Goal: Task Accomplishment & Management: Manage account settings

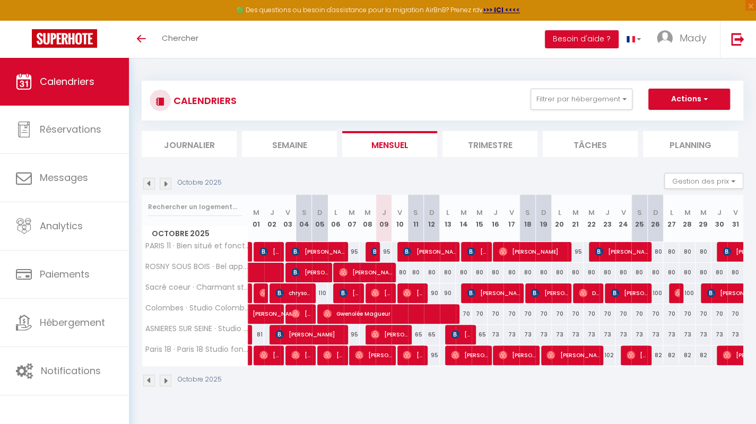
click at [498, 148] on li "Trimestre" at bounding box center [490, 144] width 95 height 26
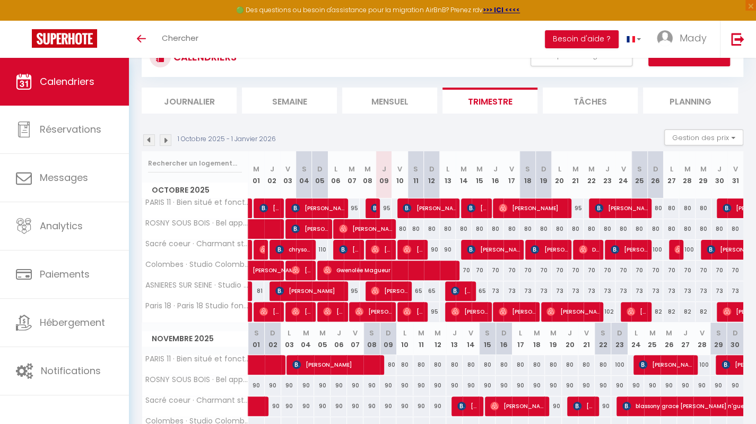
scroll to position [53, 0]
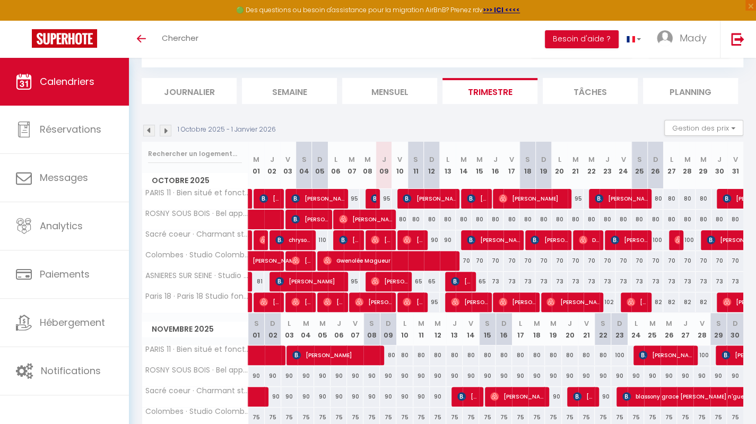
click at [403, 125] on div "1 Octobre 2025 - 1 Janvier 2026 Gestion des prix Nb Nuits minimum Règles Dispon…" at bounding box center [443, 131] width 602 height 22
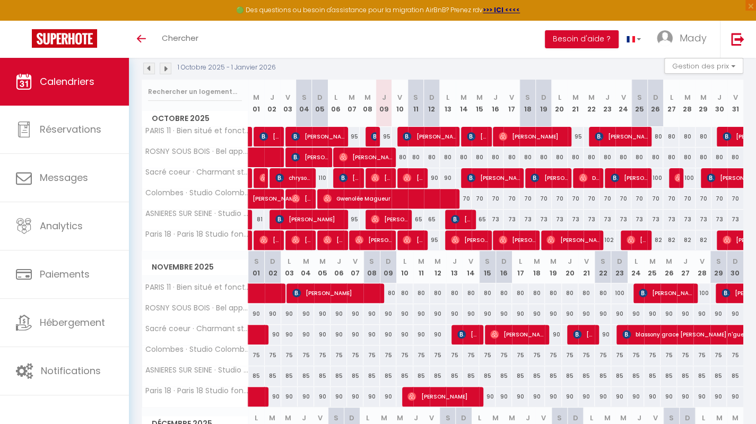
scroll to position [106, 0]
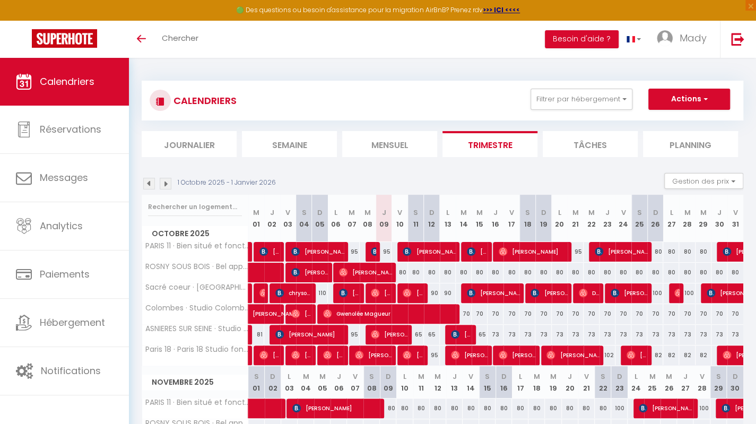
scroll to position [53, 0]
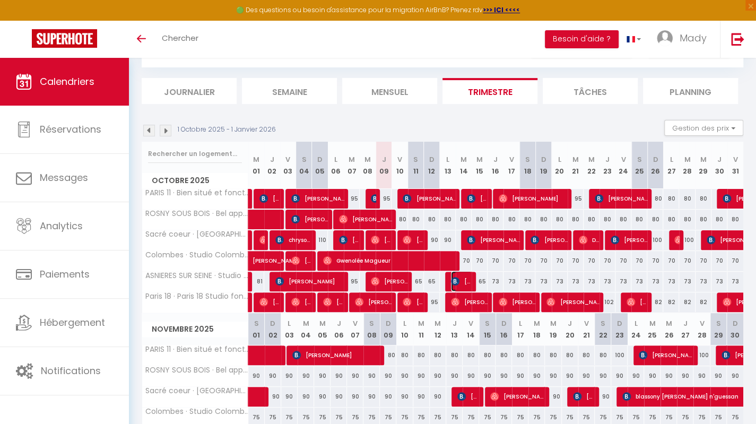
click at [467, 282] on span "[PERSON_NAME]" at bounding box center [461, 281] width 21 height 20
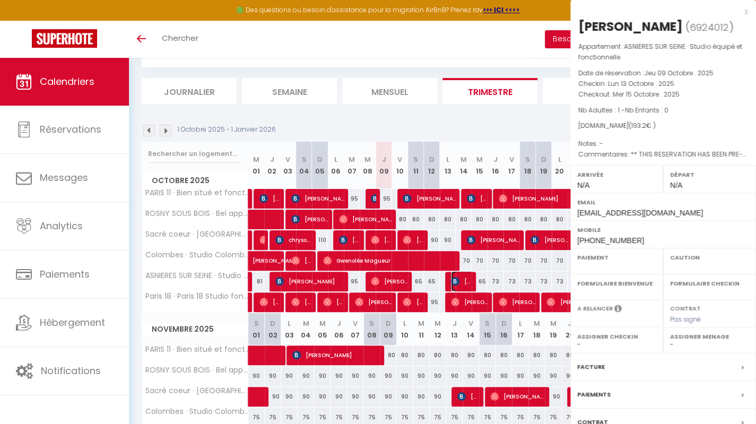
select select "OK"
select select "KO"
select select "0"
select select "1"
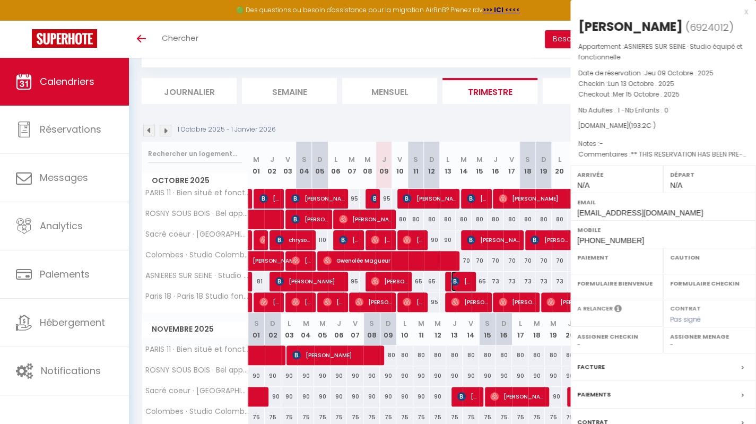
select select
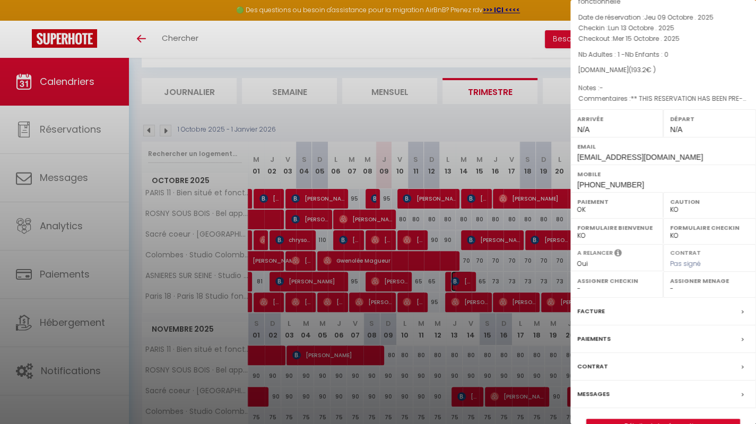
scroll to position [79, 0]
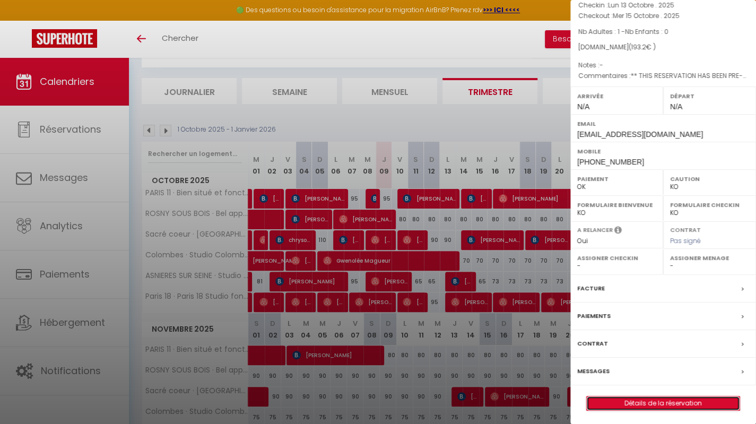
click at [644, 405] on link "Détails de la réservation" at bounding box center [663, 403] width 153 height 14
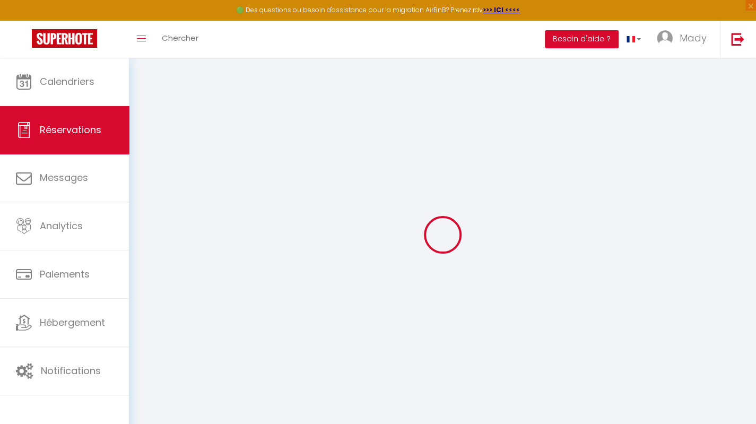
type input "Nandini"
type input "[PERSON_NAME]"
type input "[EMAIL_ADDRESS][DOMAIN_NAME]"
type input "[PHONE_NUMBER]"
select select "FR"
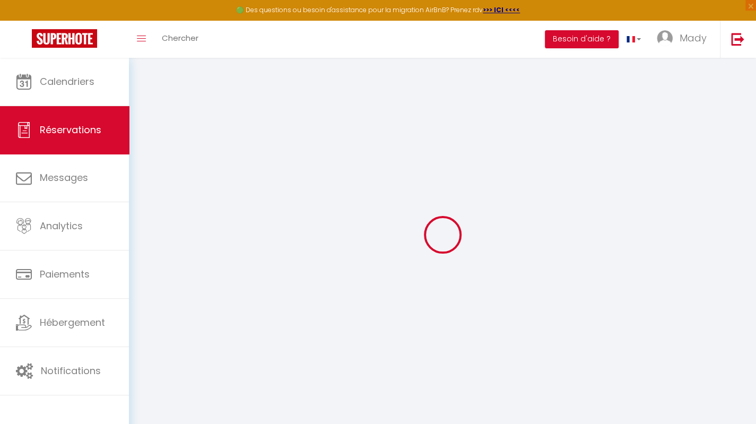
type input "31.63"
type input "2.7"
select select "41393"
select select "1"
select select
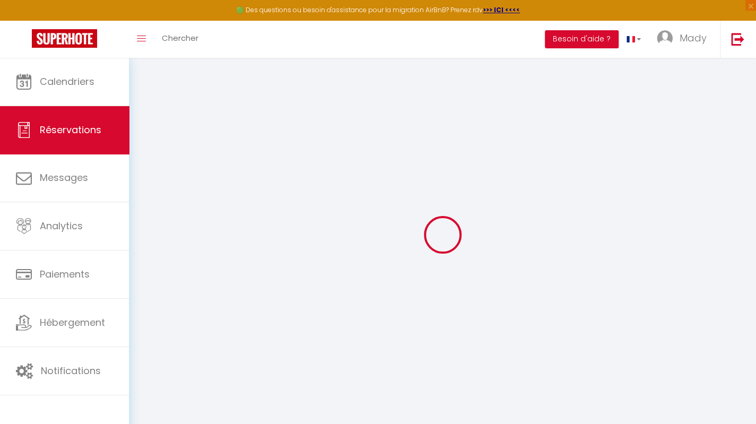
select select
type input "1"
select select "12"
select select
type input "126.04"
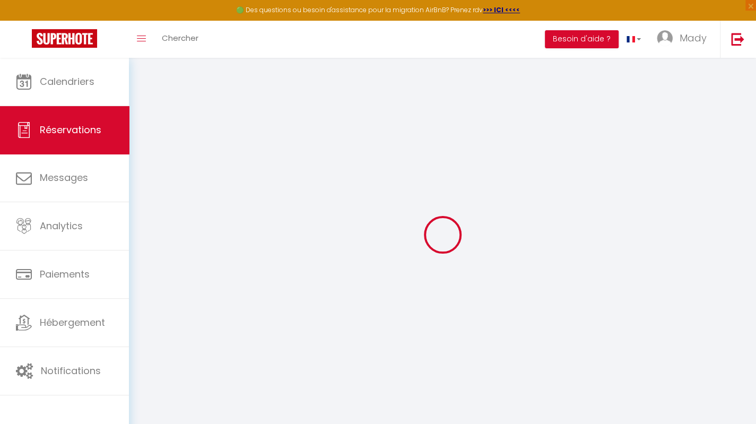
checkbox input "false"
type input "0"
select select "2"
type input "0"
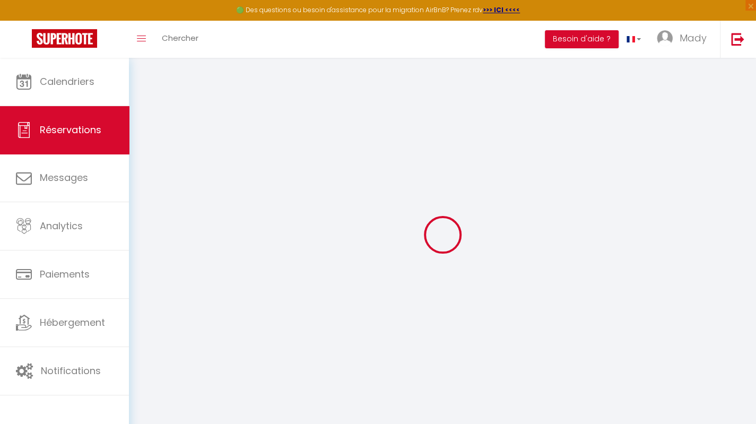
type input "0"
select select
select select "14"
checkbox input "false"
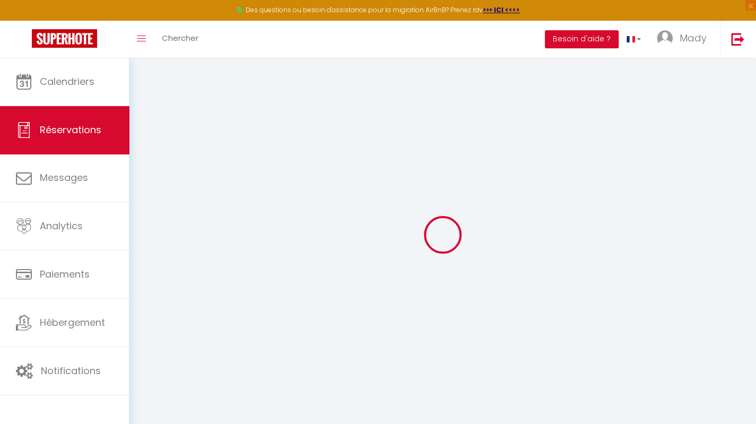
select select
checkbox input "false"
select select
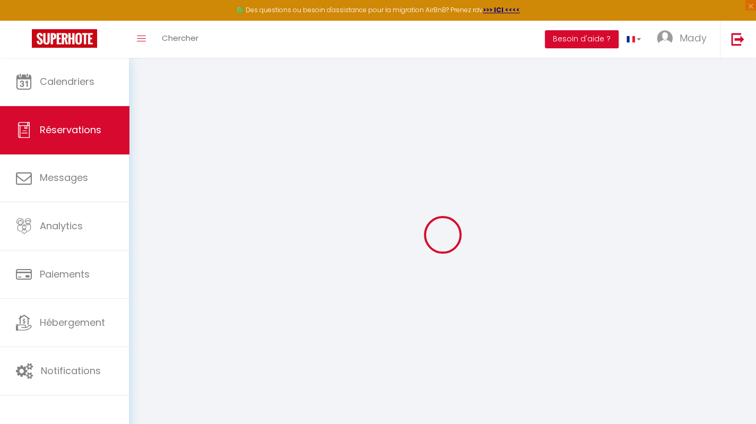
checkbox input "false"
type textarea "** THIS RESERVATION HAS BEEN PRE-PAID ** BOOKING NOTE : Payment charge is EUR 2…"
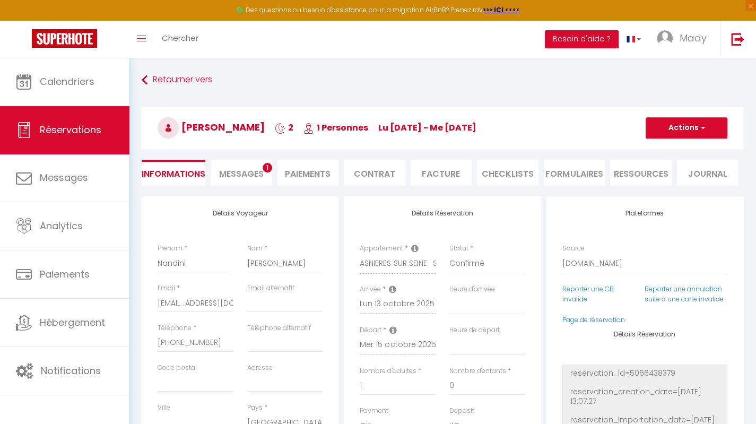
type input "60"
type input "7.16"
select select
checkbox input "false"
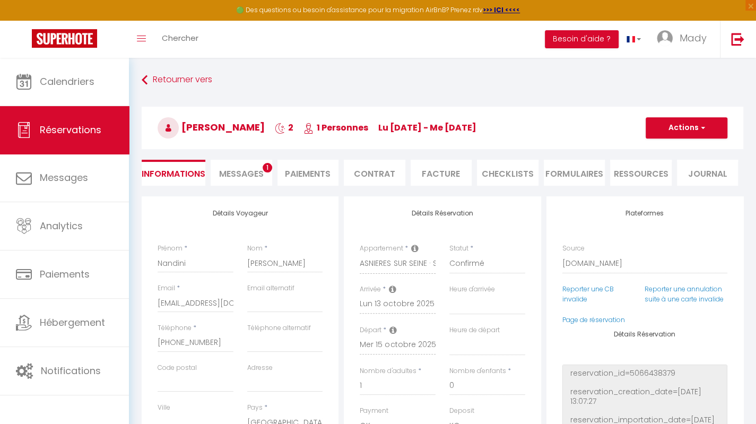
select select
click at [254, 175] on span "Messages" at bounding box center [241, 174] width 45 height 12
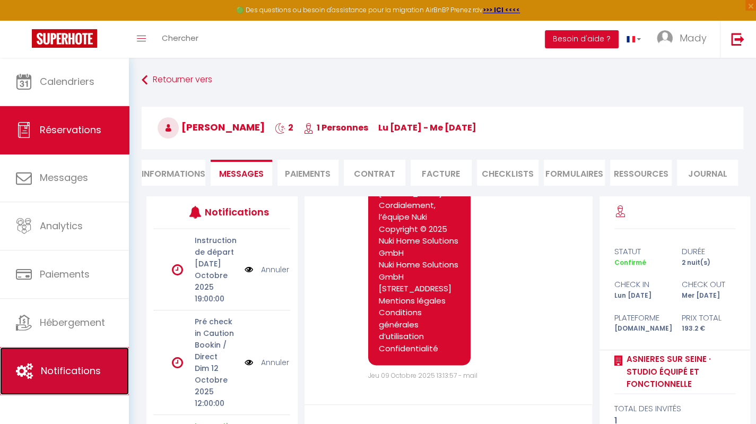
click at [90, 377] on link "Notifications" at bounding box center [64, 371] width 129 height 48
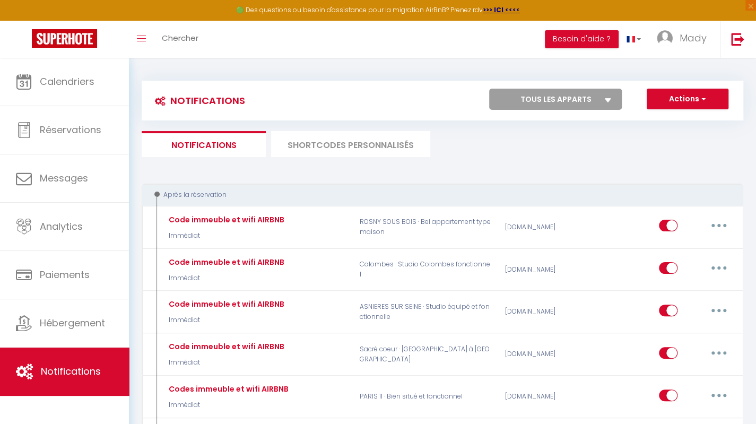
click at [605, 101] on icon at bounding box center [608, 100] width 6 height 4
click at [605, 101] on select "Tous les apparts [GEOGRAPHIC_DATA] 11 · Bien situé et fonctionnel ROSNY SOUS BO…" at bounding box center [555, 99] width 133 height 21
click at [599, 102] on select "Tous les apparts [GEOGRAPHIC_DATA] 11 · Bien situé et fonctionnel ROSNY SOUS BO…" at bounding box center [555, 99] width 133 height 21
select select "41393"
click at [489, 89] on select "Tous les apparts [GEOGRAPHIC_DATA] 11 · Bien situé et fonctionnel ROSNY SOUS BO…" at bounding box center [555, 99] width 133 height 21
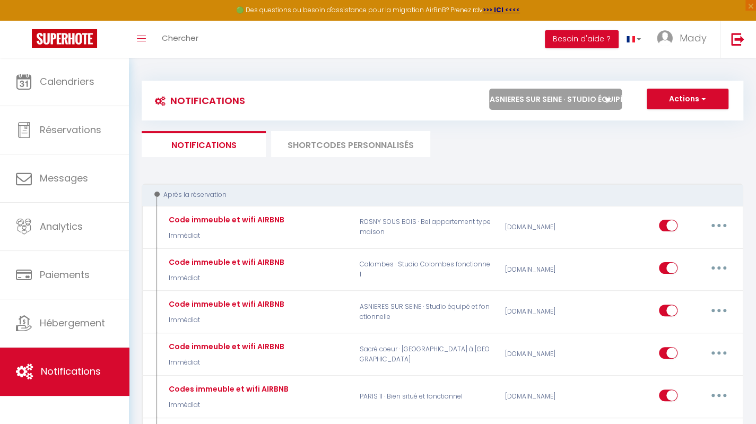
checkbox input "false"
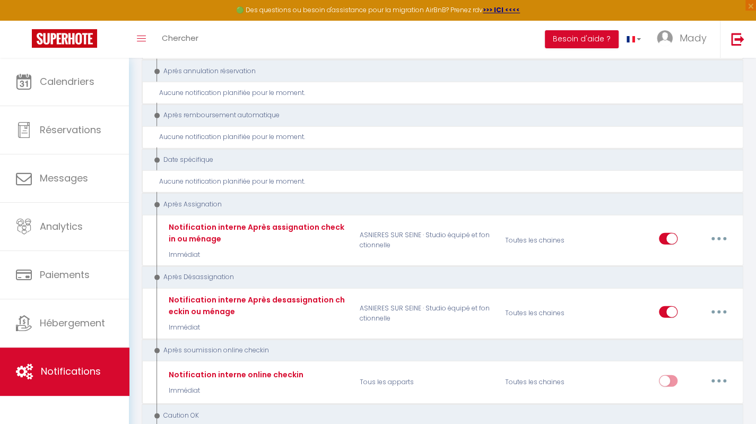
scroll to position [1540, 0]
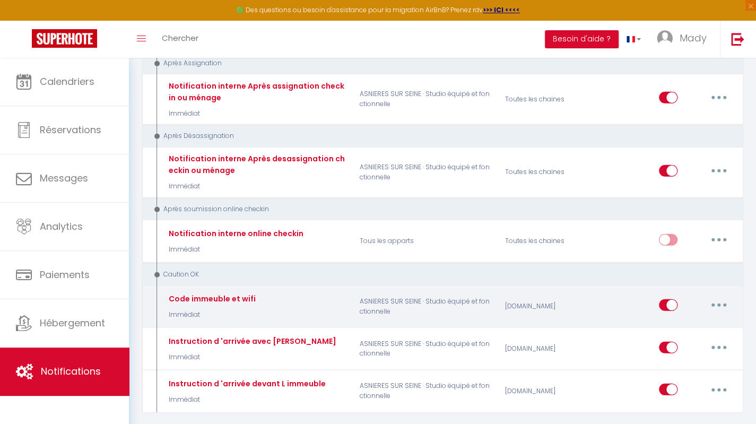
click at [724, 297] on button "button" at bounding box center [719, 305] width 30 height 17
click at [689, 320] on link "Editer" at bounding box center [691, 329] width 79 height 18
type input "Code immeuble et wifi"
select select "24"
select select "Immédiat"
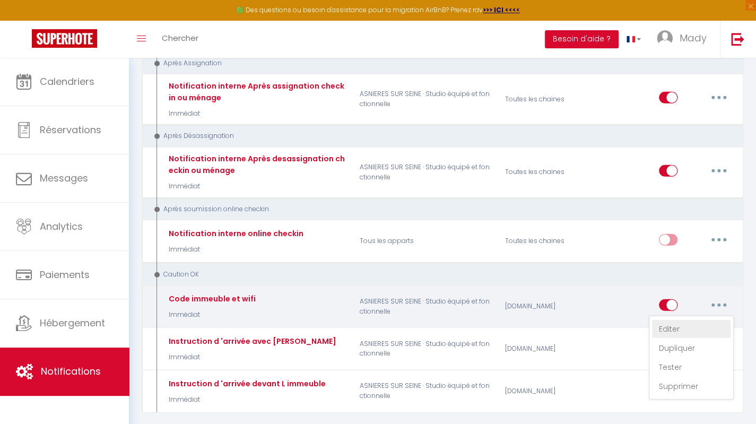
select select "if_deposit_is_paid"
checkbox input "true"
checkbox input "false"
radio input "true"
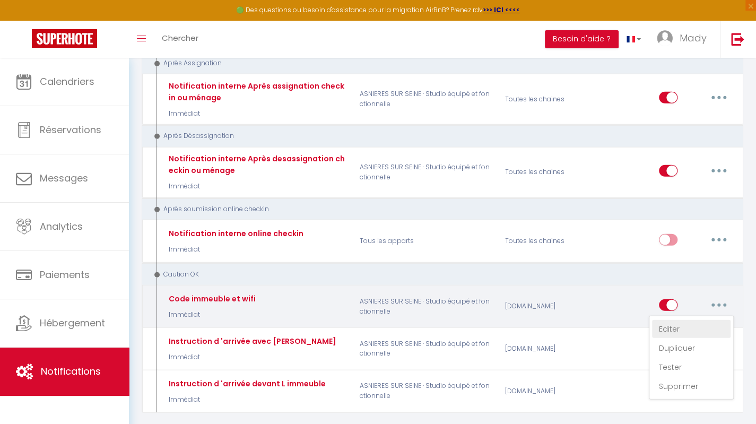
type input "Procédure pour le checkin - [RENTAL:NAME]"
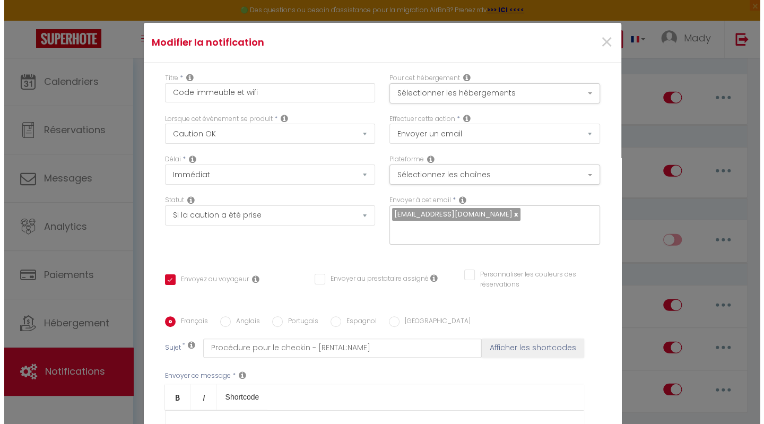
scroll to position [1532, 0]
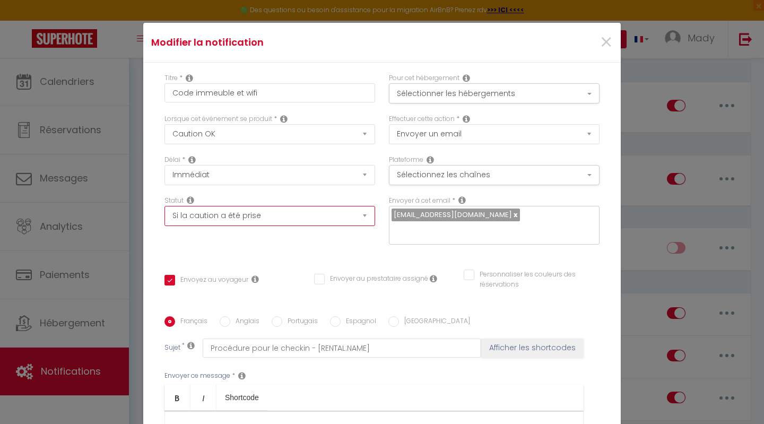
click at [358, 219] on select "Aucun Si la réservation est payée Si réservation non payée Si la caution a été …" at bounding box center [269, 216] width 211 height 20
click at [360, 244] on div "Titre * Code immeuble et wifi Pour cet hébergement Sélectionner les hébergement…" at bounding box center [382, 317] width 478 height 508
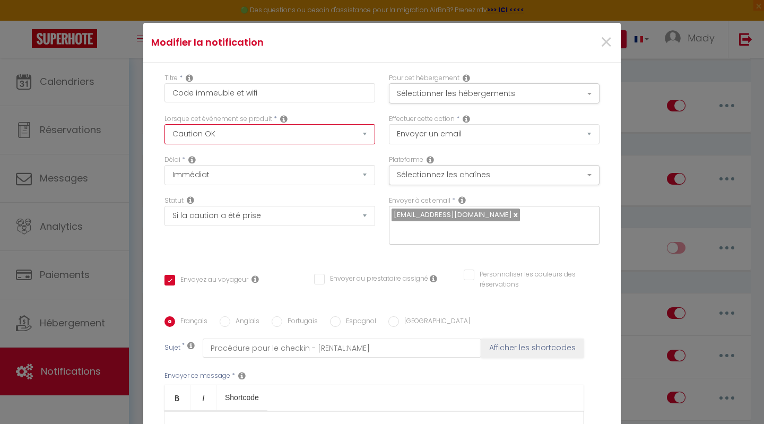
click at [356, 135] on select "Après la réservation Avant Checkin (à partir de 12h00) Après Checkin (à partir …" at bounding box center [269, 134] width 211 height 20
click at [164, 124] on select "Après la réservation Avant Checkin (à partir de 12h00) Après Checkin (à partir …" at bounding box center [269, 134] width 211 height 20
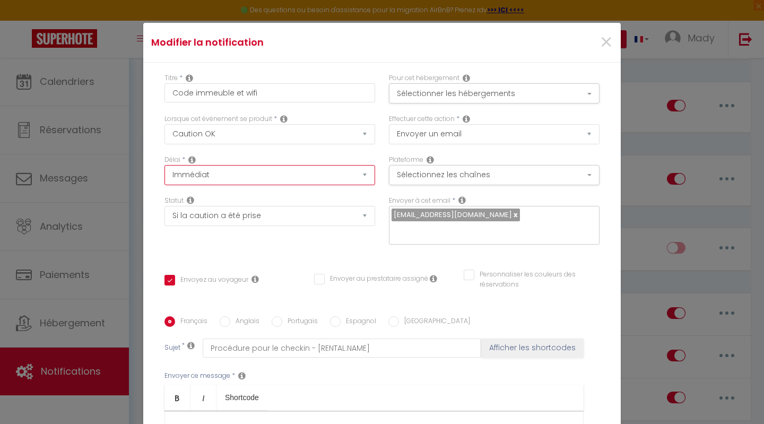
click at [299, 178] on select "Immédiat + 10 Minutes + 1 Heure + 2 Heures + 3 Heures + 4 Heures + 5 Heures + 6…" at bounding box center [269, 175] width 211 height 20
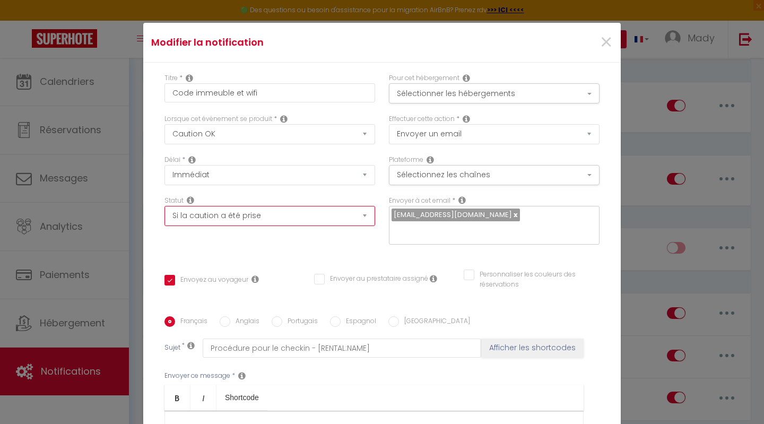
click at [361, 218] on select "Aucun Si la réservation est payée Si réservation non payée Si la caution a été …" at bounding box center [269, 216] width 211 height 20
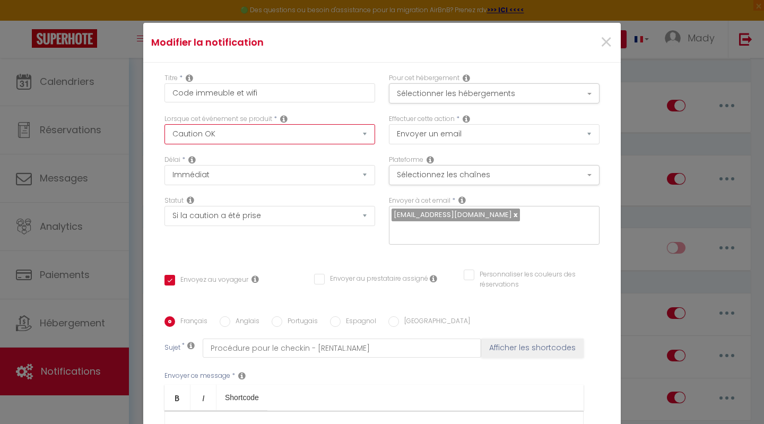
click at [357, 136] on select "Après la réservation Avant Checkin (à partir de 12h00) Après Checkin (à partir …" at bounding box center [269, 134] width 211 height 20
click at [354, 136] on select "Après la réservation Avant Checkin (à partir de 12h00) Après Checkin (à partir …" at bounding box center [269, 134] width 211 height 20
select select "16"
click at [164, 124] on select "Après la réservation Avant Checkin (à partir de 12h00) Après Checkin (à partir …" at bounding box center [269, 134] width 211 height 20
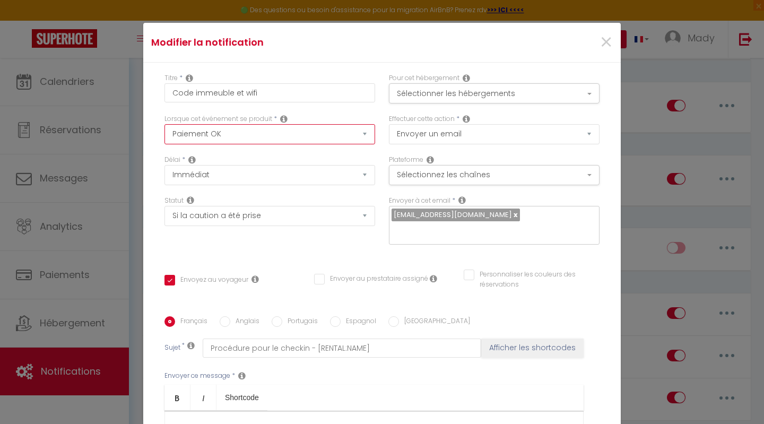
checkbox input "true"
checkbox input "false"
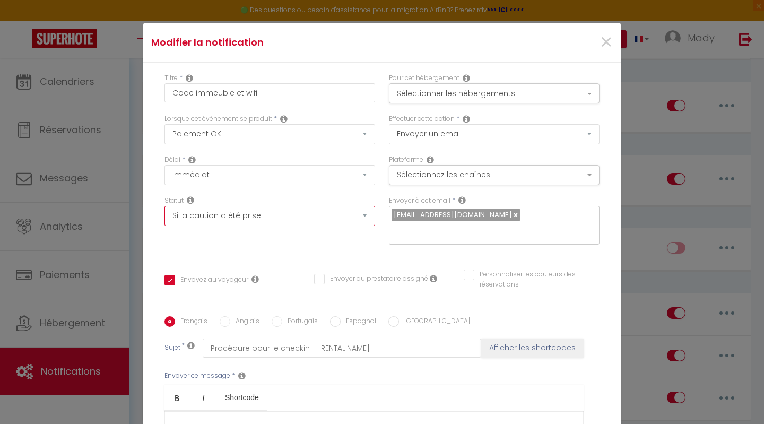
click at [361, 219] on select "Aucun Si la réservation est payée Si réservation non payée Si la caution a été …" at bounding box center [269, 216] width 211 height 20
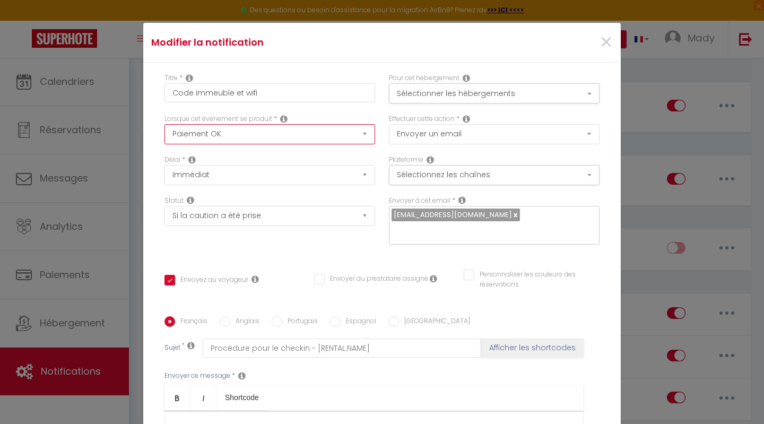
click at [352, 134] on select "Après la réservation Avant Checkin (à partir de 12h00) Après Checkin (à partir …" at bounding box center [269, 134] width 211 height 20
click at [393, 241] on div "Titre * Code immeuble et wifi Pour cet hébergement Sélectionner les hébergement…" at bounding box center [382, 317] width 478 height 508
click at [360, 134] on select "Après la réservation Avant Checkin (à partir de 12h00) Après Checkin (à partir …" at bounding box center [269, 134] width 211 height 20
select select "24"
click at [164, 124] on select "Après la réservation Avant Checkin (à partir de 12h00) Après Checkin (à partir …" at bounding box center [269, 134] width 211 height 20
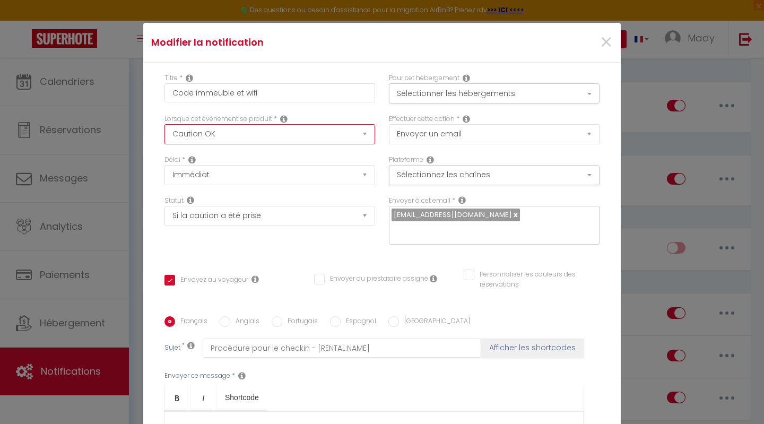
checkbox input "true"
checkbox input "false"
click at [600, 42] on span "×" at bounding box center [606, 43] width 13 height 32
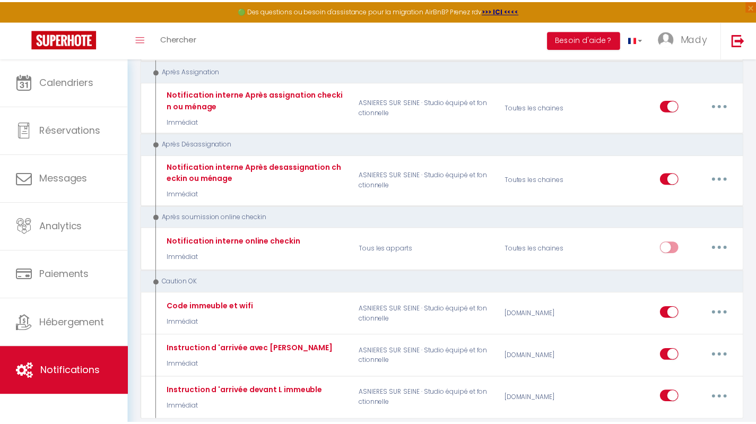
scroll to position [1540, 0]
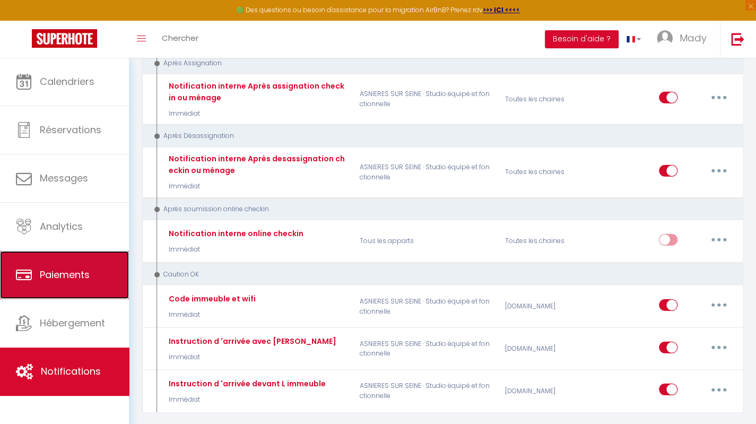
click at [85, 257] on link "Paiements" at bounding box center [64, 275] width 129 height 48
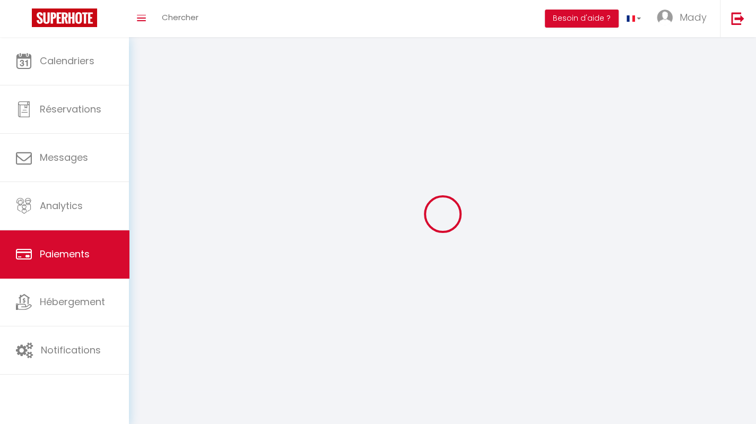
select select "2"
select select "0"
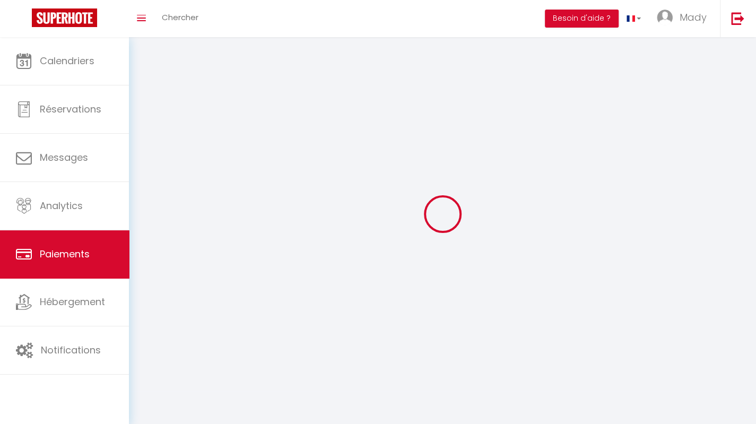
select select "0"
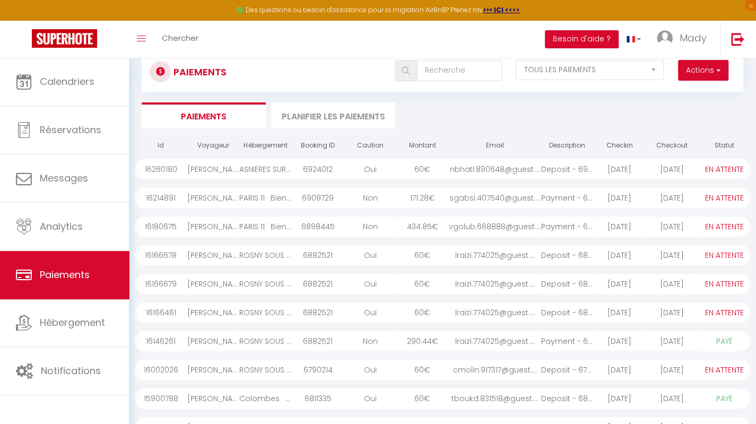
scroll to position [53, 0]
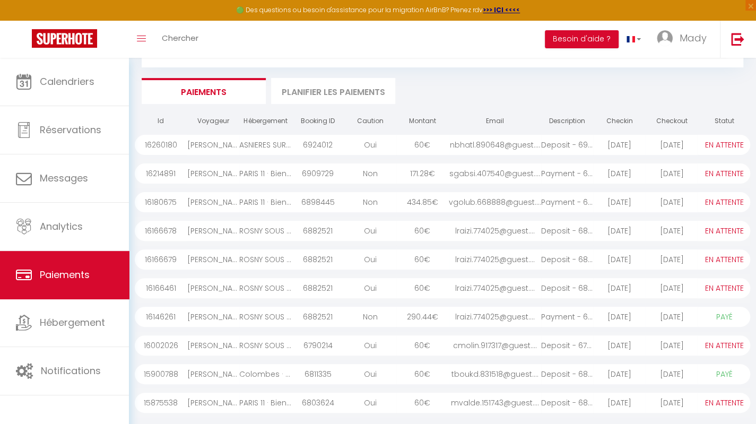
click at [724, 316] on select "PAYÉ EN ATTENTE" at bounding box center [724, 317] width 53 height 12
click at [235, 319] on div "[PERSON_NAME]" at bounding box center [213, 317] width 53 height 20
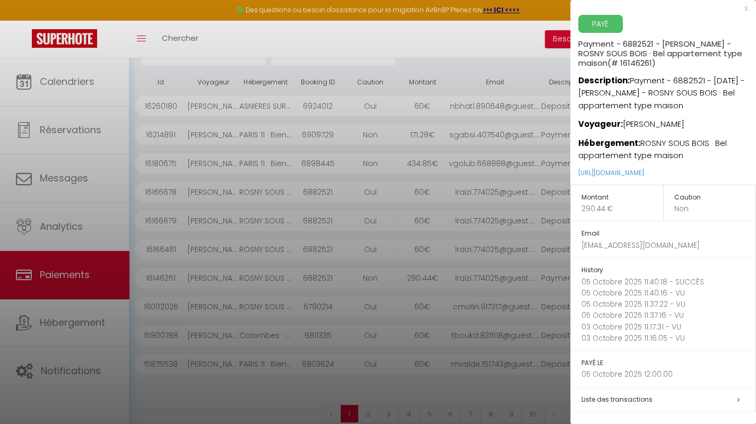
scroll to position [107, 0]
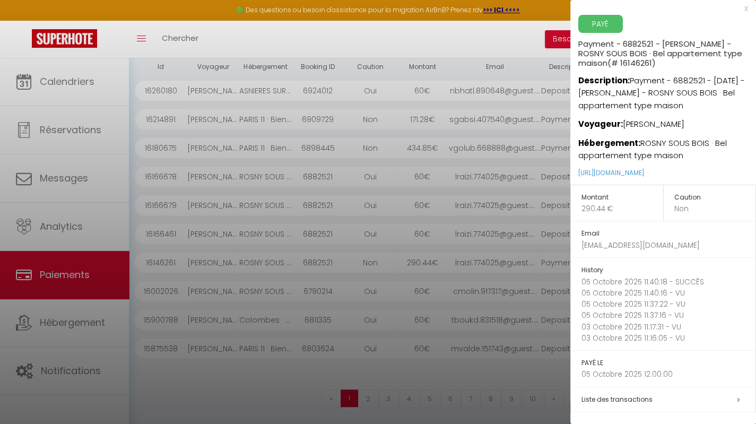
click at [732, 401] on h5 "Liste des transactions" at bounding box center [669, 400] width 174 height 12
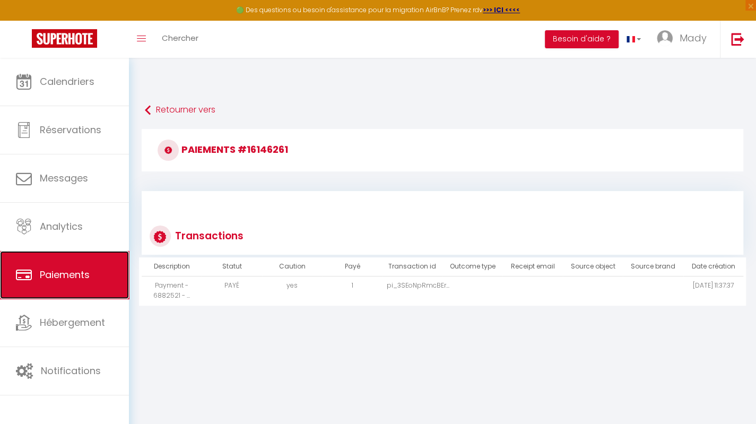
click at [73, 285] on link "Paiements" at bounding box center [64, 275] width 129 height 48
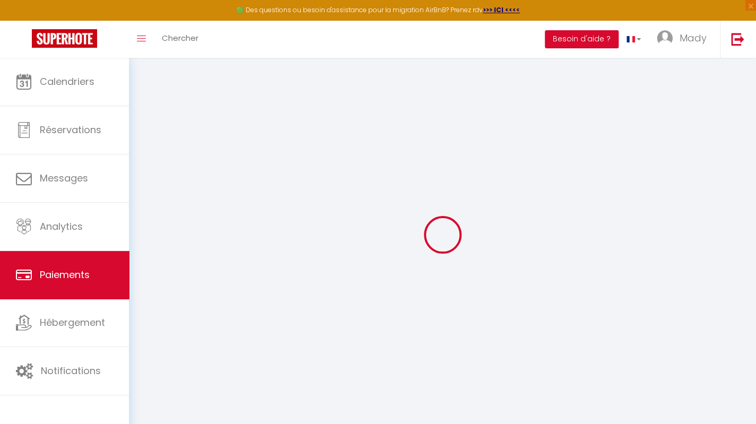
select select "2"
select select "0"
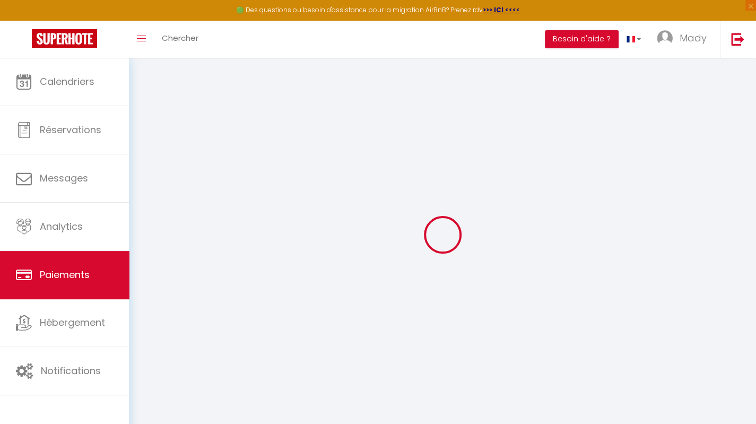
select select "0"
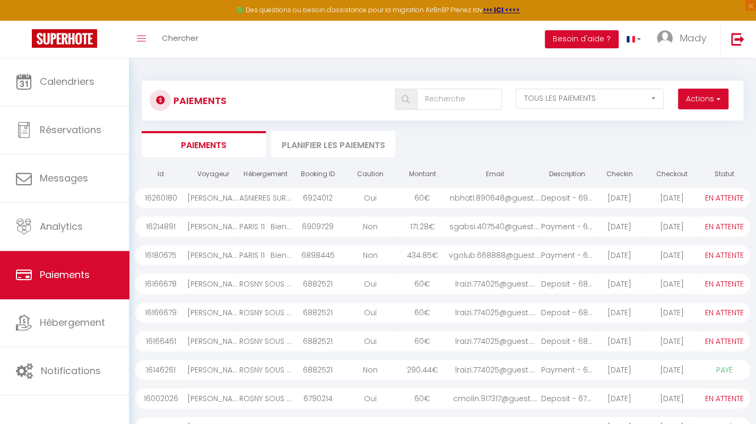
click at [695, 227] on div "[DATE]" at bounding box center [672, 227] width 53 height 20
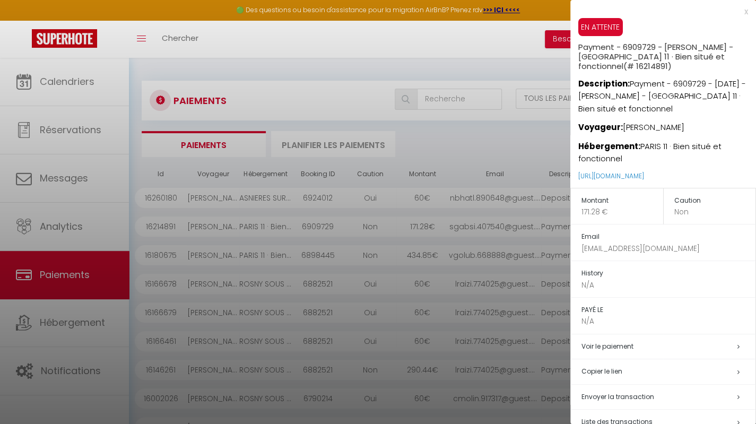
click at [562, 228] on div at bounding box center [378, 212] width 756 height 424
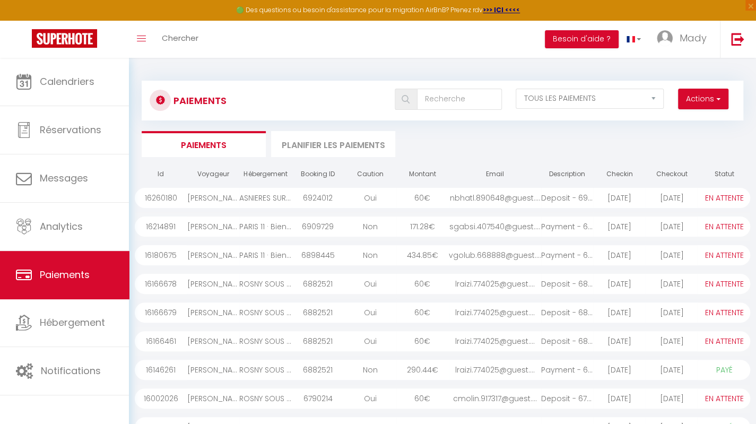
click at [725, 225] on select "PAYÉ EN ATTENTE" at bounding box center [724, 227] width 53 height 12
click at [336, 142] on li "Planifier les paiements" at bounding box center [333, 144] width 124 height 26
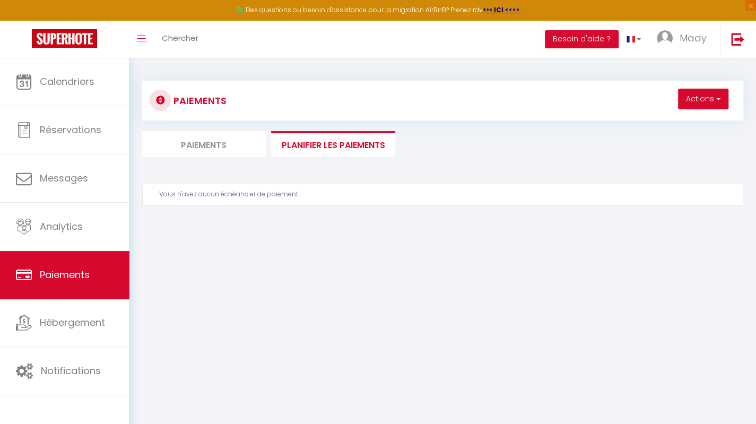
click at [208, 142] on li "Paiements" at bounding box center [204, 144] width 124 height 26
select select "0"
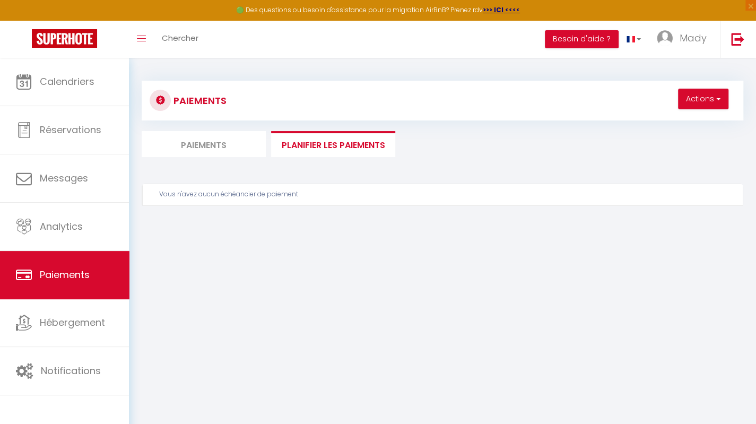
select select "0"
select select "2"
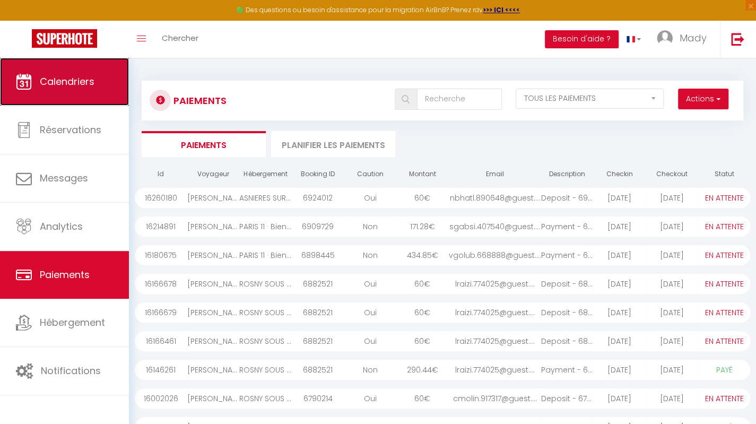
click at [80, 92] on link "Calendriers" at bounding box center [64, 82] width 129 height 48
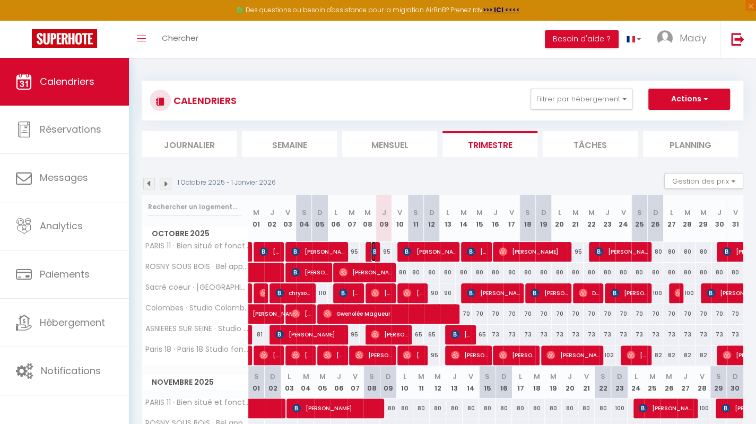
click at [376, 250] on img at bounding box center [375, 251] width 8 height 8
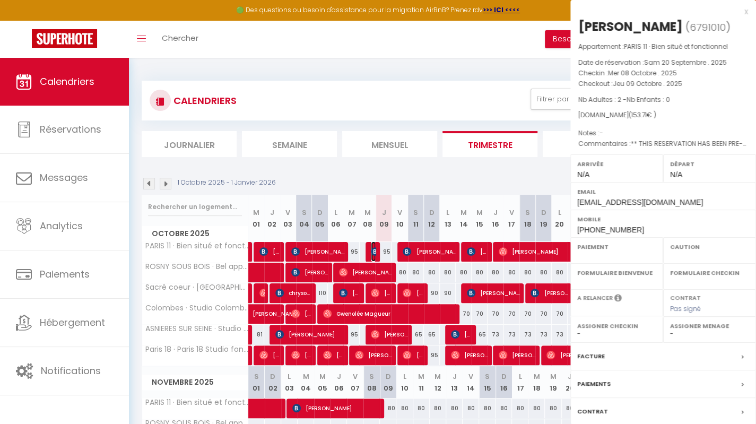
select select "OK"
select select "0"
select select "1"
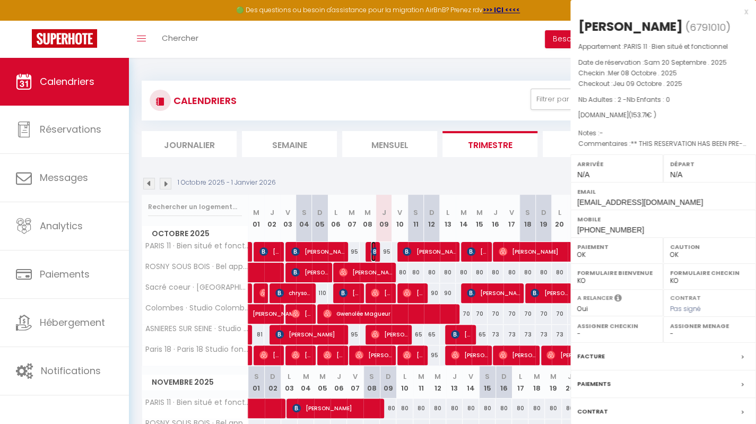
select select
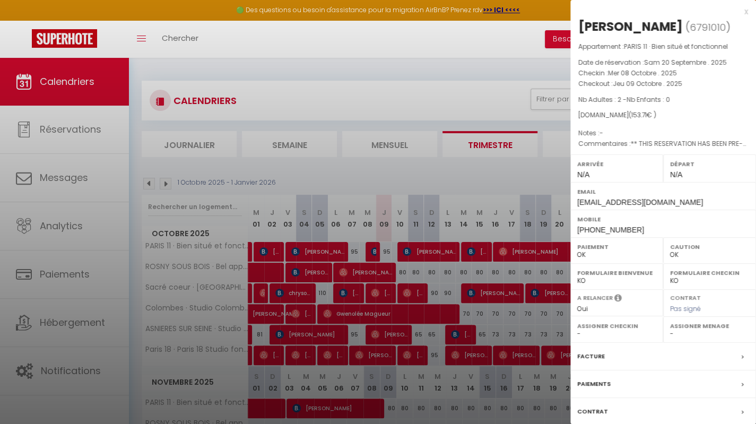
click at [71, 280] on div at bounding box center [378, 212] width 756 height 424
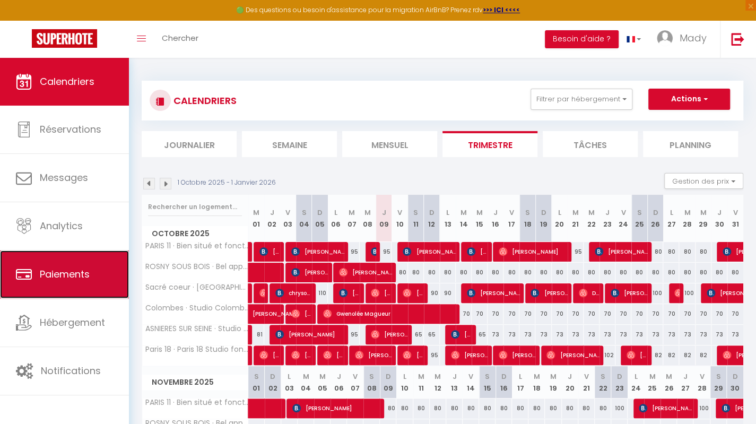
click at [77, 275] on span "Paiements" at bounding box center [65, 273] width 50 height 13
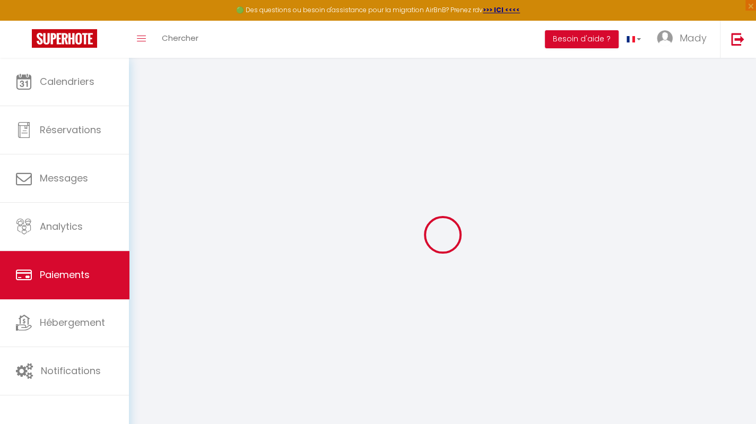
select select "2"
select select "0"
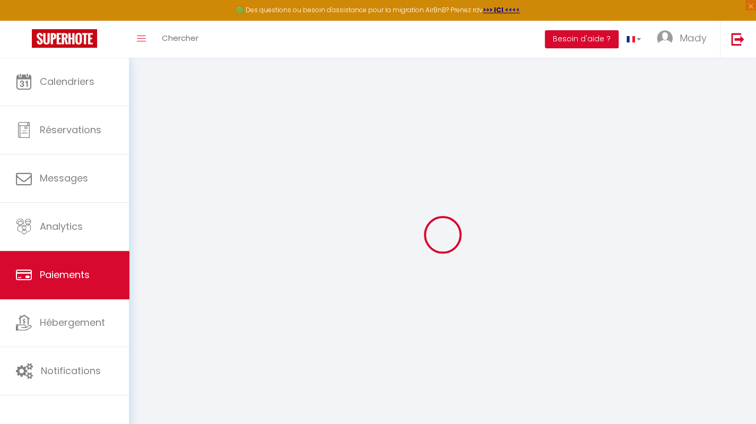
select select "0"
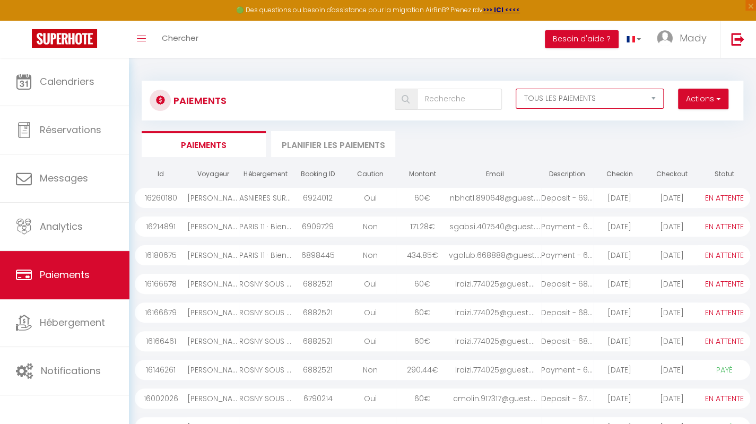
click at [636, 101] on select "EN ATTENTE PAYÉ TOUS LES PAIEMENTS" at bounding box center [590, 99] width 148 height 20
click at [689, 138] on ul "Paiements Planifier les paiements" at bounding box center [443, 144] width 602 height 26
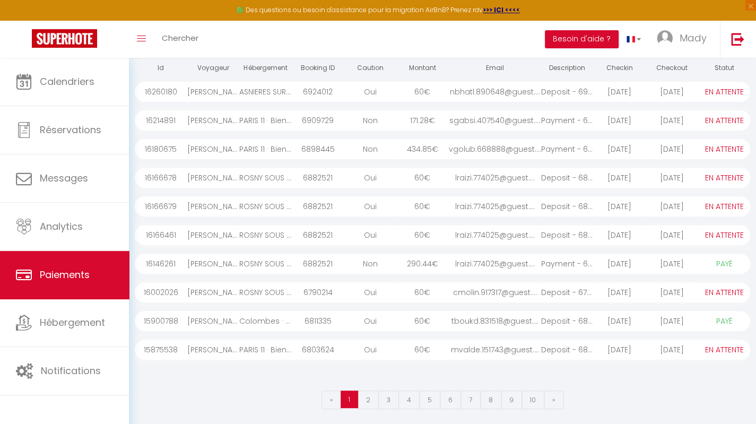
scroll to position [107, 0]
click at [372, 401] on link "2" at bounding box center [368, 398] width 21 height 19
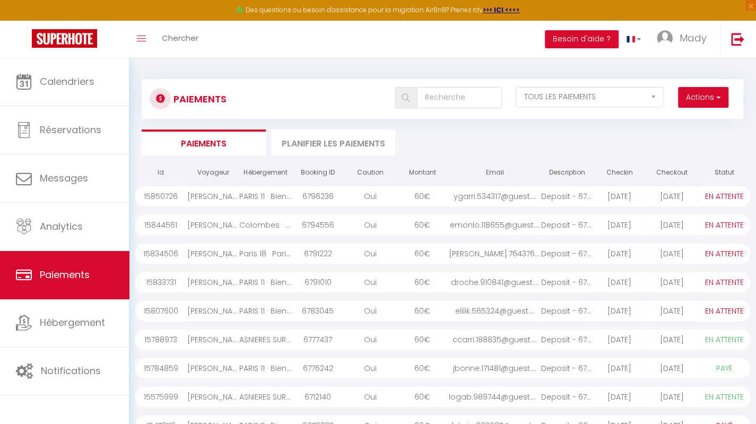
scroll to position [0, 0]
click at [437, 96] on input "text" at bounding box center [459, 99] width 85 height 21
type input "d"
select select "0"
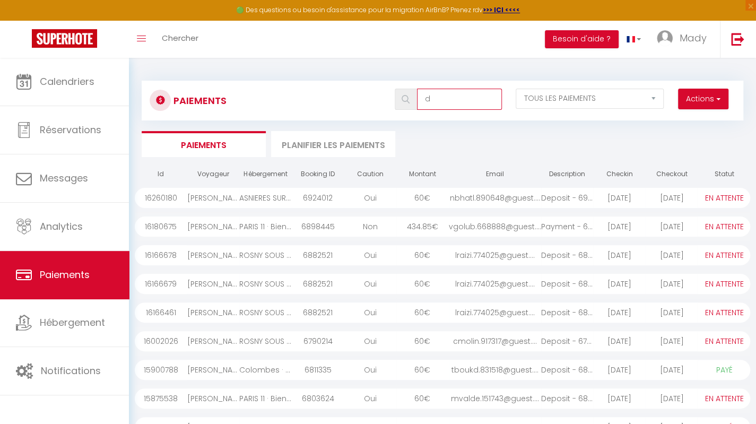
type input "di"
select select "1"
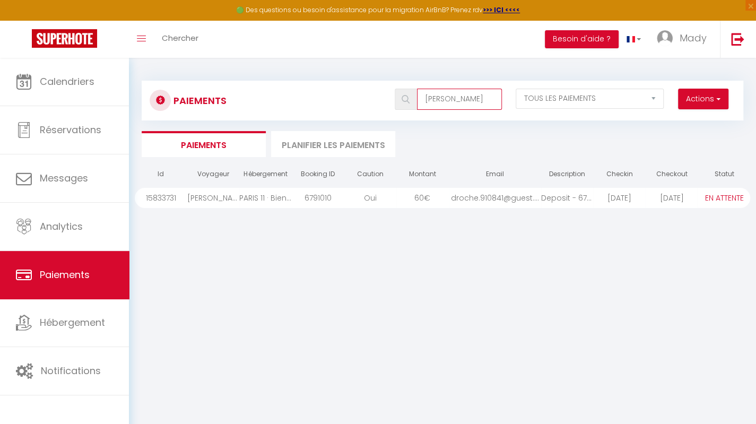
type input "[PERSON_NAME]"
click at [723, 198] on select "PAYÉ EN ATTENTE" at bounding box center [724, 198] width 53 height 12
click at [663, 223] on div "Id Voyageur Hébergement Booking ID Caution Montant Email Description Checkin Ch…" at bounding box center [443, 326] width 616 height 329
click at [315, 235] on div "Id Voyageur Hébergement Booking ID Caution Montant Email Description Checkin Ch…" at bounding box center [443, 326] width 616 height 329
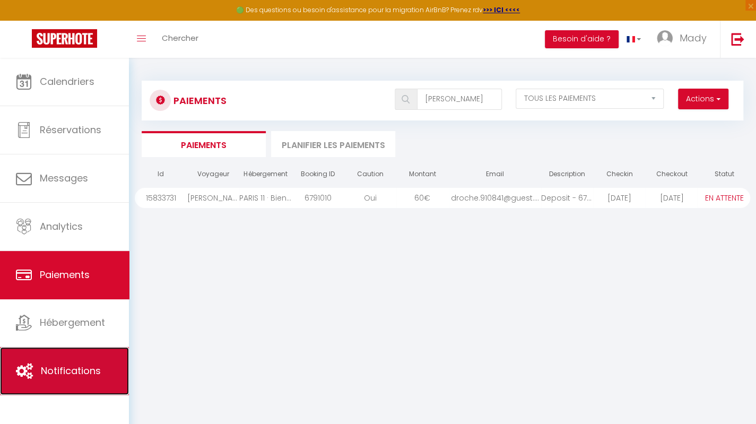
click at [70, 374] on span "Notifications" at bounding box center [71, 370] width 60 height 13
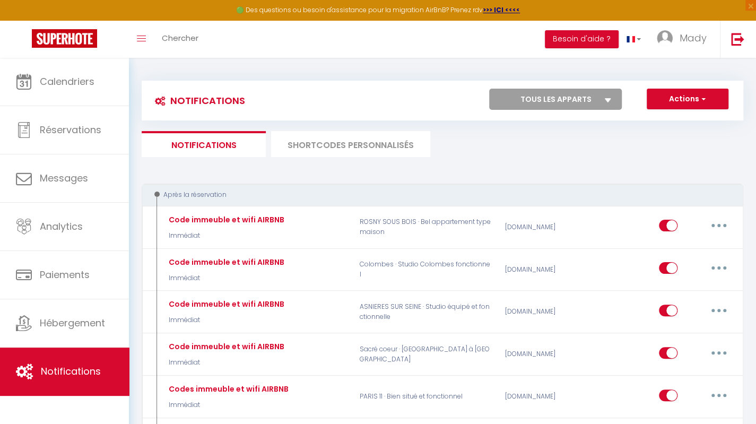
click at [596, 99] on select "Tous les apparts [GEOGRAPHIC_DATA] 11 · Bien situé et fonctionnel ROSNY SOUS BO…" at bounding box center [555, 99] width 133 height 21
select select "41768"
click at [489, 89] on select "Tous les apparts [GEOGRAPHIC_DATA] 11 · Bien situé et fonctionnel ROSNY SOUS BO…" at bounding box center [555, 99] width 133 height 21
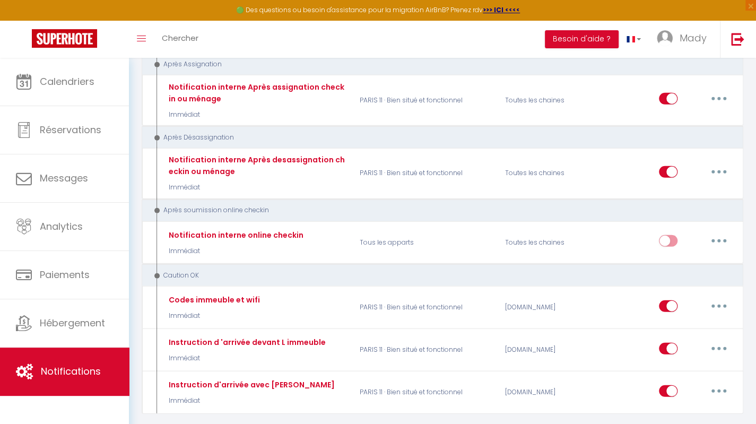
scroll to position [1498, 0]
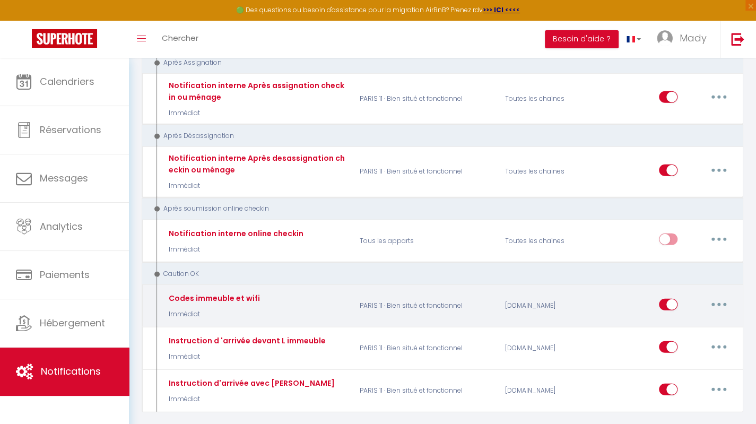
click at [721, 296] on button "button" at bounding box center [719, 304] width 30 height 17
click at [679, 319] on link "Editer" at bounding box center [691, 328] width 79 height 18
type input "Codes immeuble et wifi"
select select "24"
select select "Immédiat"
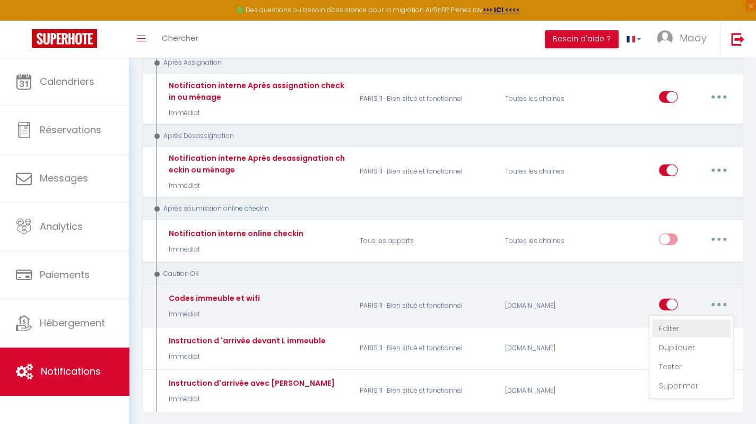
select select "if_deposit_is_paid"
checkbox input "true"
checkbox input "false"
radio input "true"
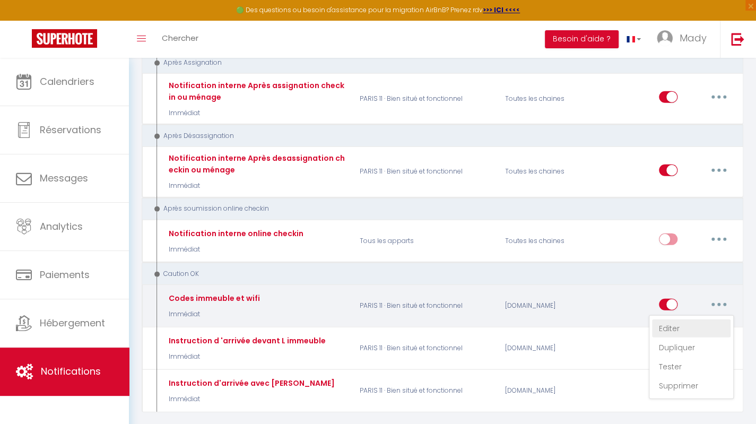
type input "[GUEST:FIRST_NAME][INSTRUCTIONSACCES-FR]"
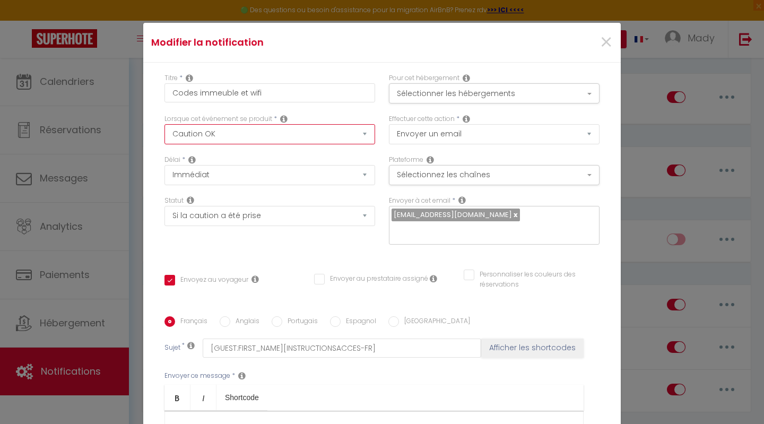
click at [357, 142] on select "Après la réservation Avant Checkin (à partir de 12h00) Après Checkin (à partir …" at bounding box center [269, 134] width 211 height 20
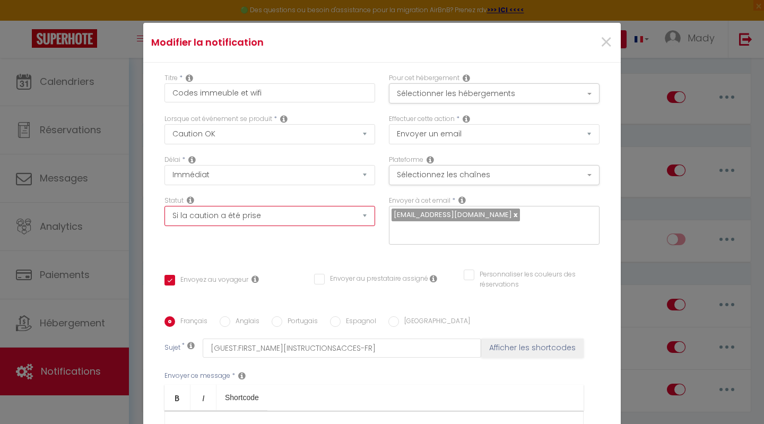
click at [358, 219] on select "Aucun Si la réservation est payée Si réservation non payée Si la caution a été …" at bounding box center [269, 216] width 211 height 20
click at [602, 48] on div "×" at bounding box center [540, 42] width 159 height 23
click at [600, 44] on span "×" at bounding box center [606, 43] width 13 height 32
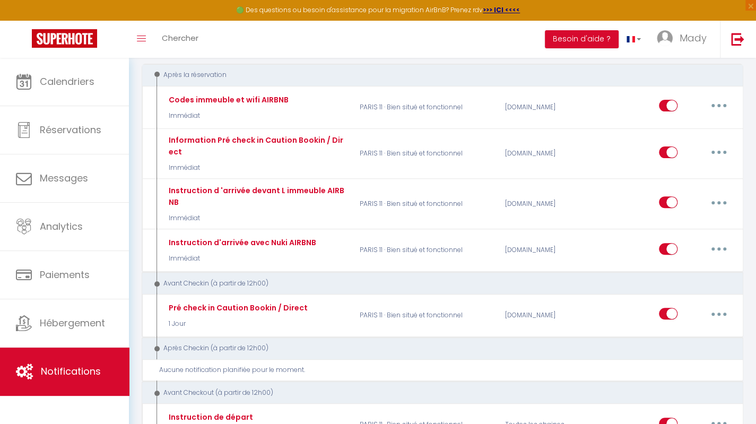
scroll to position [0, 0]
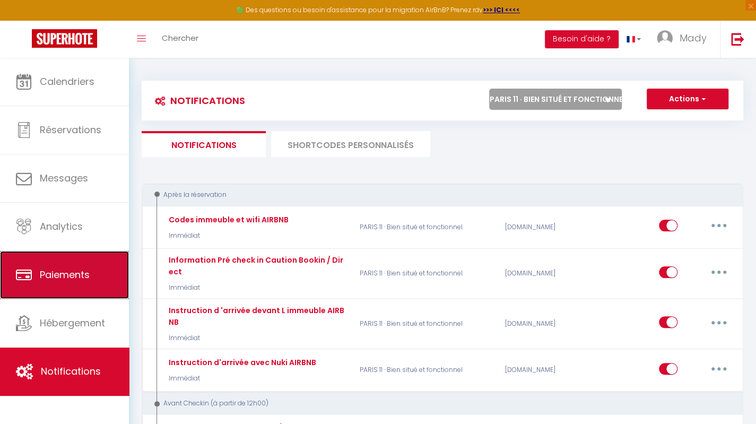
click at [84, 269] on span "Paiements" at bounding box center [65, 274] width 50 height 13
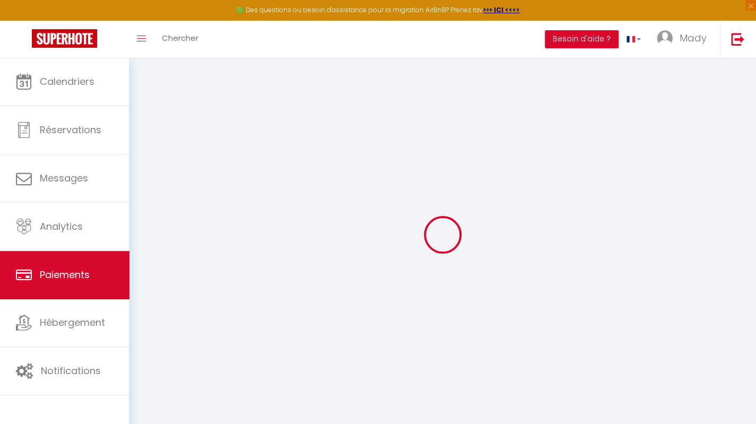
select select "2"
select select "0"
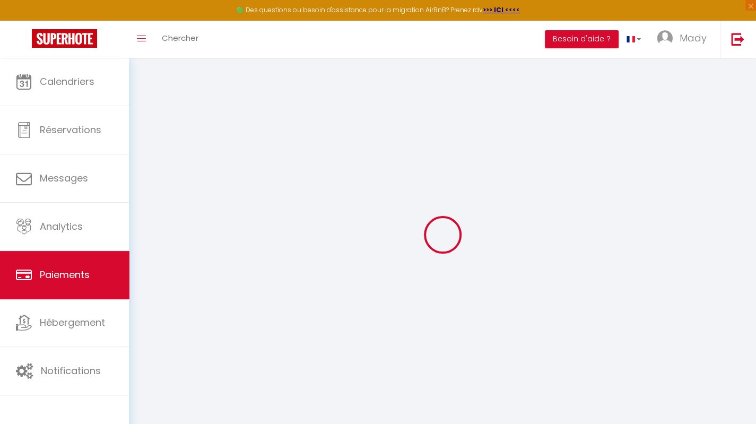
select select "0"
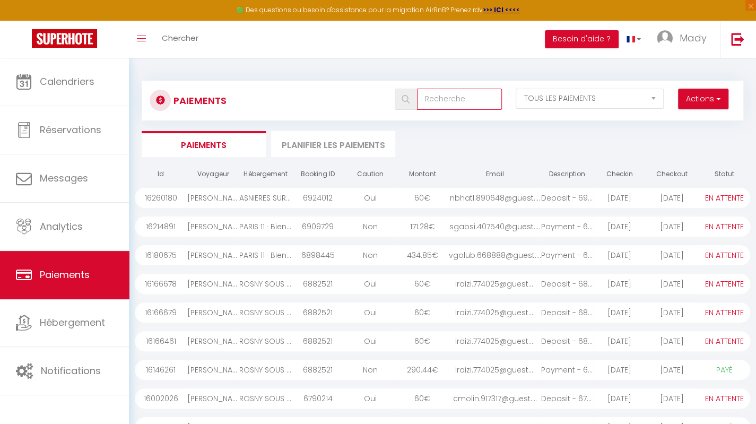
click at [463, 100] on input "text" at bounding box center [459, 99] width 85 height 21
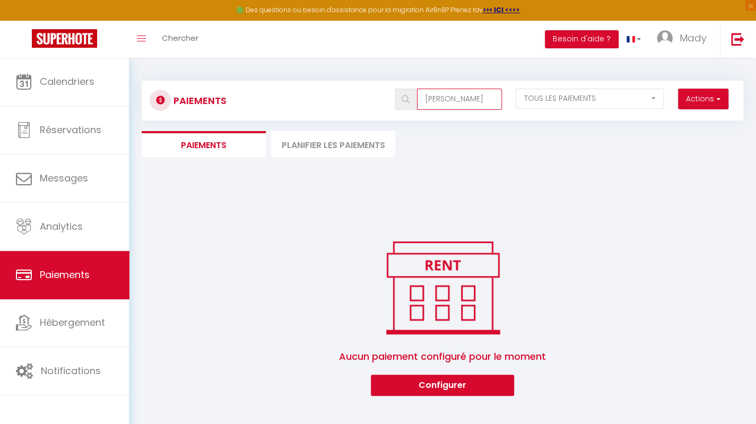
click at [479, 99] on input "[PERSON_NAME]" at bounding box center [459, 99] width 85 height 21
click at [431, 101] on input "[PERSON_NAME]" at bounding box center [459, 99] width 85 height 21
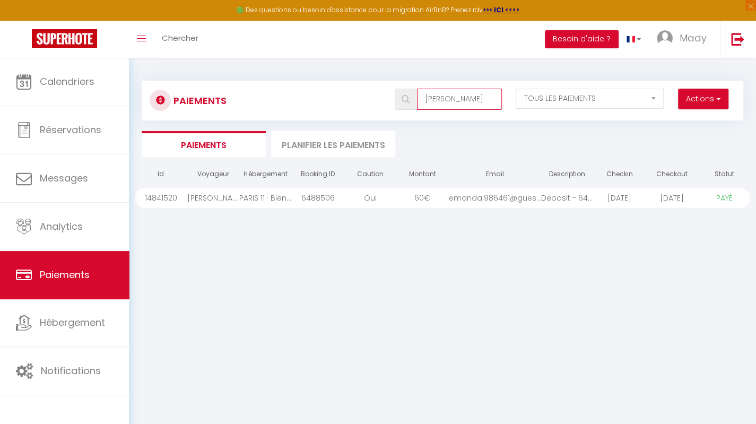
type input "[PERSON_NAME]"
click at [247, 196] on div "PARIS 11 · Bien situé et fonctionnel" at bounding box center [265, 198] width 53 height 20
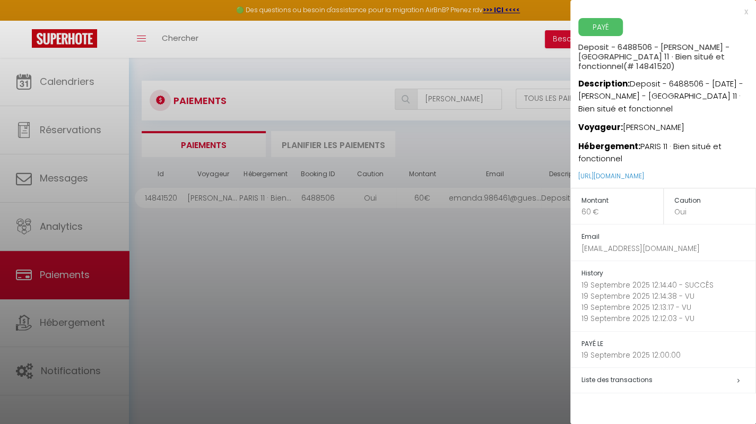
click at [79, 128] on div at bounding box center [378, 212] width 756 height 424
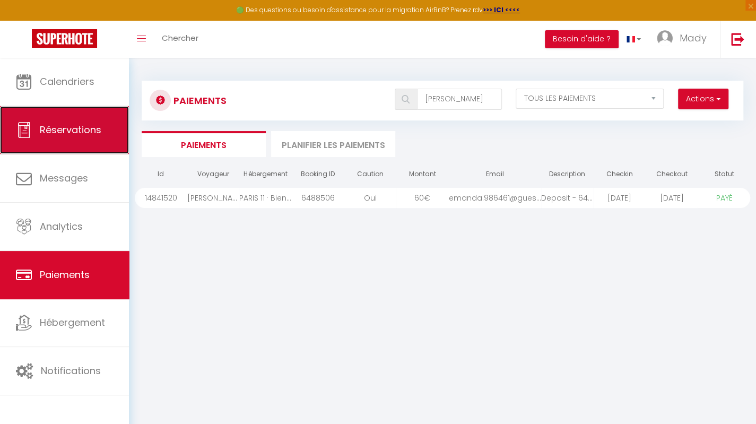
click at [51, 137] on link "Réservations" at bounding box center [64, 130] width 129 height 48
select select "not_cancelled"
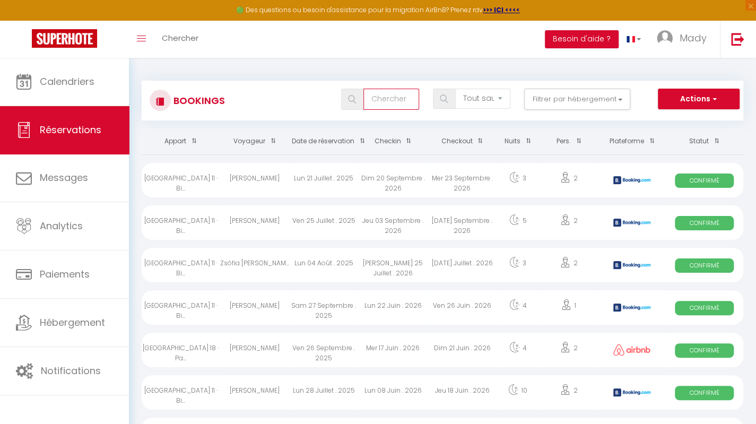
click at [400, 99] on input "text" at bounding box center [390, 99] width 55 height 21
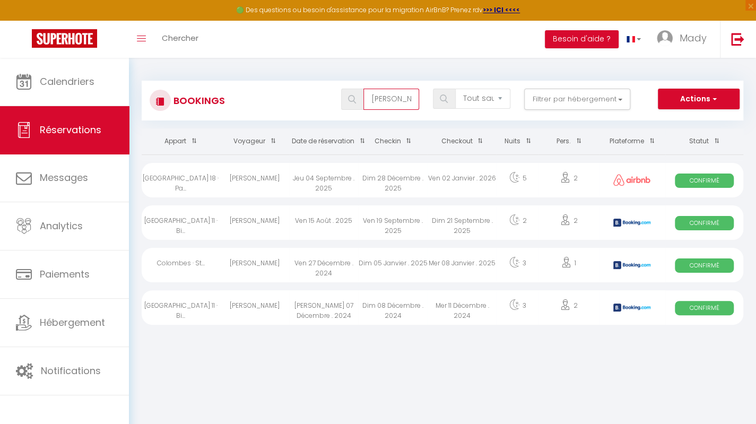
type input "[PERSON_NAME]"
click at [272, 221] on div "[PERSON_NAME]" at bounding box center [254, 222] width 69 height 34
select select "OK"
select select "0"
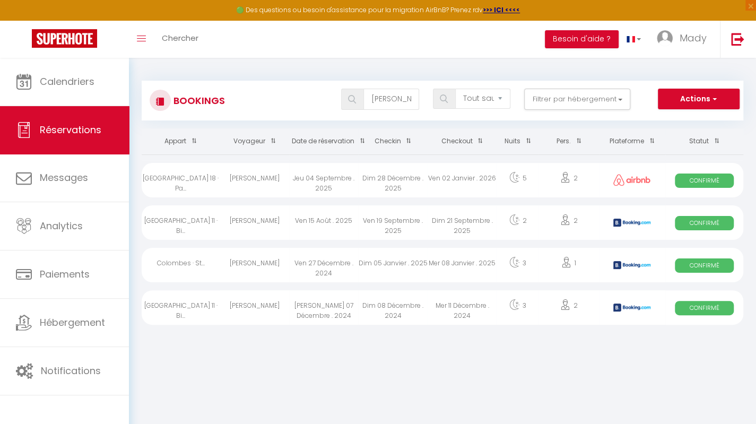
select select "0"
select select "1"
select select
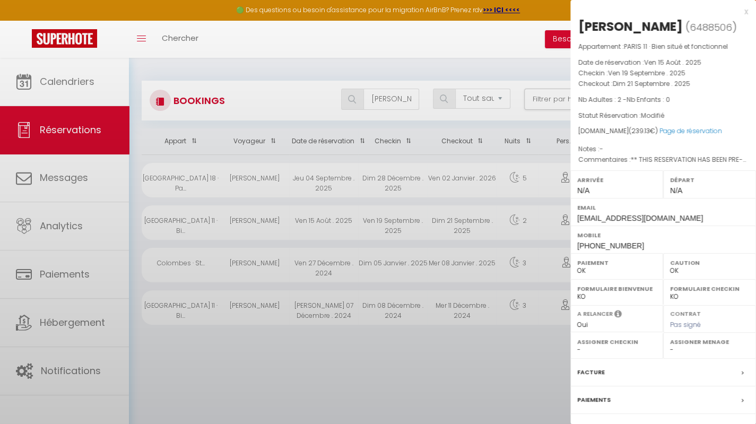
select select "52637"
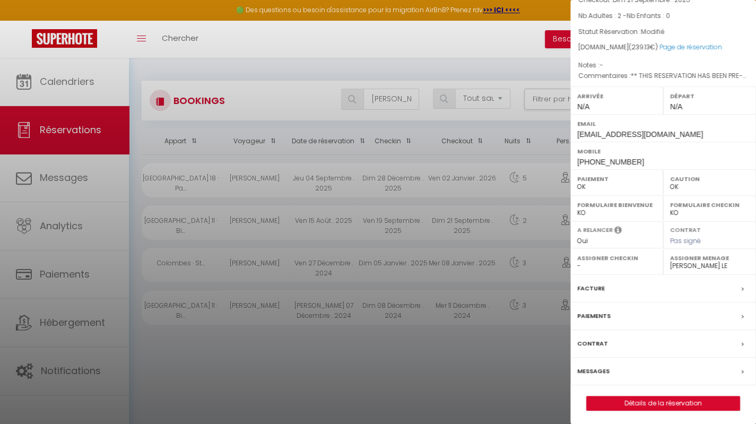
scroll to position [58, 0]
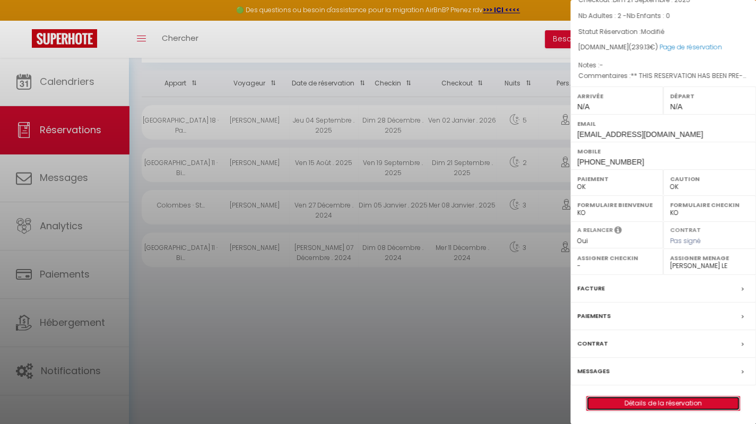
click at [653, 401] on link "Détails de la réservation" at bounding box center [663, 403] width 153 height 14
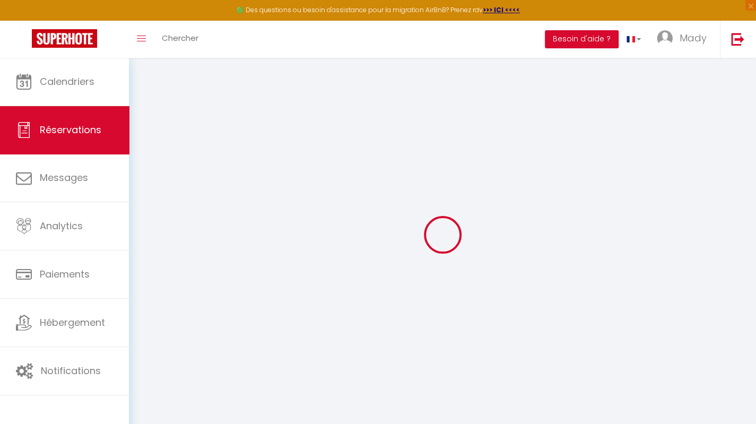
type input "[PERSON_NAME]"
type input "[EMAIL_ADDRESS][DOMAIN_NAME]"
type input "[PHONE_NUMBER]"
type input "."
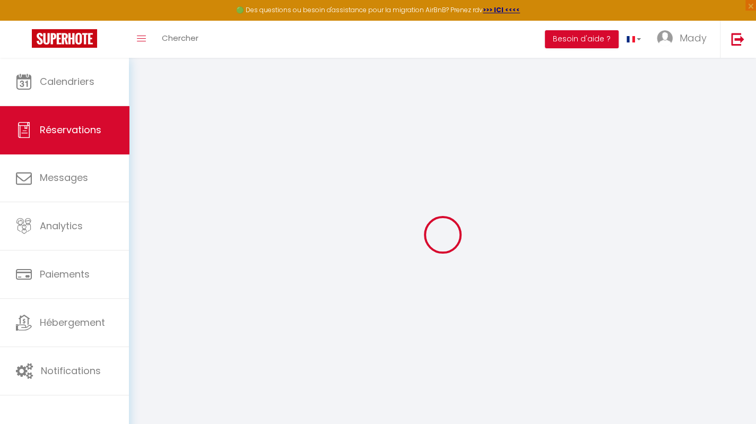
select select "US"
type input "36.3"
type input "3.35"
select select "41768"
select select "1"
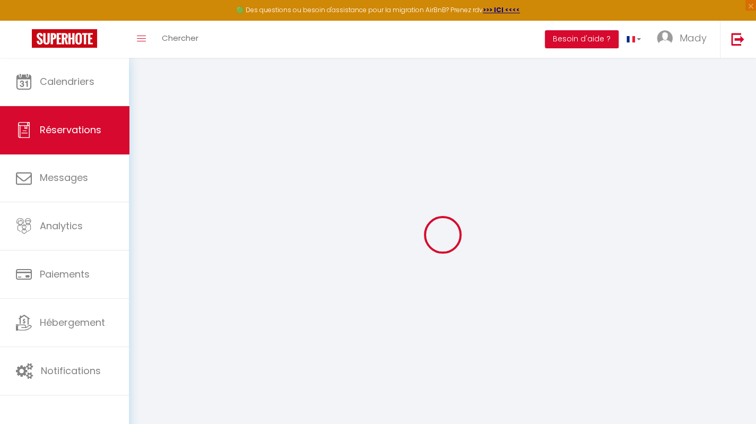
select select
type input "2"
select select "12"
select select "15"
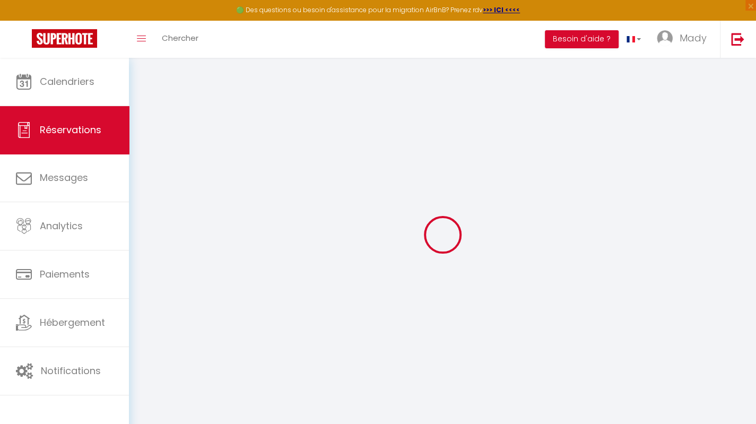
type input "173.5"
checkbox input "false"
type input "0"
select select "2"
type input "0"
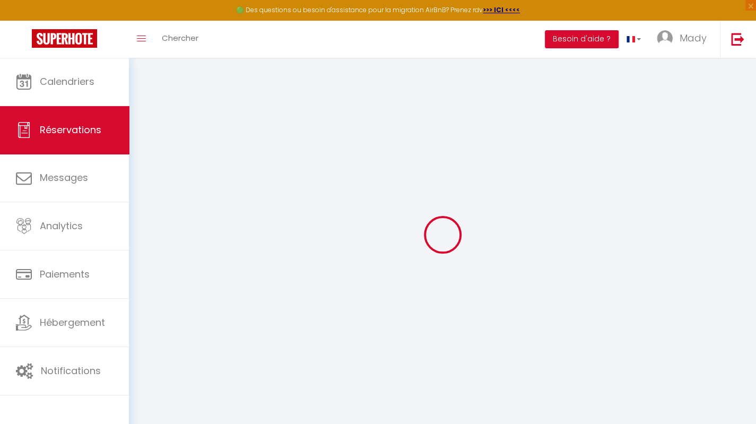
type input "0"
select select
checkbox input "false"
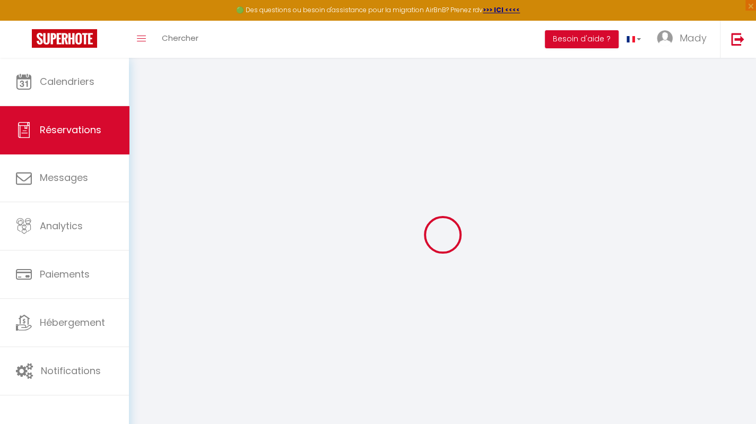
select select
checkbox input "false"
select select
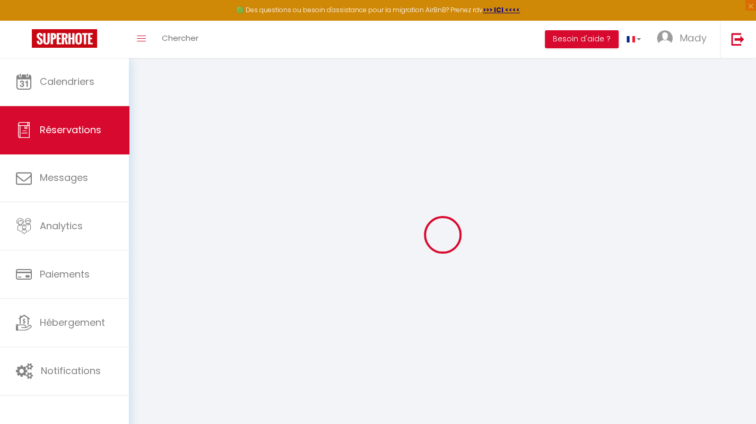
checkbox input "false"
select select
checkbox input "false"
type textarea "** THIS RESERVATION HAS BEEN PRE-PAID ** BOOKING NOTE : Payment charge is EUR 3…"
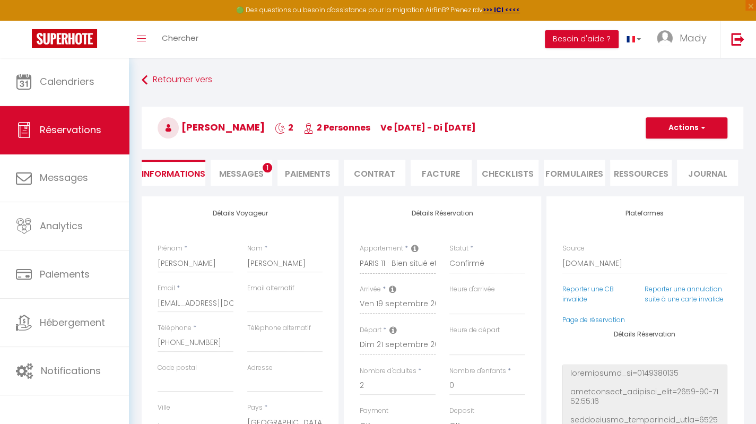
type input "40"
type input "25.63"
select select
checkbox input "false"
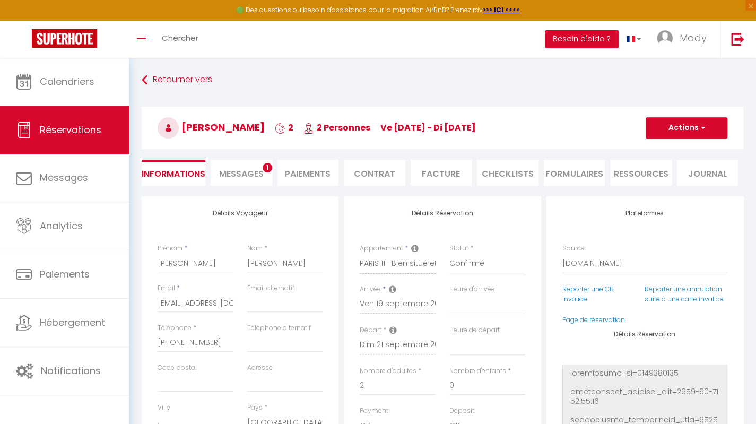
select select
click at [262, 176] on span "Messages" at bounding box center [241, 174] width 45 height 12
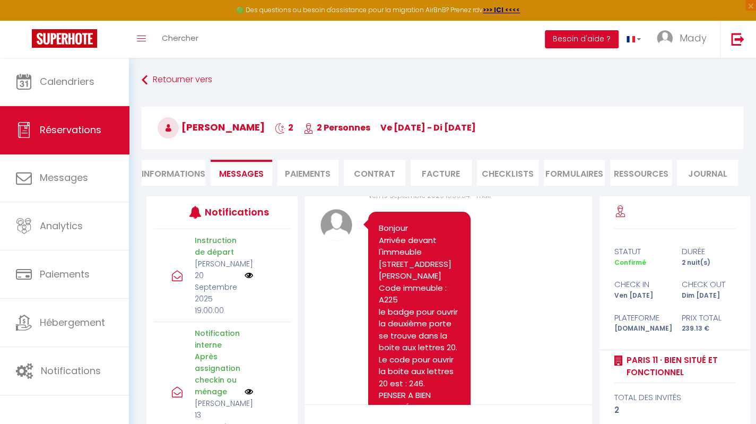
scroll to position [2282, 0]
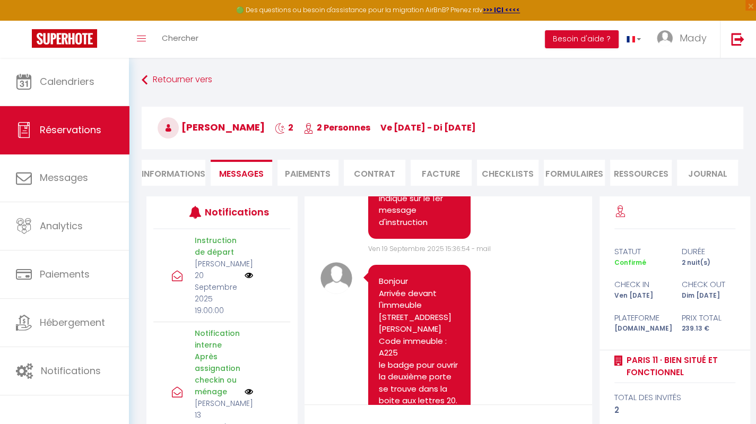
click at [542, 254] on div "Note Sms Le code de la 1ere porte rouge est A225 Ensuite il faut récupérer le b…" at bounding box center [449, 175] width 256 height 159
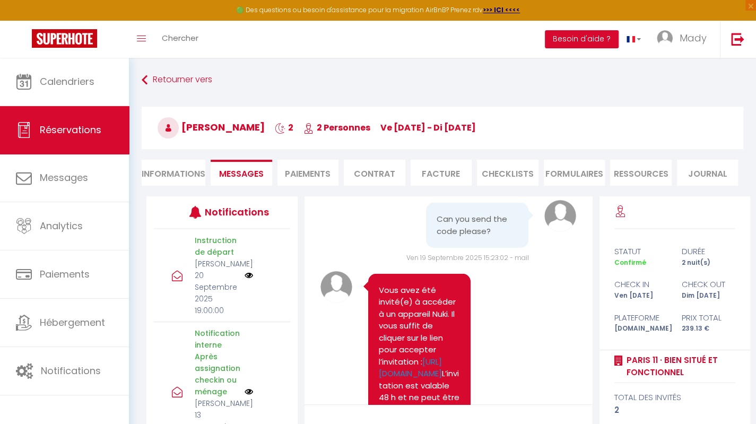
scroll to position [1751, 0]
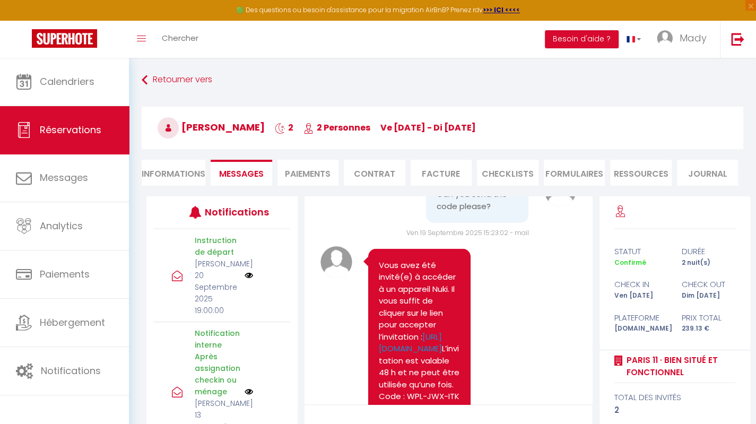
click at [311, 174] on li "Paiements" at bounding box center [309, 173] width 62 height 26
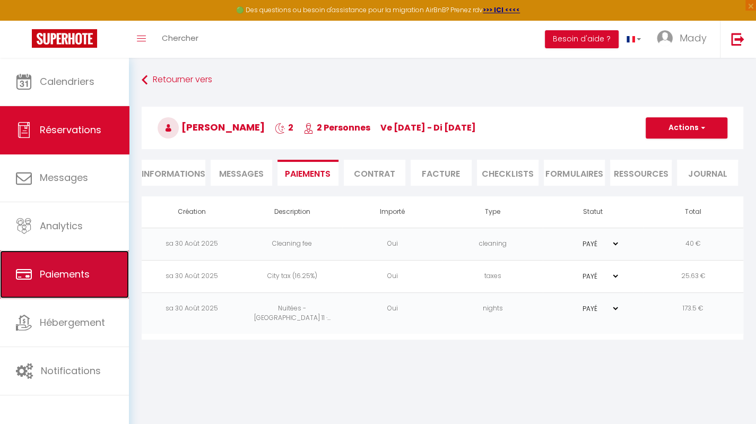
click at [68, 276] on span "Paiements" at bounding box center [65, 273] width 50 height 13
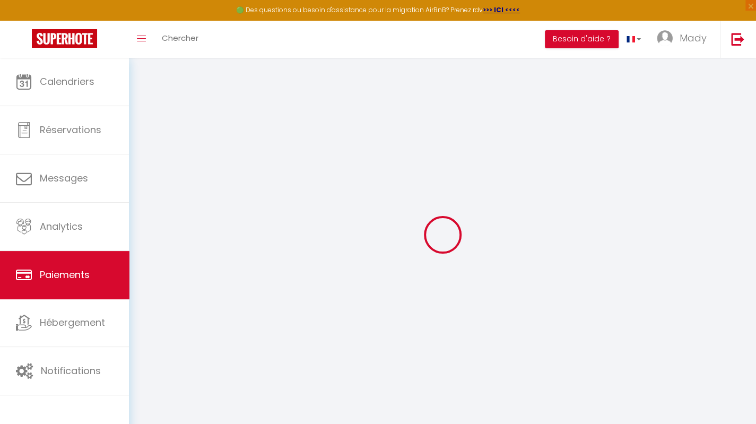
select select "2"
select select "0"
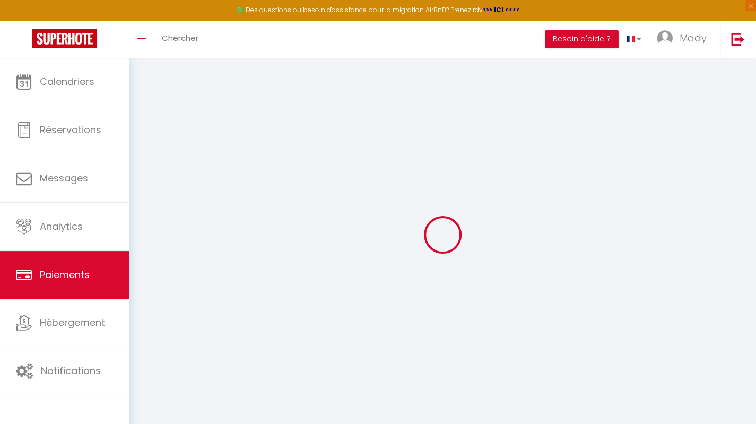
select select "0"
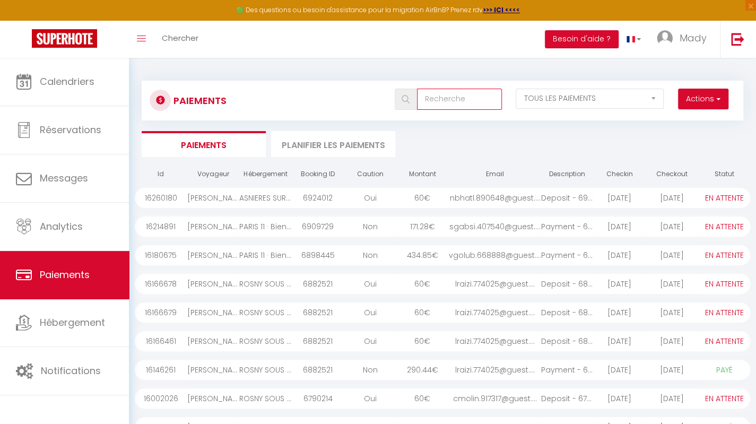
click at [452, 100] on input "text" at bounding box center [459, 99] width 85 height 21
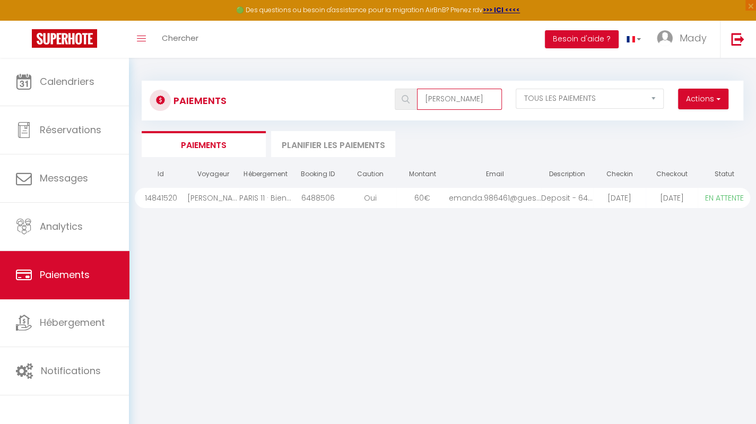
type input "[PERSON_NAME]"
click at [240, 201] on div "PARIS 11 · Bien situé et fonctionnel" at bounding box center [265, 198] width 53 height 20
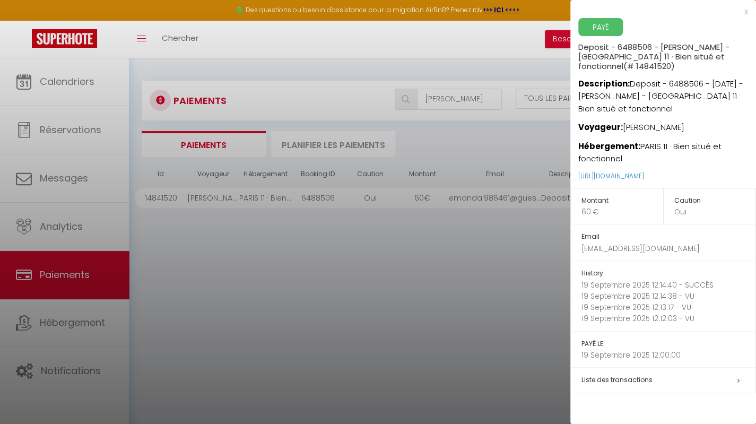
click at [525, 278] on div at bounding box center [378, 212] width 756 height 424
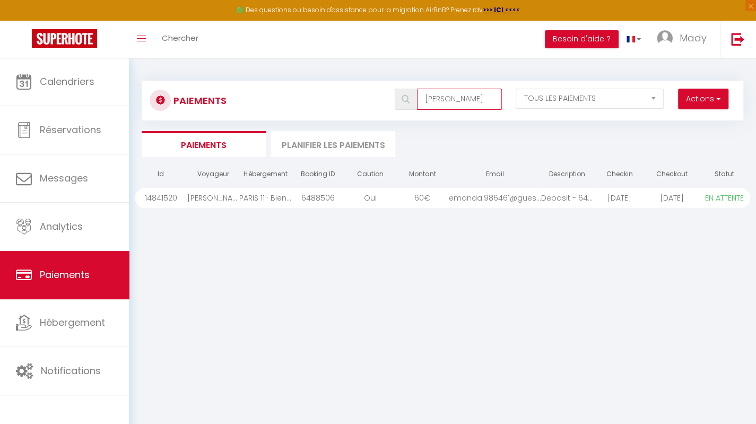
drag, startPoint x: 498, startPoint y: 97, endPoint x: 483, endPoint y: 98, distance: 14.9
click at [498, 97] on input "[PERSON_NAME]" at bounding box center [459, 99] width 85 height 21
drag, startPoint x: 461, startPoint y: 101, endPoint x: 386, endPoint y: 101, distance: 74.3
click at [391, 101] on div "[PERSON_NAME]" at bounding box center [448, 99] width 122 height 21
select select "0"
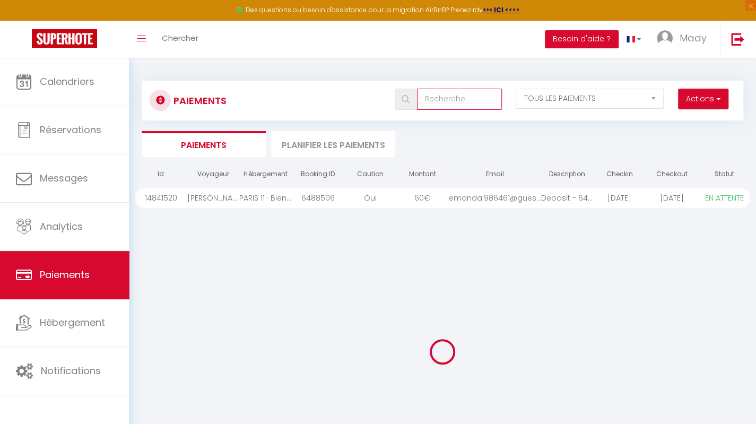
select select "0"
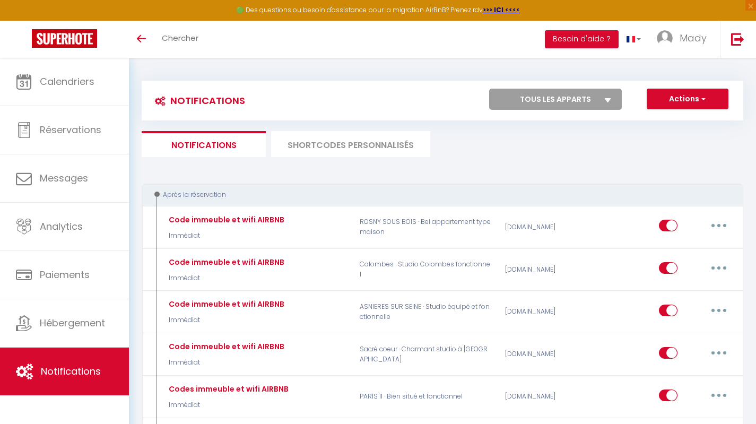
select select
select select "41768"
click at [489, 89] on select "Tous les apparts [GEOGRAPHIC_DATA] 11 · Bien situé et fonctionnel ROSNY SOUS BO…" at bounding box center [555, 99] width 133 height 21
select select
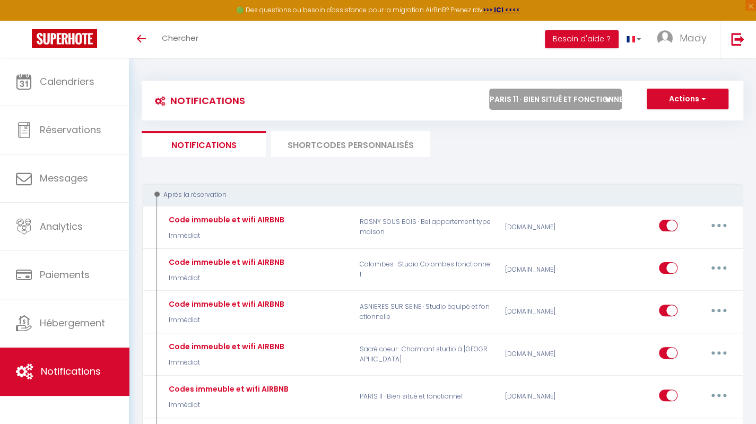
checkbox input "false"
select select
checkbox input "false"
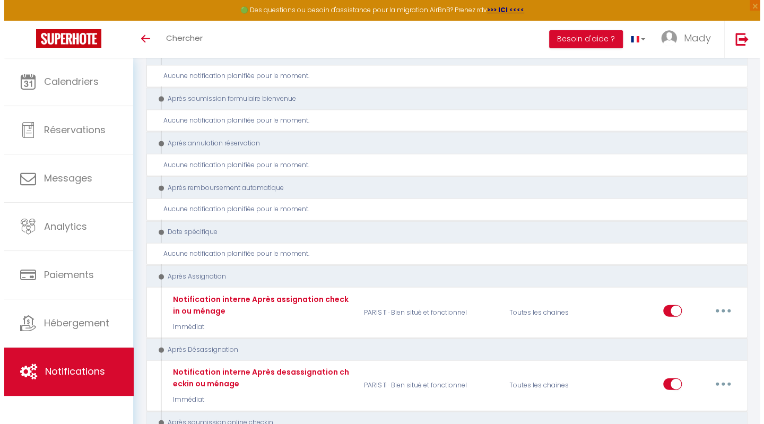
scroll to position [1498, 0]
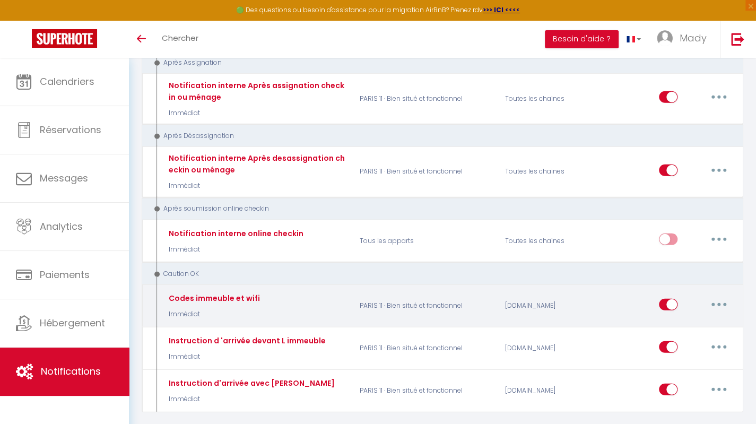
click at [718, 296] on button "button" at bounding box center [719, 304] width 30 height 17
click at [684, 319] on link "Editer" at bounding box center [691, 328] width 79 height 18
type input "Codes immeuble et wifi"
select select "24"
select select "Immédiat"
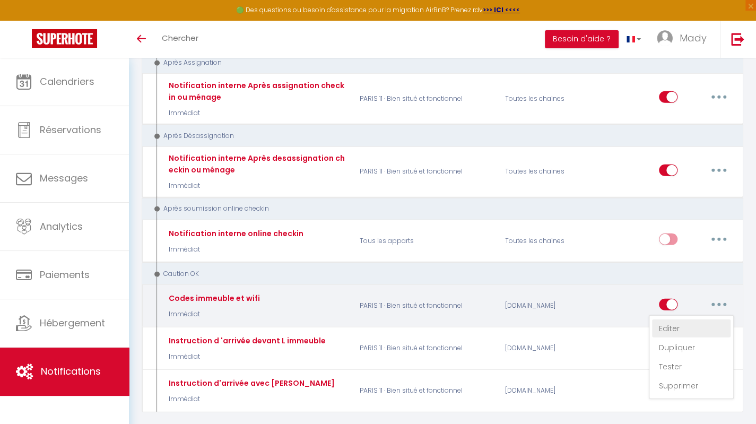
select select "if_deposit_is_paid"
checkbox input "true"
checkbox input "false"
radio input "true"
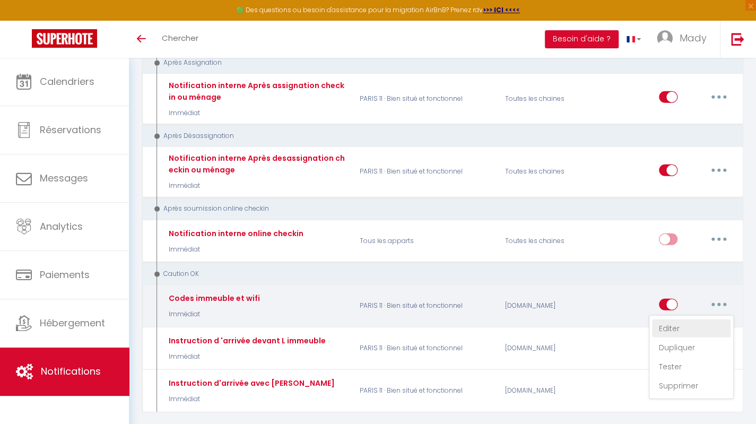
type input "[GUEST:FIRST_NAME][INSTRUCTIONSACCES-FR]"
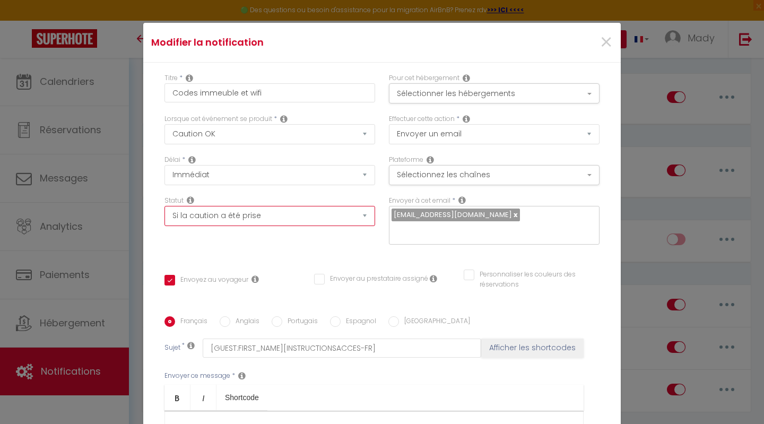
click at [302, 218] on select "Aucun Si la réservation est payée Si réservation non payée Si la caution a été …" at bounding box center [269, 216] width 211 height 20
select select "if_booking_is_paid"
click at [164, 206] on select "Aucun Si la réservation est payée Si réservation non payée Si la caution a été …" at bounding box center [269, 216] width 211 height 20
checkbox input "true"
checkbox input "false"
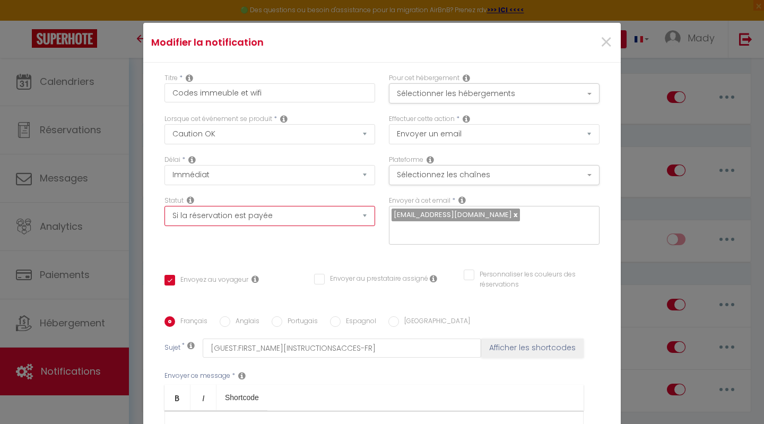
checkbox input "false"
click at [352, 217] on select "Aucun Si la réservation est payée Si réservation non payée Si la caution a été …" at bounding box center [269, 216] width 211 height 20
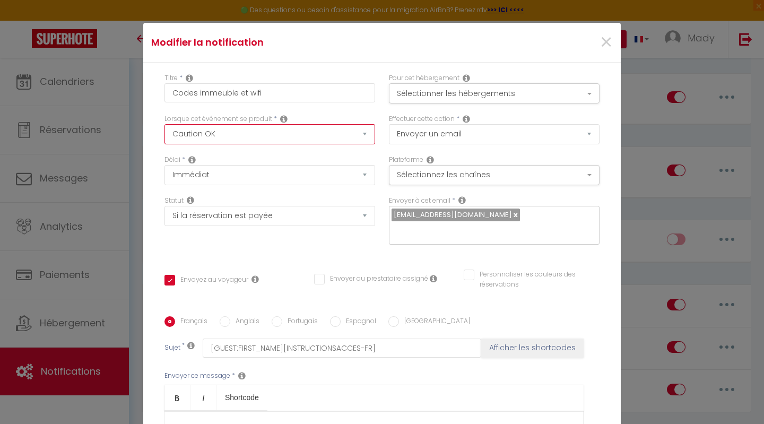
click at [331, 138] on select "Après la réservation Avant Checkin (à partir de 12h00) Après Checkin (à partir …" at bounding box center [269, 134] width 211 height 20
click at [349, 130] on select "Après la réservation Avant Checkin (à partir de 12h00) Après Checkin (à partir …" at bounding box center [269, 134] width 211 height 20
click at [164, 124] on select "Après la réservation Avant Checkin (à partir de 12h00) Après Checkin (à partir …" at bounding box center [269, 134] width 211 height 20
click at [357, 136] on select "Après la réservation Avant Checkin (à partir de 12h00) Après Checkin (à partir …" at bounding box center [269, 134] width 211 height 20
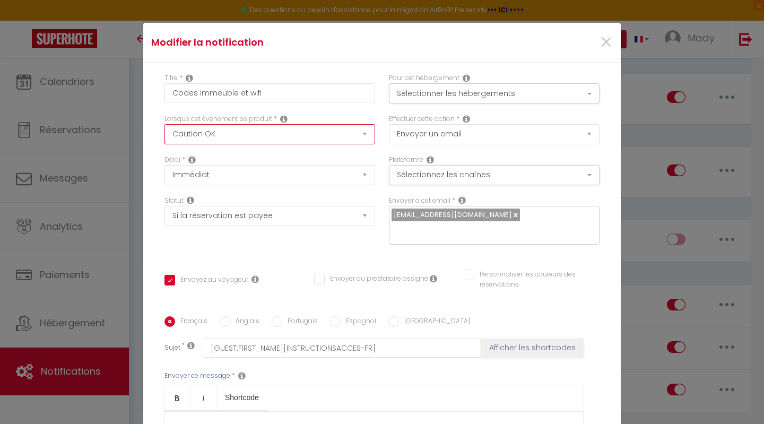
click at [164, 124] on select "Après la réservation Avant Checkin (à partir de 12h00) Après Checkin (à partir …" at bounding box center [269, 134] width 211 height 20
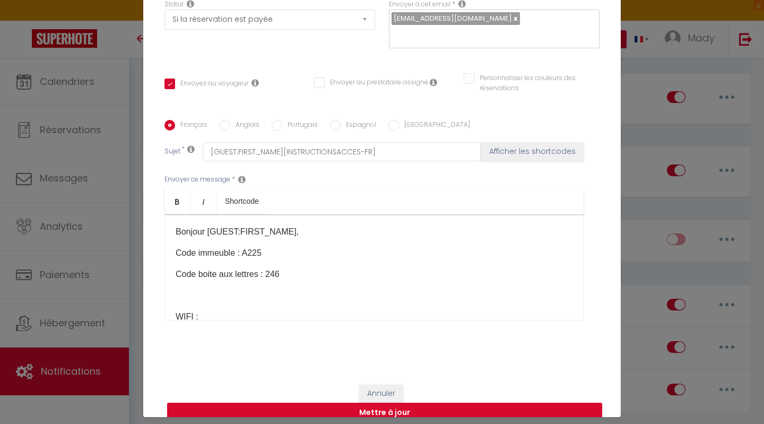
scroll to position [45, 0]
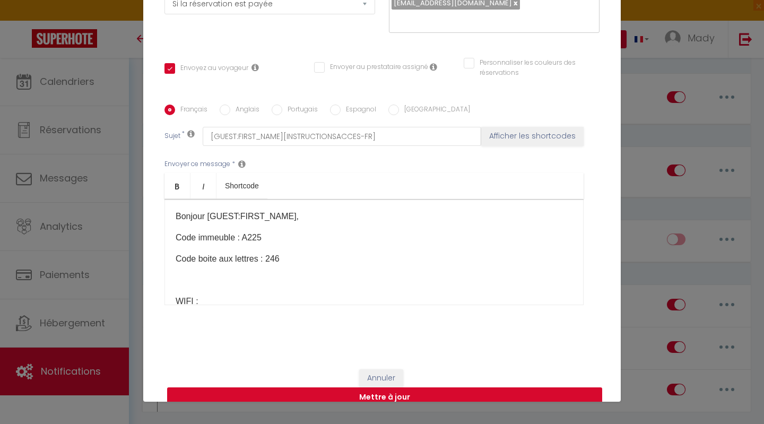
click at [393, 387] on button "Mettre à jour" at bounding box center [384, 397] width 435 height 20
checkbox input "true"
checkbox input "false"
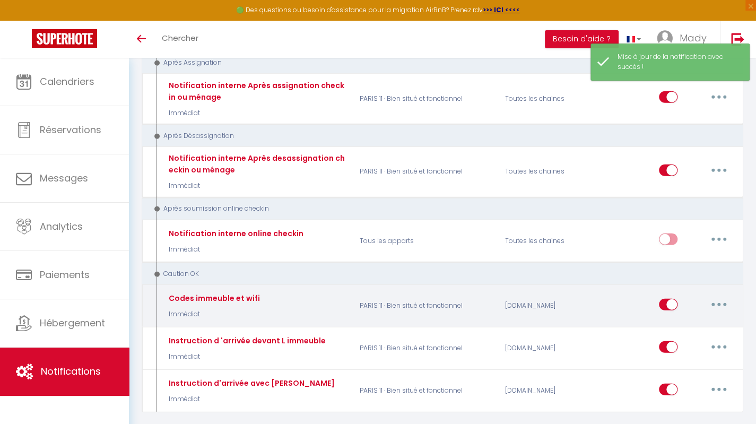
click at [717, 296] on button "button" at bounding box center [719, 304] width 30 height 17
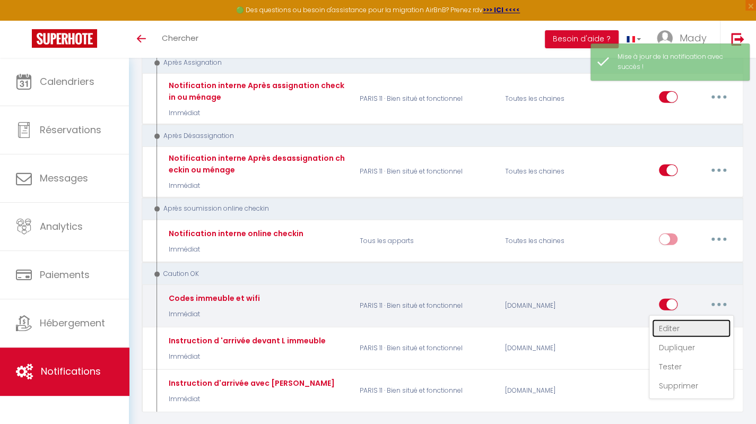
click at [692, 319] on link "Editer" at bounding box center [691, 328] width 79 height 18
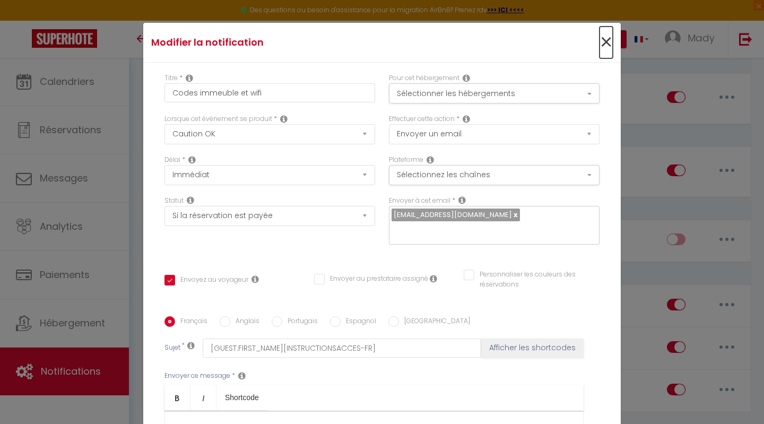
click at [600, 47] on span "×" at bounding box center [606, 43] width 13 height 32
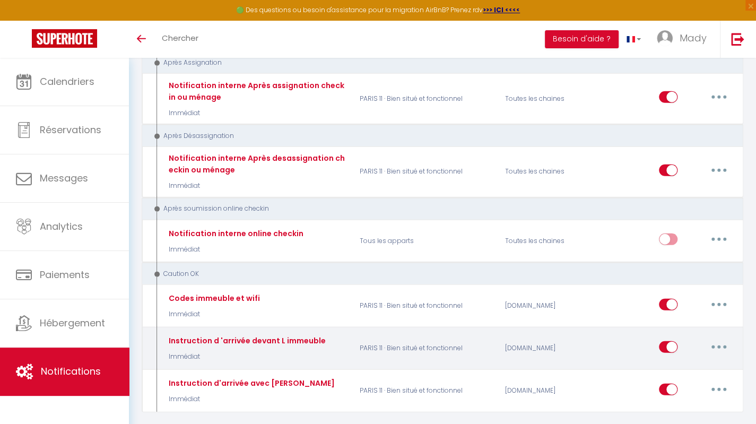
click at [716, 339] on button "button" at bounding box center [719, 347] width 30 height 17
click at [680, 362] on link "Editer" at bounding box center [691, 371] width 79 height 18
type input "Instruction d 'arrivée devant L immeuble"
select select "if_deposit_is_paid"
checkbox input "true"
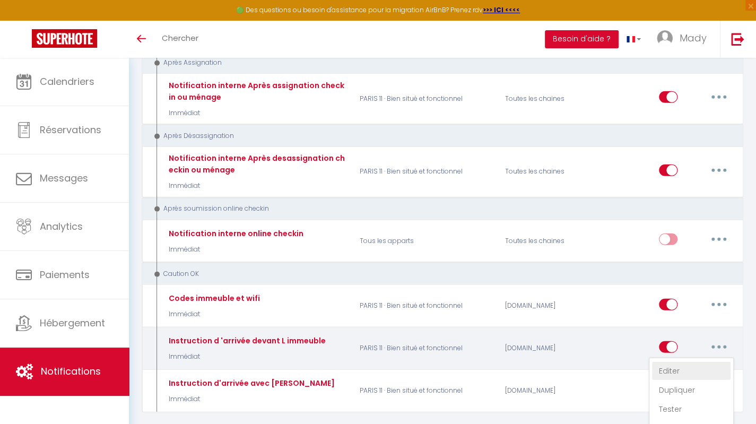
checkbox input "false"
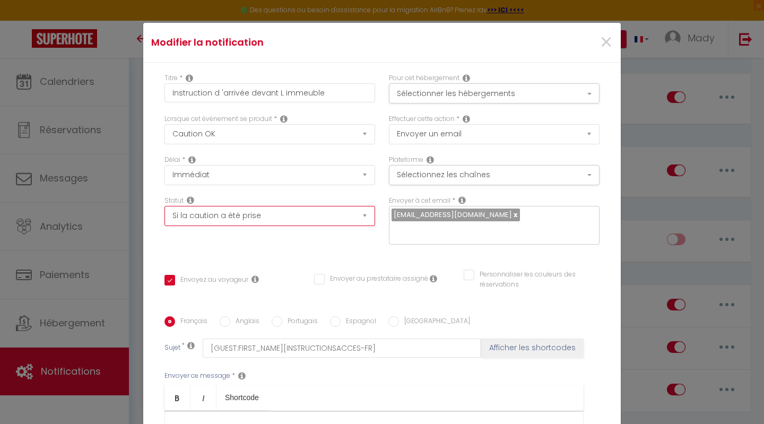
click at [356, 216] on select "Aucun Si la réservation est payée Si réservation non payée Si la caution a été …" at bounding box center [269, 216] width 211 height 20
select select "if_booking_is_paid"
click at [164, 206] on select "Aucun Si la réservation est payée Si réservation non payée Si la caution a été …" at bounding box center [269, 216] width 211 height 20
checkbox input "true"
checkbox input "false"
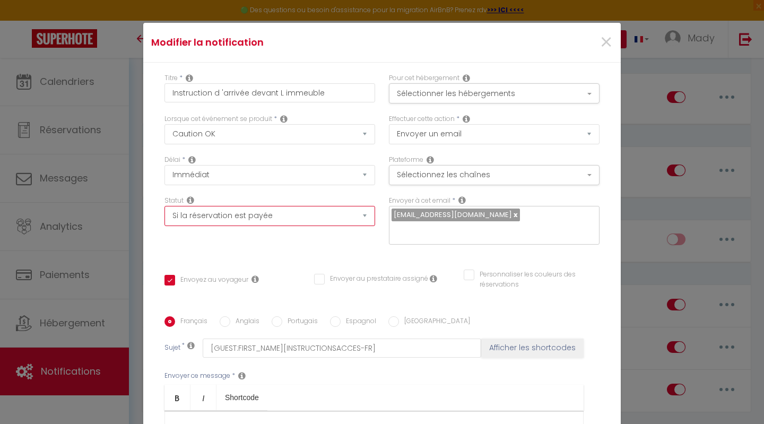
checkbox input "false"
click at [585, 270] on div "Personnaliser les couleurs des réservations" at bounding box center [532, 280] width 136 height 20
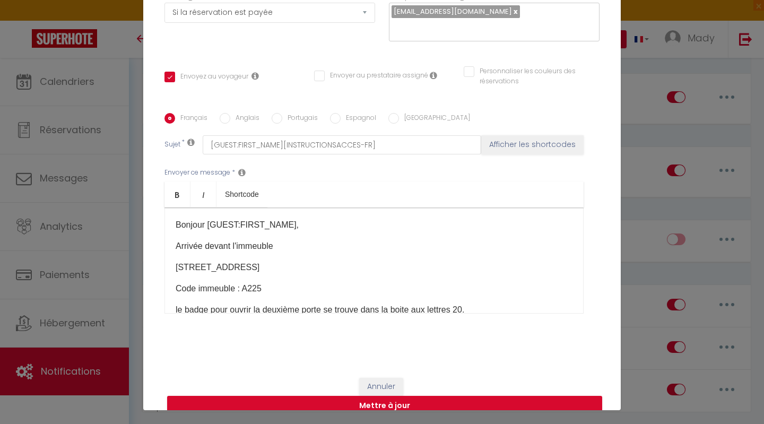
scroll to position [45, 0]
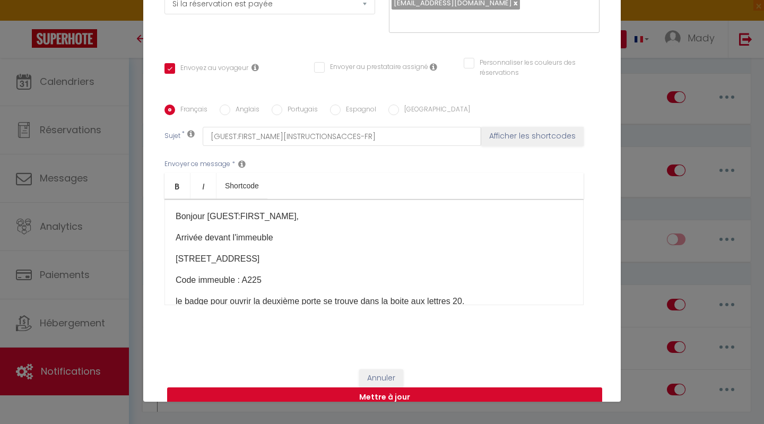
click at [387, 387] on button "Mettre à jour" at bounding box center [384, 397] width 435 height 20
checkbox input "true"
checkbox input "false"
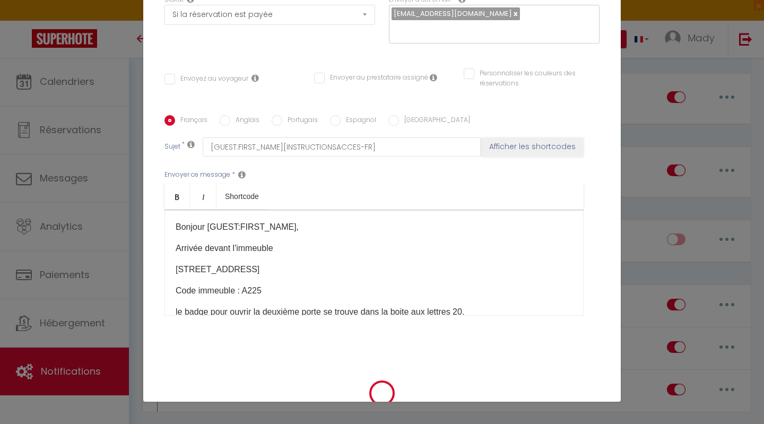
select select "1"
select select
checkbox input "false"
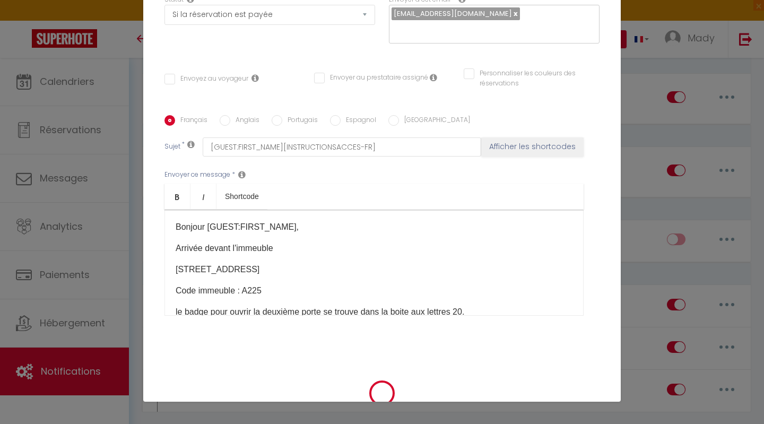
checkbox input "false"
radio input "false"
select select
checkbox input "false"
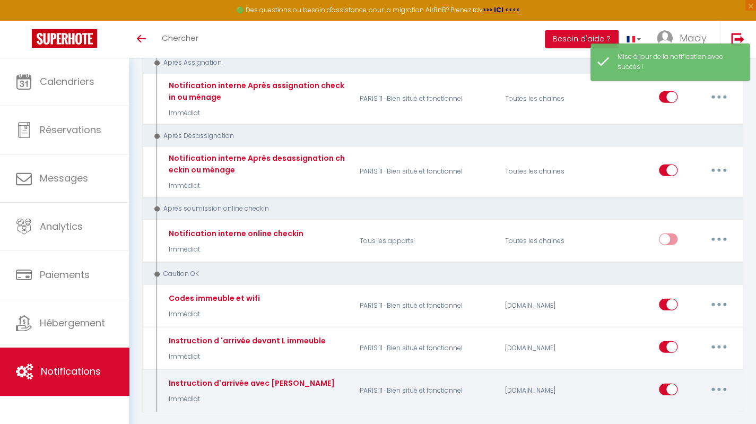
click at [717, 381] on button "button" at bounding box center [719, 389] width 30 height 17
click at [681, 296] on link "Editer" at bounding box center [691, 305] width 79 height 18
type input "Instruction d'arrivée avec [PERSON_NAME]"
select select "24"
select select "Immédiat"
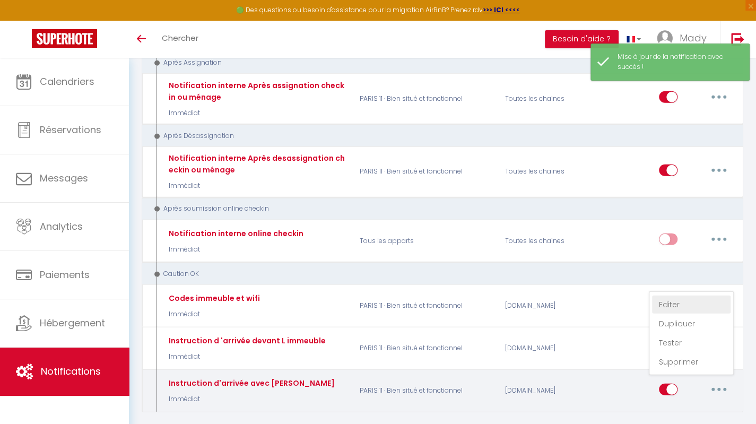
select select "if_deposit_is_paid"
checkbox input "true"
checkbox input "false"
radio input "true"
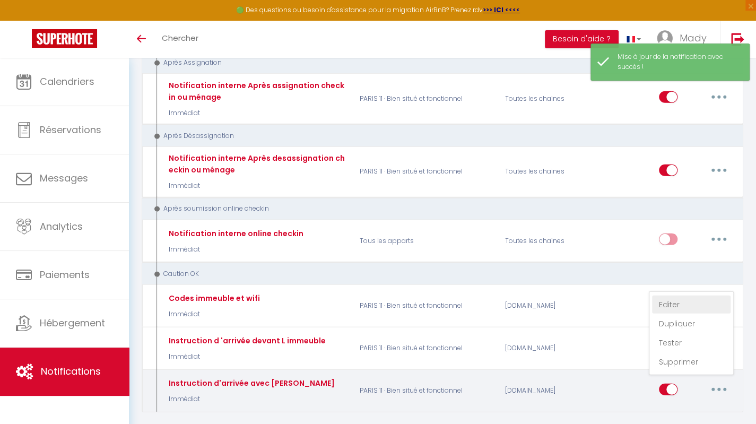
type input "[GUEST:FIRST_NAME][INSTRUCTIONSACCES-FR]"
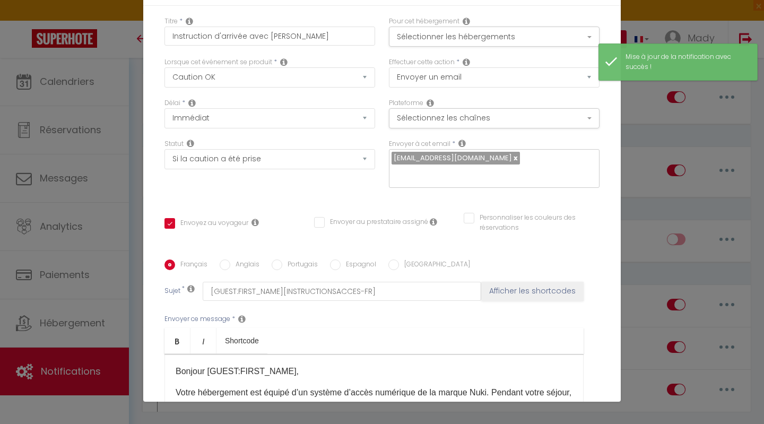
scroll to position [0, 0]
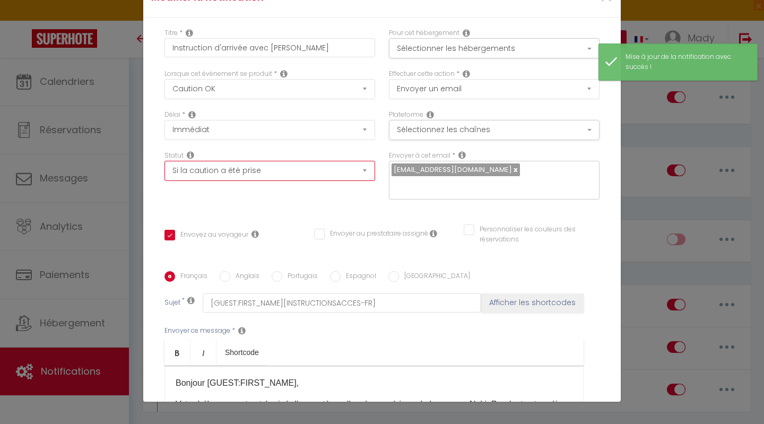
click at [356, 170] on select "Aucun Si la réservation est payée Si réservation non payée Si la caution a été …" at bounding box center [269, 171] width 211 height 20
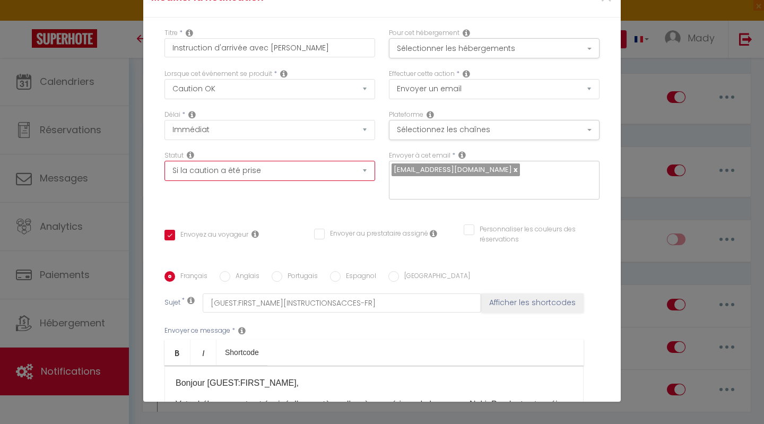
select select "if_booking_is_paid"
click at [164, 161] on select "Aucun Si la réservation est payée Si réservation non payée Si la caution a été …" at bounding box center [269, 171] width 211 height 20
checkbox input "true"
checkbox input "false"
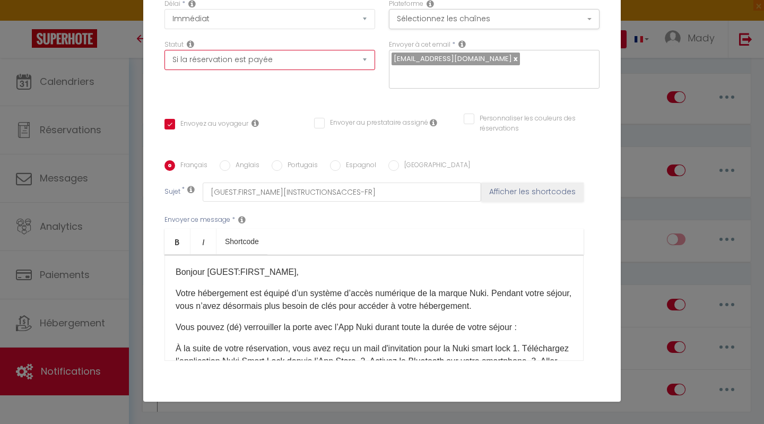
scroll to position [167, 0]
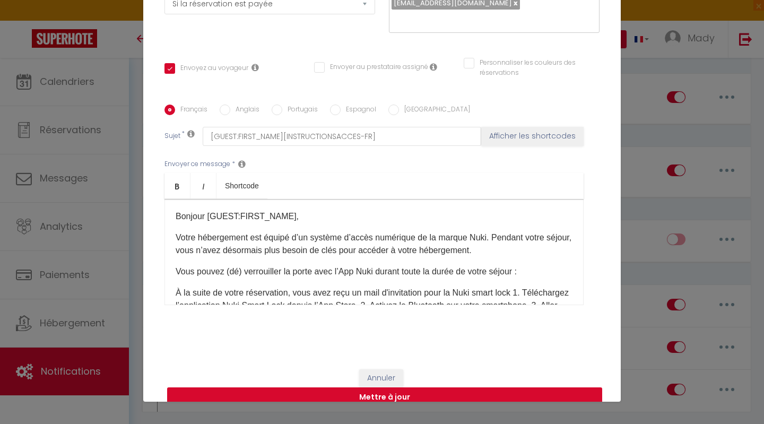
click at [385, 387] on button "Mettre à jour" at bounding box center [384, 397] width 435 height 20
checkbox input "true"
checkbox input "false"
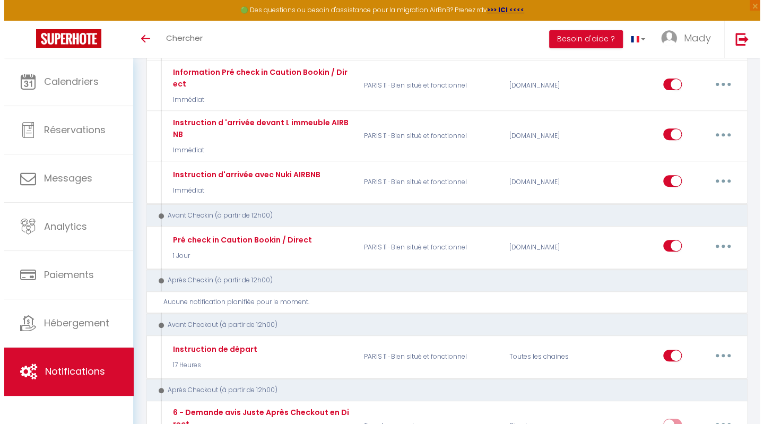
scroll to position [171, 0]
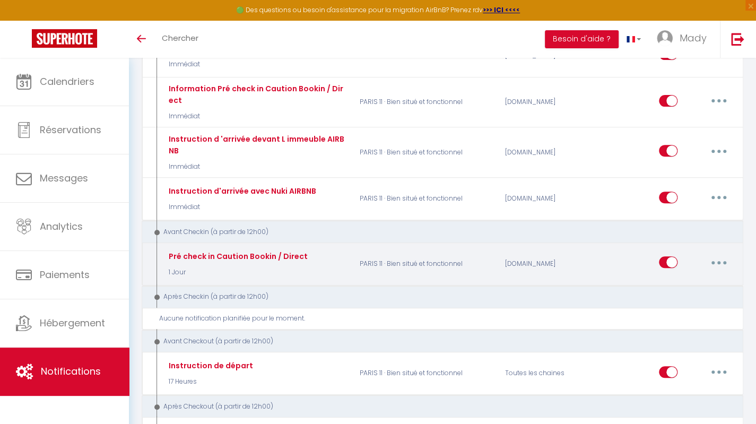
click at [725, 261] on button "button" at bounding box center [719, 262] width 30 height 17
click at [702, 282] on link "Editer" at bounding box center [691, 287] width 79 height 18
type input "Pré check in Caution Bookin / Direct"
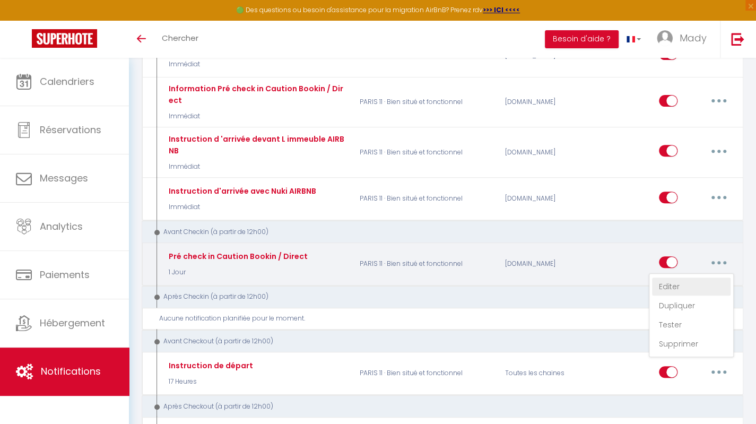
select select "1 Jour"
select select "if_booking_is_paid"
checkbox input "true"
checkbox input "false"
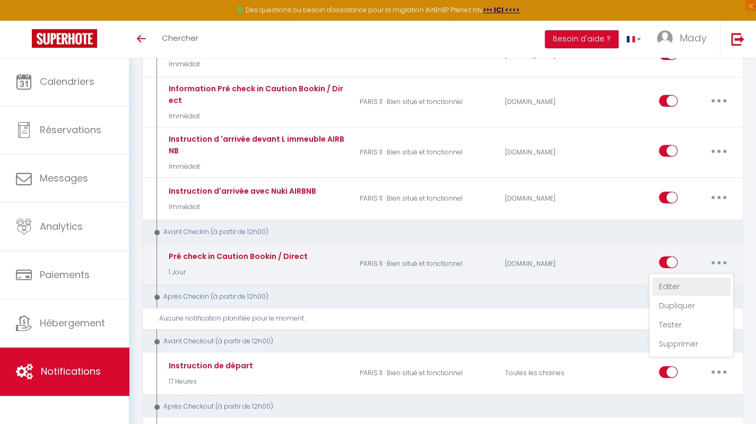
radio input "true"
type input "[GUEST:FIRST_NAME] Afin de préparer votre arrivée au[RENTAL:NAME][DEPOSITLINK]"
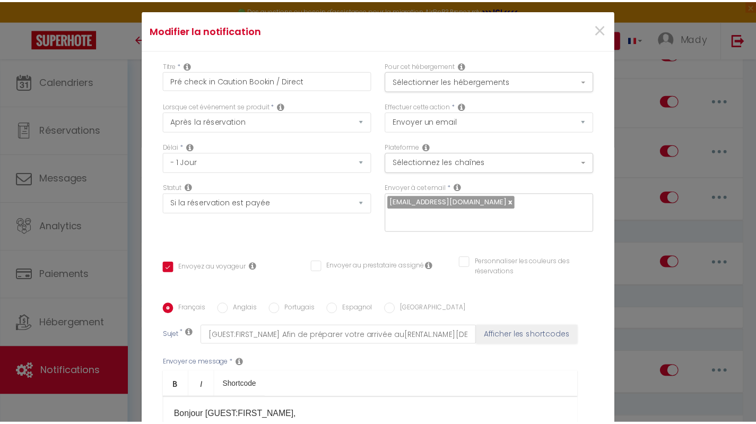
scroll to position [0, 0]
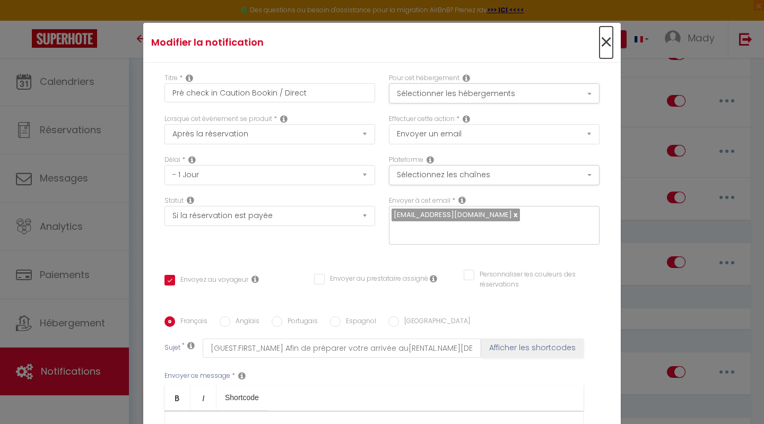
click at [600, 42] on span "×" at bounding box center [606, 43] width 13 height 32
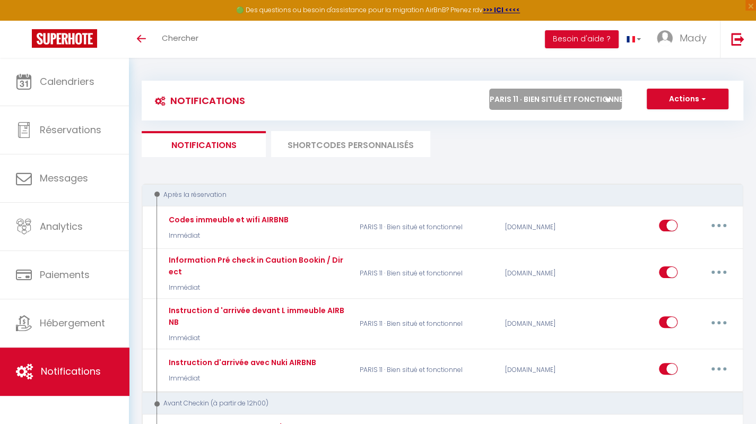
click at [601, 102] on select "Tous les apparts [GEOGRAPHIC_DATA] 11 · Bien situé et fonctionnel ROSNY SOUS BO…" at bounding box center [555, 99] width 133 height 21
select select "55725"
click at [489, 89] on select "Tous les apparts [GEOGRAPHIC_DATA] 11 · Bien situé et fonctionnel ROSNY SOUS BO…" at bounding box center [555, 99] width 133 height 21
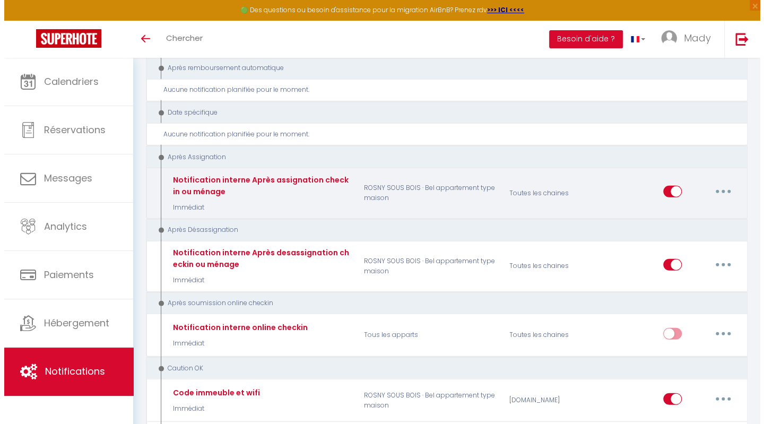
scroll to position [1569, 0]
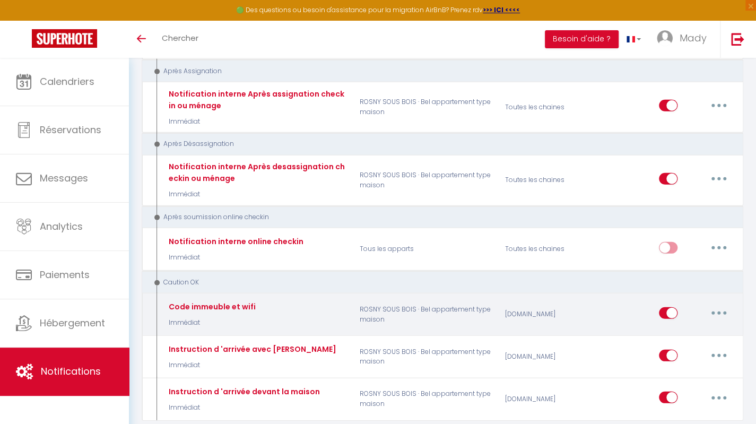
click at [717, 305] on button "button" at bounding box center [719, 313] width 30 height 17
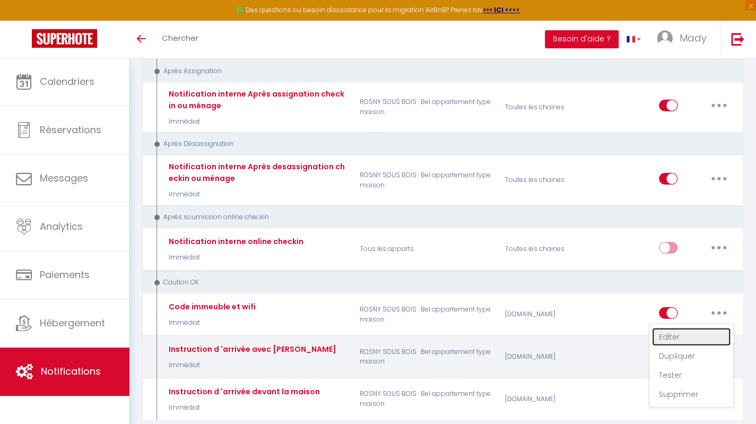
click at [693, 328] on link "Editer" at bounding box center [691, 337] width 79 height 18
type input "Code immeuble et wifi"
select select "24"
select select "Immédiat"
select select "if_deposit_is_paid"
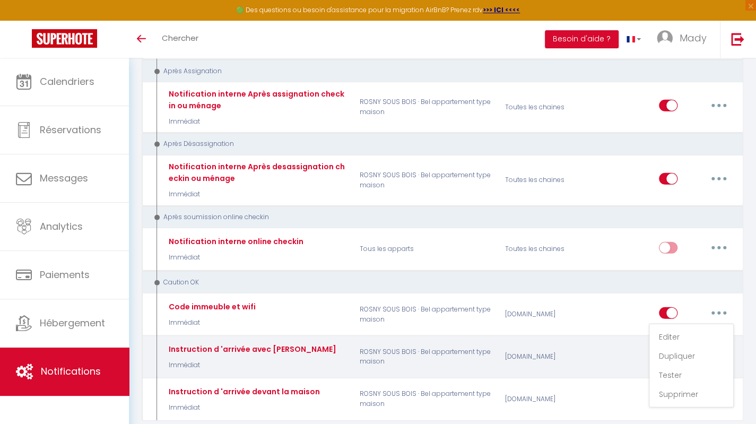
checkbox input "true"
checkbox input "false"
radio input "true"
type input "[GUEST:FIRST_NAME][INSTRUCTIONSACCES-FR]"
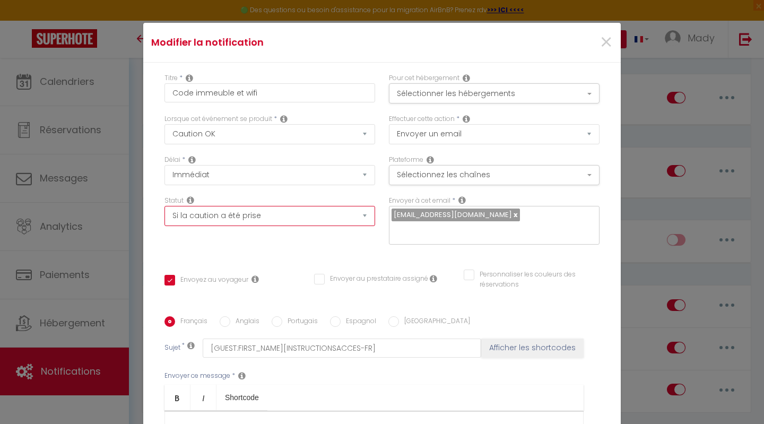
click at [308, 217] on select "Aucun Si la réservation est payée Si réservation non payée Si la caution a été …" at bounding box center [269, 216] width 211 height 20
select select "if_booking_is_paid"
click at [164, 206] on select "Aucun Si la réservation est payée Si réservation non payée Si la caution a été …" at bounding box center [269, 216] width 211 height 20
checkbox input "true"
checkbox input "false"
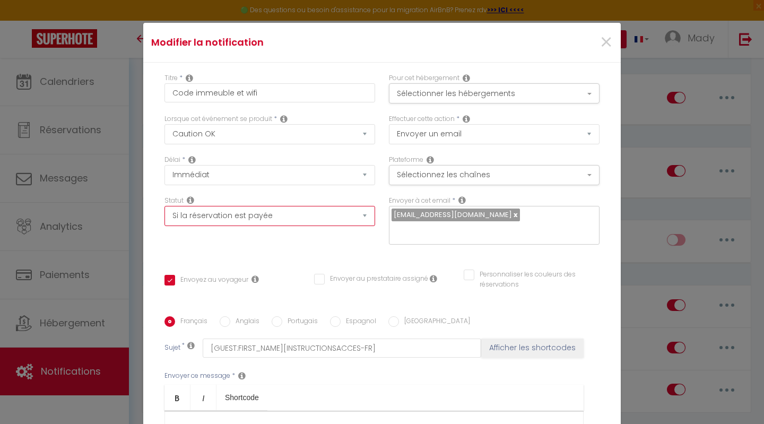
checkbox input "false"
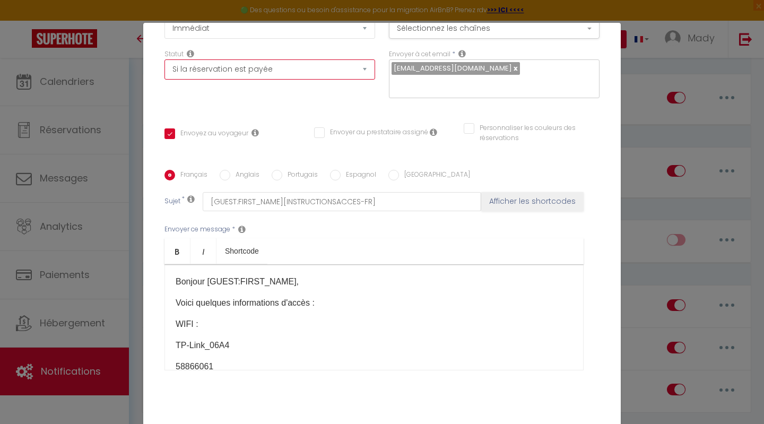
scroll to position [167, 0]
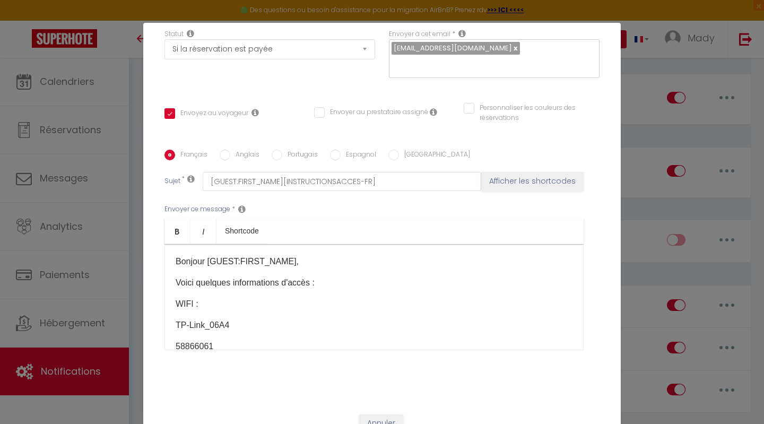
checkbox input "true"
checkbox input "false"
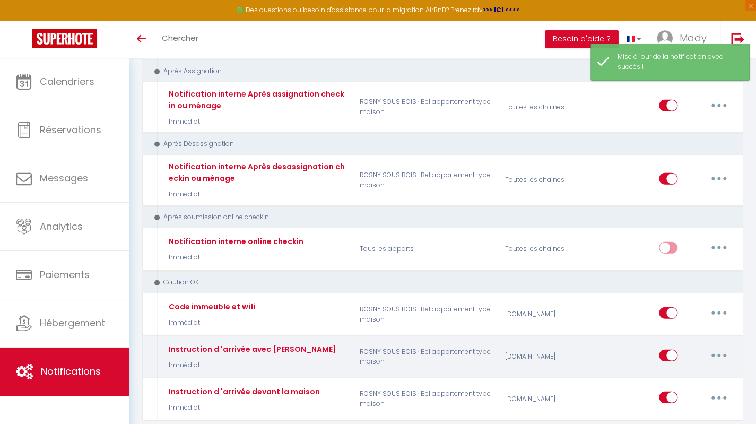
click at [722, 347] on button "button" at bounding box center [719, 355] width 30 height 17
click at [696, 370] on link "Editer" at bounding box center [691, 379] width 79 height 18
type input "Instruction d 'arrivée avec [PERSON_NAME]"
select select "24"
select select "Immédiat"
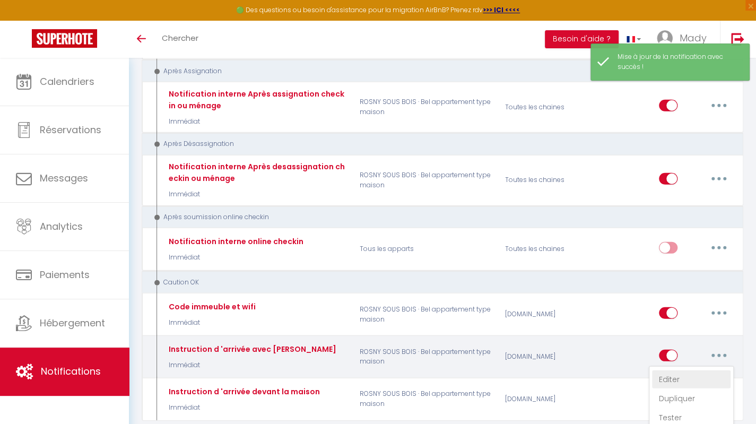
select select "if_deposit_is_paid"
checkbox input "true"
checkbox input "false"
radio input "true"
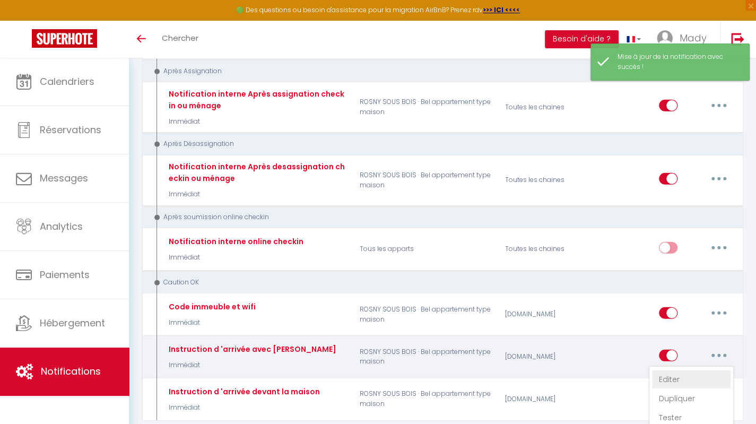
type input "[GUEST:FIRST_NAME][INSTRUCTIONSACCES-FR]"
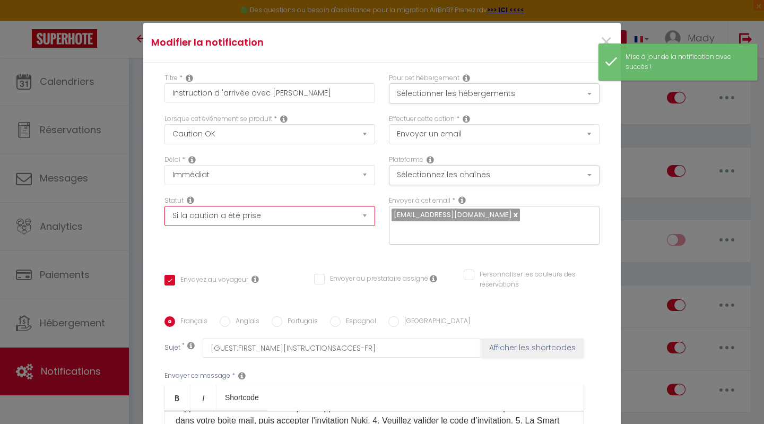
click at [323, 215] on select "Aucun Si la réservation est payée Si réservation non payée Si la caution a été …" at bounding box center [269, 216] width 211 height 20
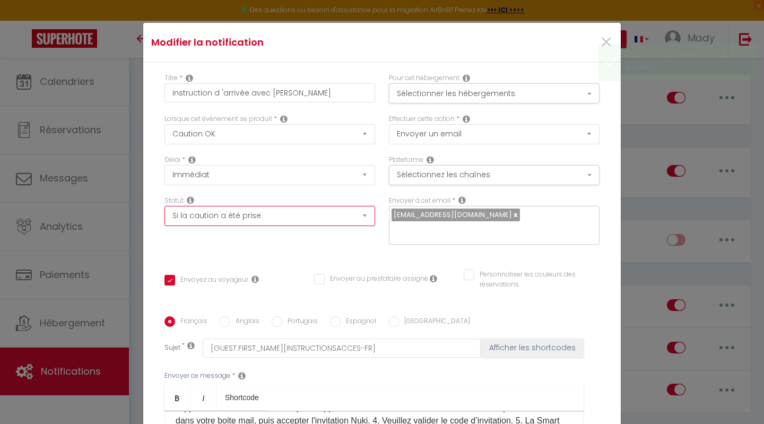
select select "if_booking_is_paid"
click at [164, 206] on select "Aucun Si la réservation est payée Si réservation non payée Si la caution a été …" at bounding box center [269, 216] width 211 height 20
checkbox input "true"
checkbox input "false"
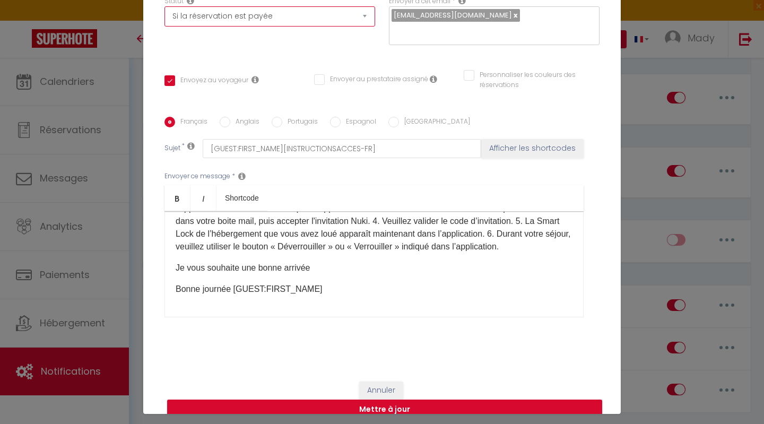
scroll to position [45, 0]
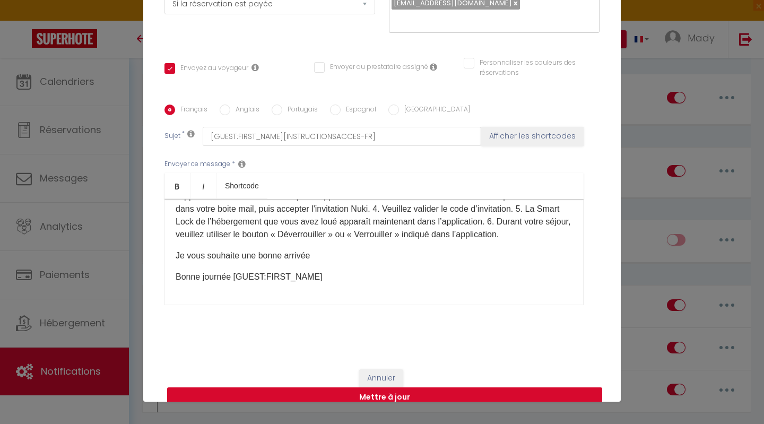
click at [402, 387] on button "Mettre à jour" at bounding box center [384, 397] width 435 height 20
checkbox input "true"
checkbox input "false"
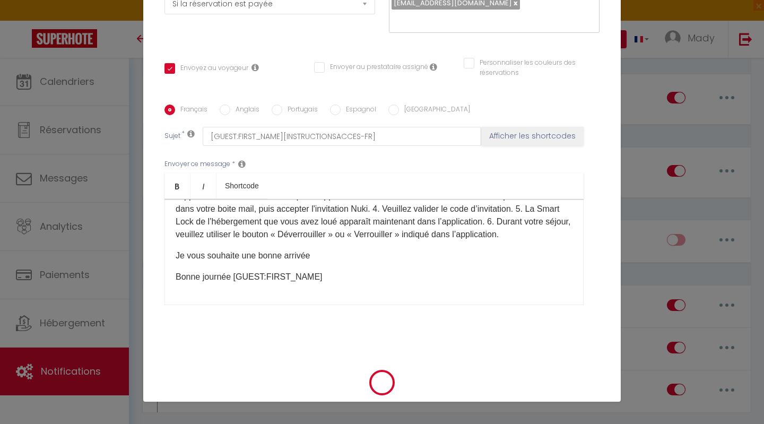
scroll to position [156, 0]
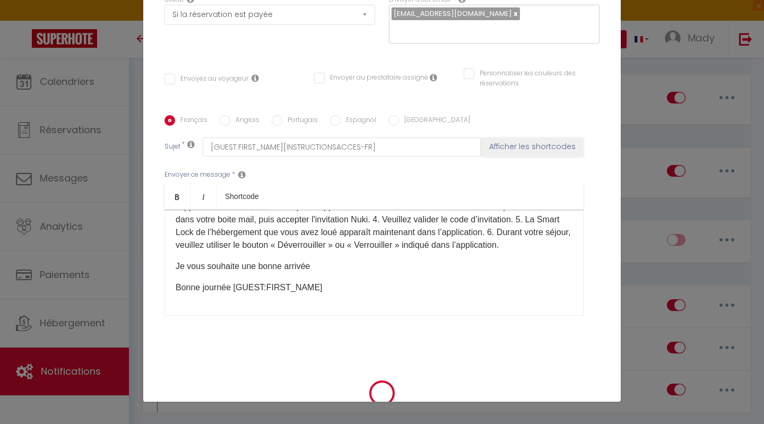
select select "1"
select select
checkbox input "false"
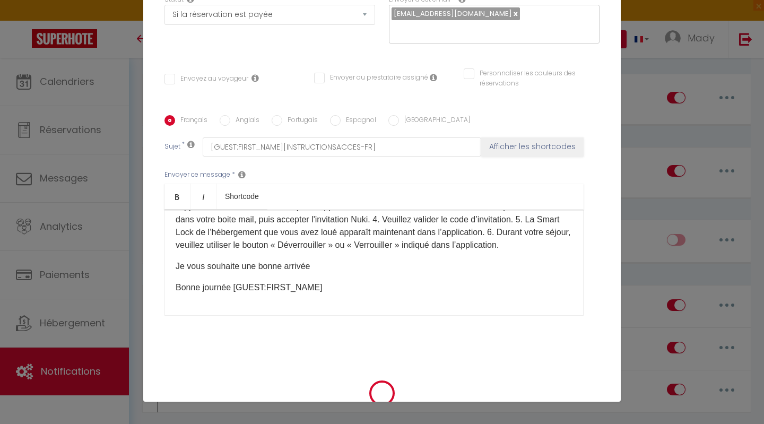
checkbox input "false"
radio input "false"
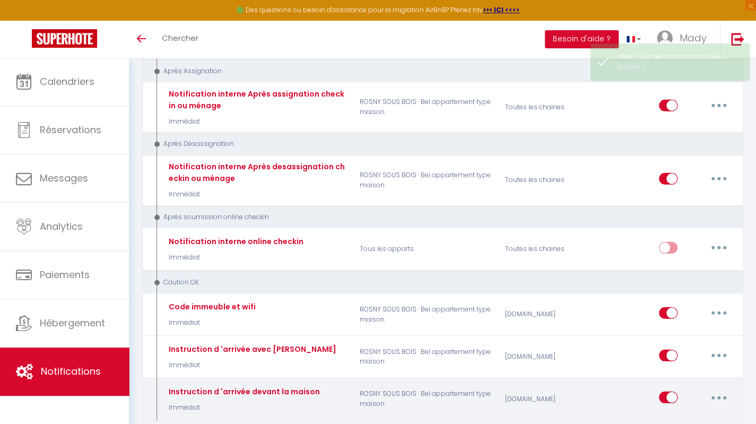
select select
checkbox input "false"
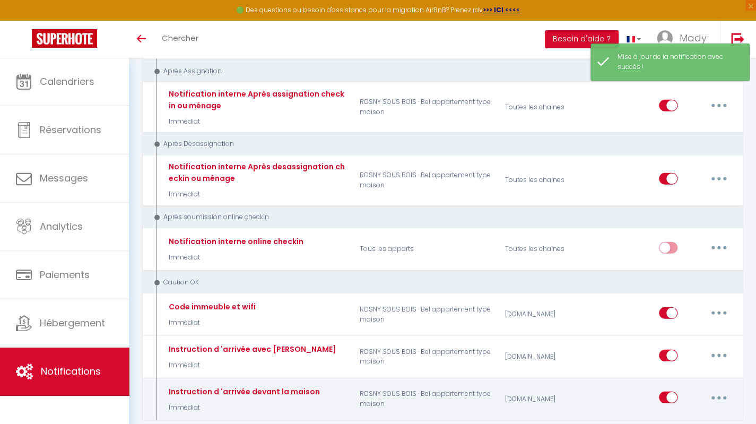
click at [723, 389] on button "button" at bounding box center [719, 397] width 30 height 17
click at [678, 304] on link "Editer" at bounding box center [691, 313] width 79 height 18
type input "Instruction d 'arrivée devant la maison"
select select "24"
select select "Immédiat"
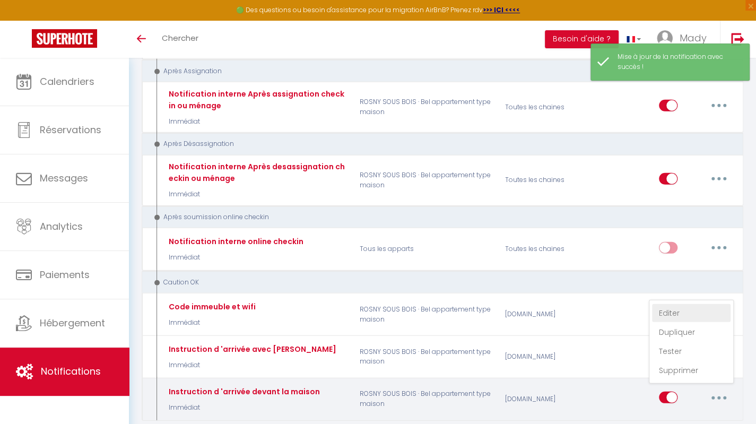
select select "if_deposit_is_paid"
checkbox input "true"
checkbox input "false"
radio input "true"
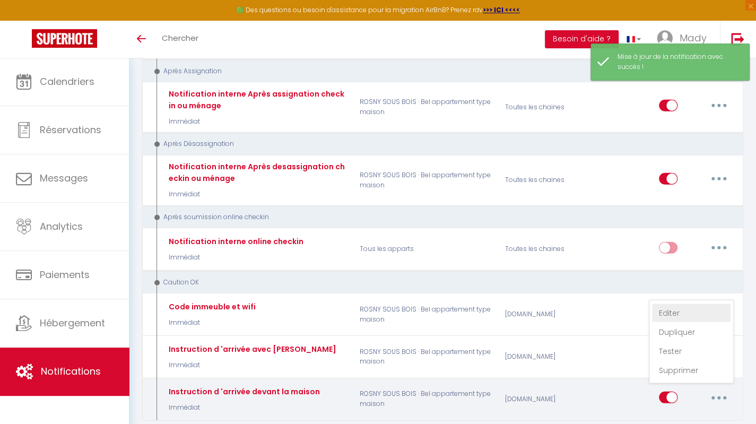
type input "Procédure pour le checkin - [GUEST:FIRST_NAME][INSTRUCTIONSACCES-FR]"
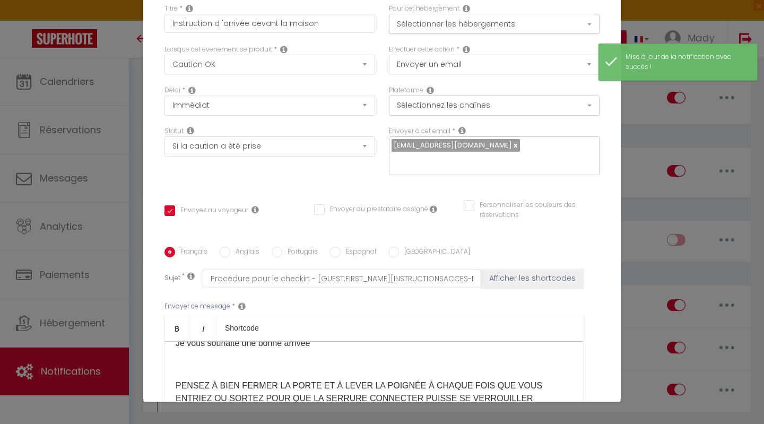
scroll to position [0, 0]
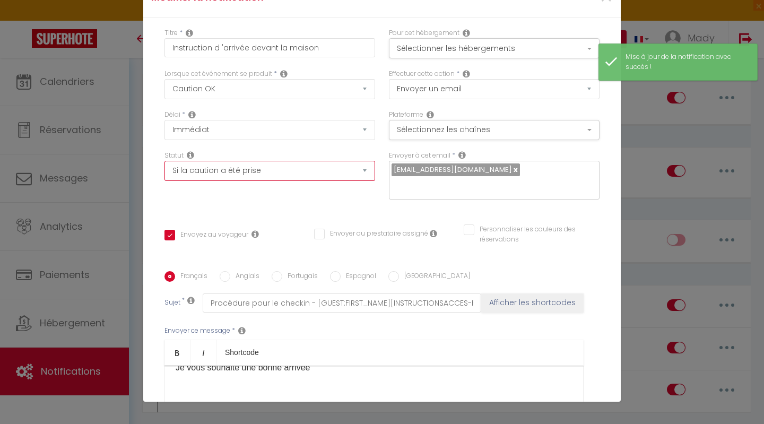
click at [344, 178] on select "Aucun Si la réservation est payée Si réservation non payée Si la caution a été …" at bounding box center [269, 171] width 211 height 20
select select "if_booking_is_paid"
click at [164, 161] on select "Aucun Si la réservation est payée Si réservation non payée Si la caution a été …" at bounding box center [269, 171] width 211 height 20
checkbox input "true"
checkbox input "false"
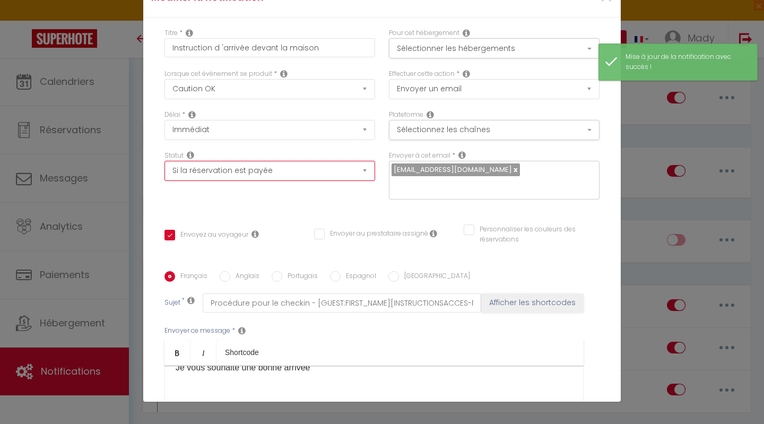
checkbox input "false"
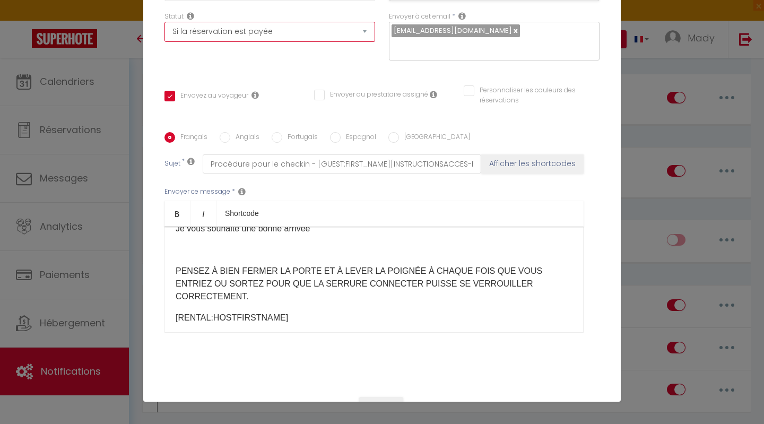
scroll to position [167, 0]
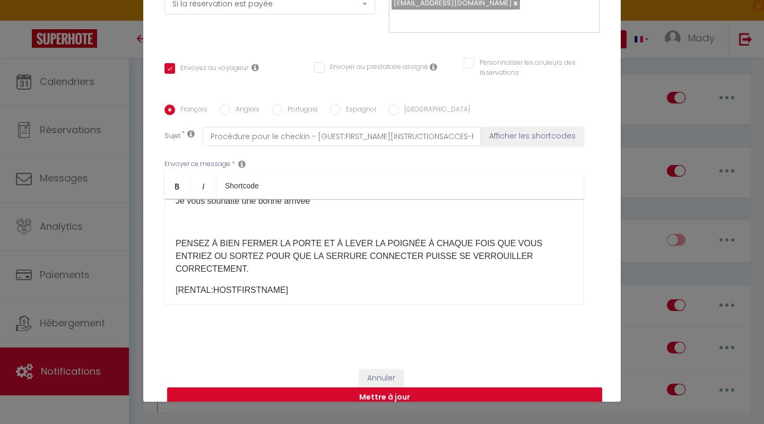
click at [418, 387] on button "Mettre à jour" at bounding box center [384, 397] width 435 height 20
checkbox input "true"
checkbox input "false"
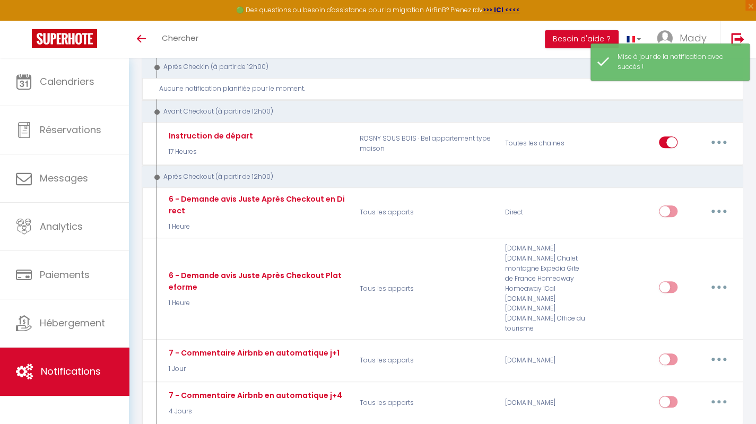
scroll to position [0, 0]
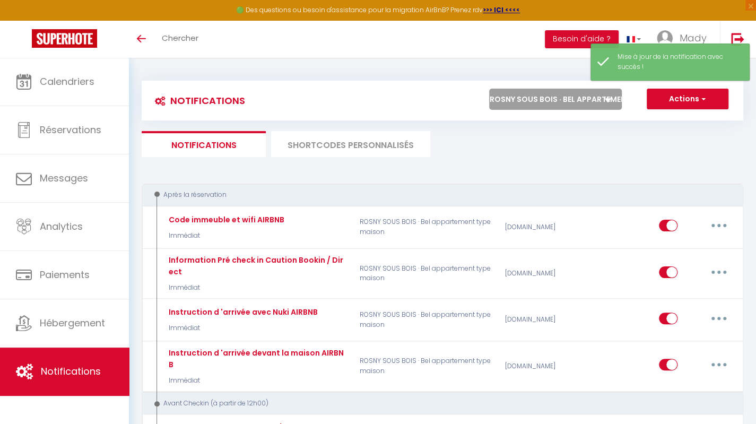
click at [610, 101] on icon at bounding box center [608, 100] width 6 height 4
click at [610, 101] on select "Tous les apparts [GEOGRAPHIC_DATA] 11 · Bien situé et fonctionnel ROSNY SOUS BO…" at bounding box center [555, 99] width 133 height 21
click at [603, 99] on select "Tous les apparts [GEOGRAPHIC_DATA] 11 · Bien situé et fonctionnel ROSNY SOUS BO…" at bounding box center [555, 99] width 133 height 21
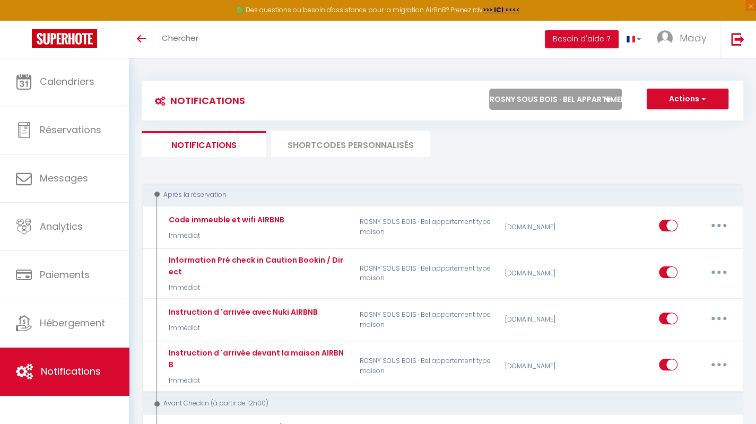
select select "66080"
click at [489, 89] on select "Tous les apparts [GEOGRAPHIC_DATA] 11 · Bien situé et fonctionnel ROSNY SOUS BO…" at bounding box center [555, 99] width 133 height 21
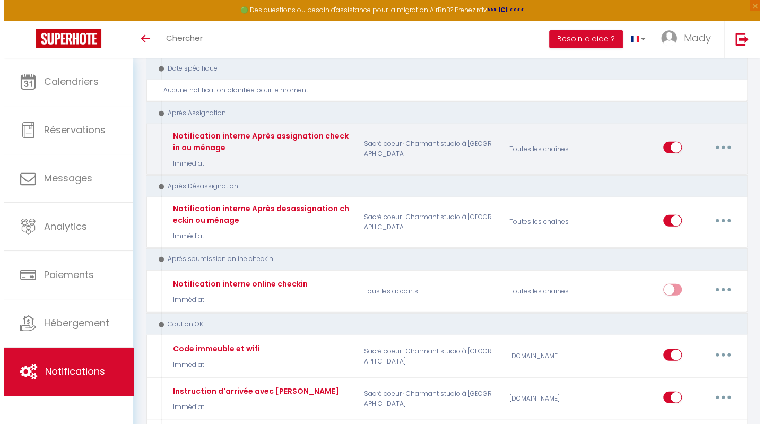
scroll to position [1469, 0]
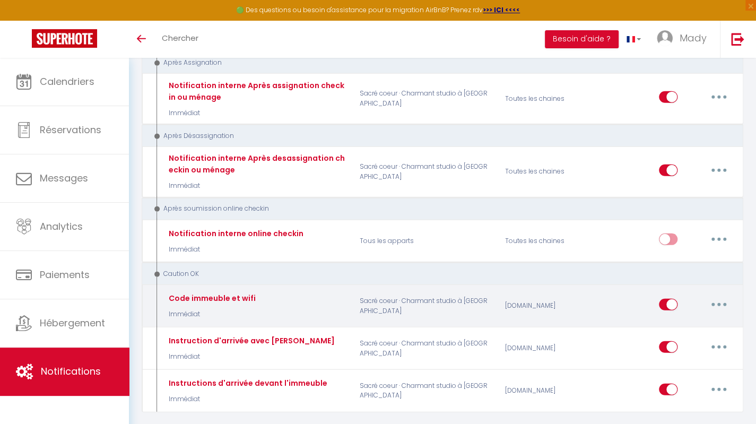
click at [717, 303] on icon "button" at bounding box center [718, 304] width 3 height 3
click at [691, 319] on link "Editer" at bounding box center [691, 328] width 79 height 18
type input "Code immeuble et wifi"
select select "24"
select select "Immédiat"
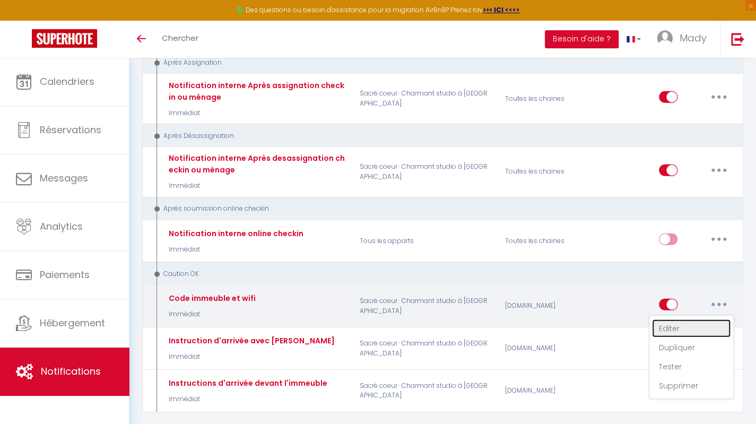
select select "if_deposit_is_paid"
checkbox input "true"
checkbox input "false"
radio input "true"
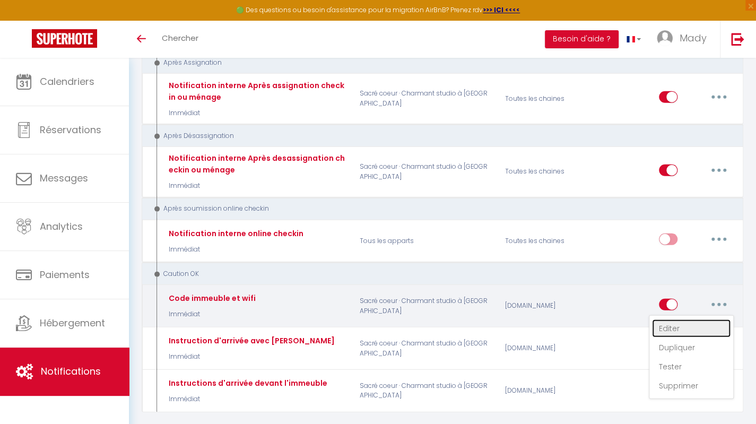
type input "[GUEST:FIRST_NAME], voici un cadeau pour vous avant de quitter [RENTAL:CITY]"
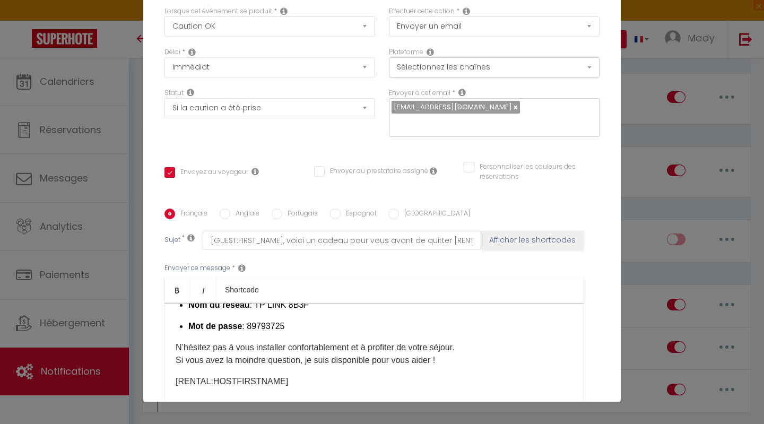
scroll to position [0, 0]
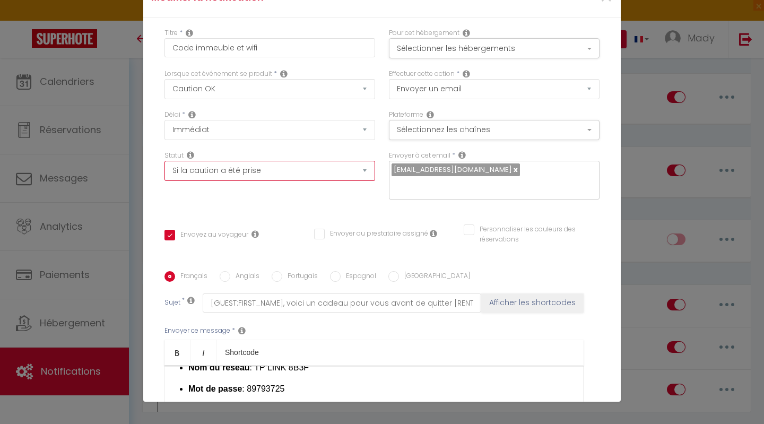
click at [343, 172] on select "Aucun Si la réservation est payée Si réservation non payée Si la caution a été …" at bounding box center [269, 171] width 211 height 20
select select "if_booking_is_paid"
click at [164, 161] on select "Aucun Si la réservation est payée Si réservation non payée Si la caution a été …" at bounding box center [269, 171] width 211 height 20
checkbox input "true"
checkbox input "false"
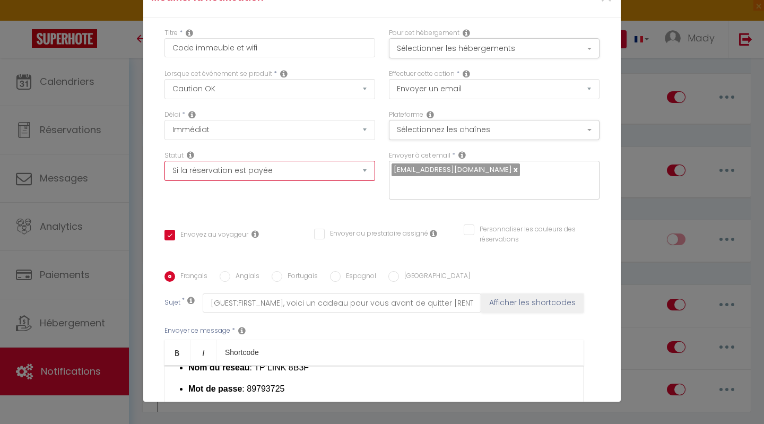
checkbox input "false"
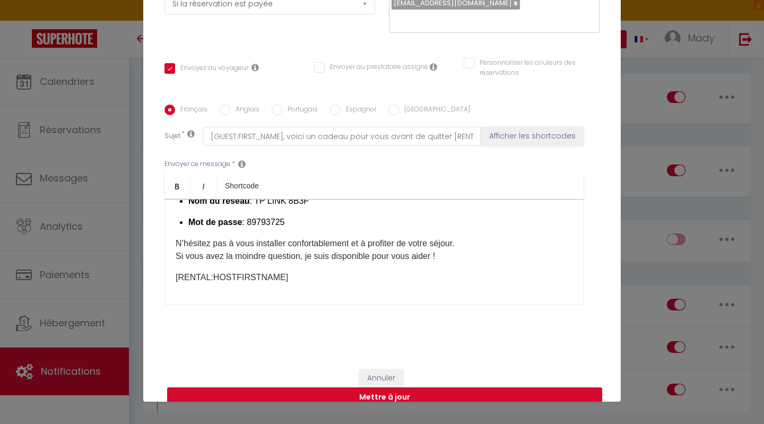
click at [378, 387] on button "Mettre à jour" at bounding box center [384, 397] width 435 height 20
checkbox input "true"
checkbox input "false"
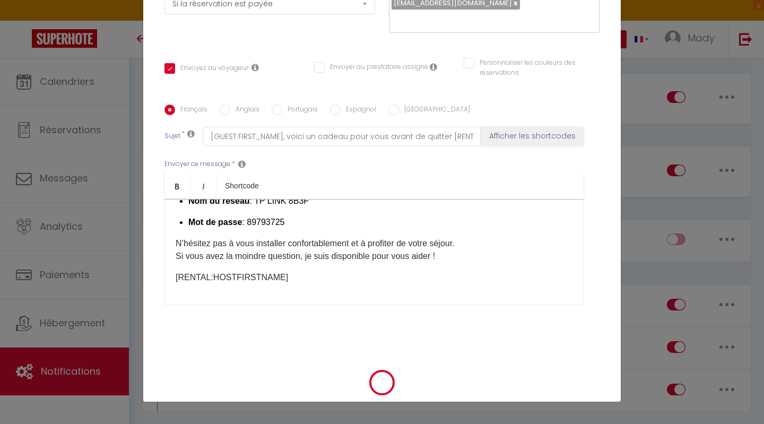
select select "1"
select select
checkbox input "false"
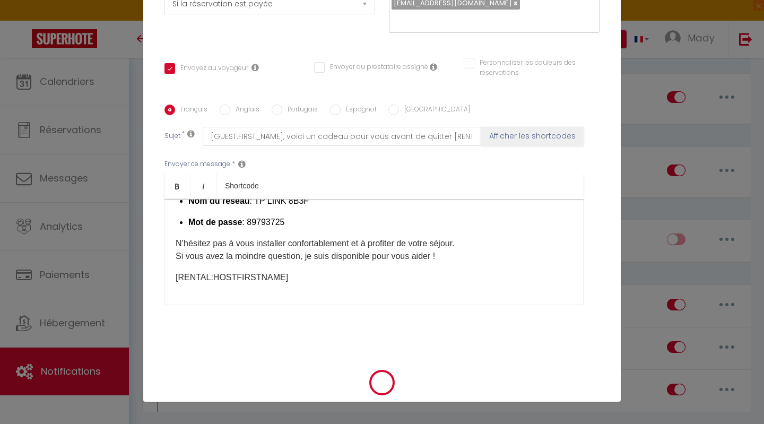
checkbox input "false"
radio input "false"
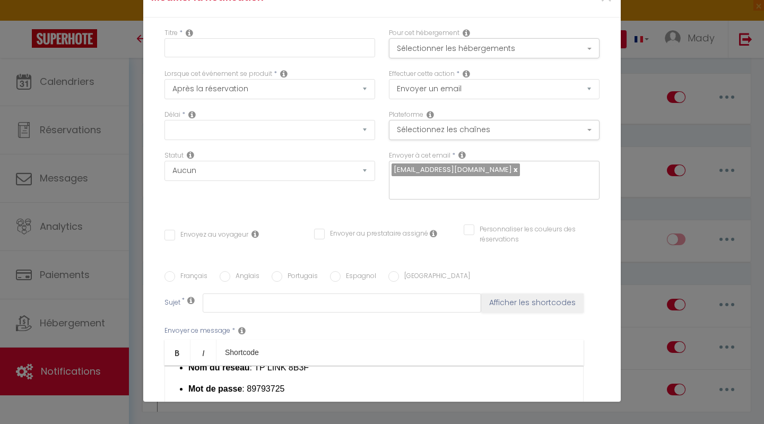
select select
checkbox input "false"
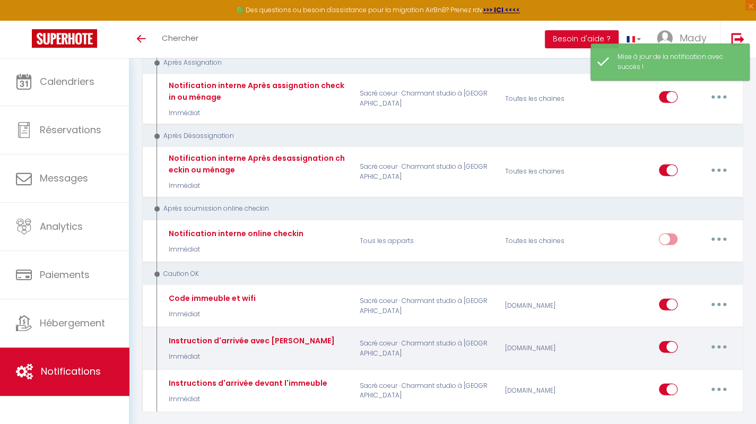
click at [715, 339] on button "button" at bounding box center [719, 347] width 30 height 17
click at [674, 362] on link "Editer" at bounding box center [691, 371] width 79 height 18
type input "Instruction d'arrivée avec [PERSON_NAME]"
select select "24"
select select "Immédiat"
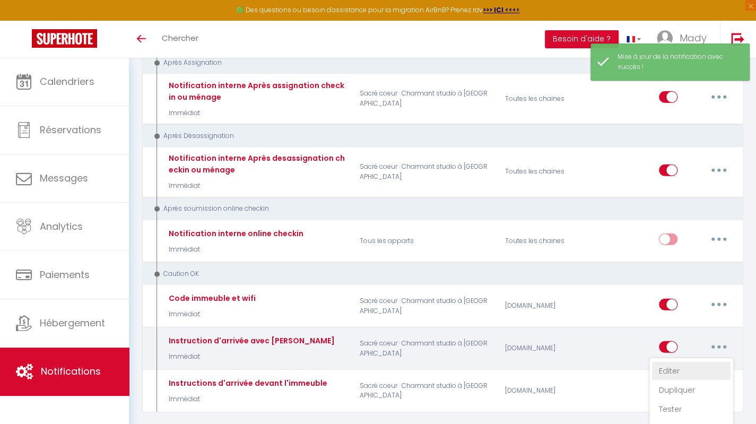
select select "if_deposit_is_paid"
checkbox input "true"
checkbox input "false"
radio input "true"
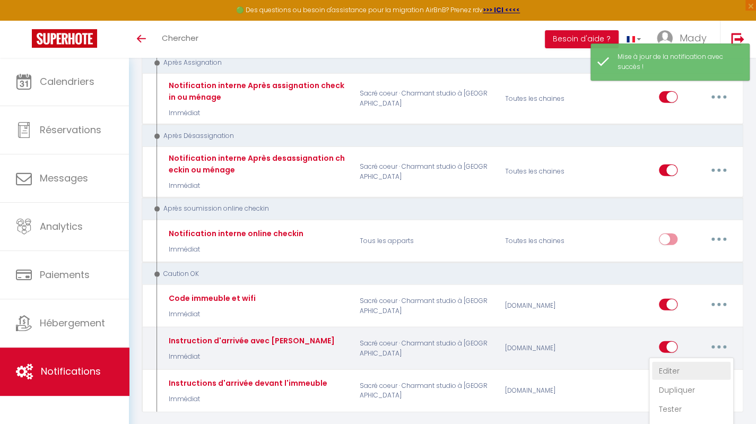
type input "[GUEST:FIRST_NAME], voici un cadeau pour vous avant de quitter [RENTAL:CITY]"
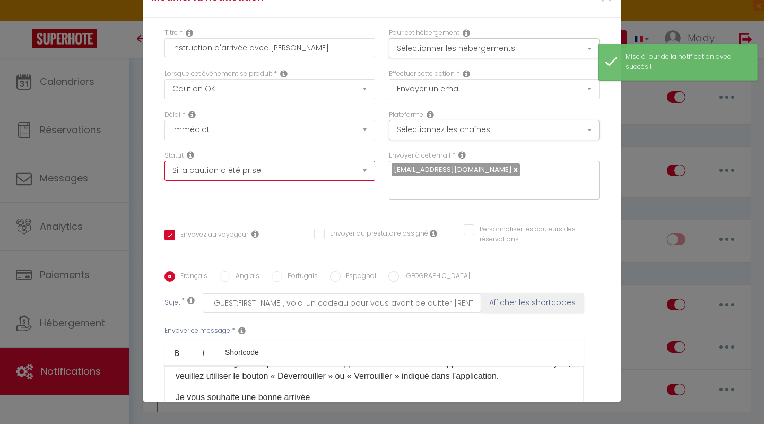
click at [353, 174] on select "Aucun Si la réservation est payée Si réservation non payée Si la caution a été …" at bounding box center [269, 171] width 211 height 20
select select "if_booking_is_paid"
click at [164, 161] on select "Aucun Si la réservation est payée Si réservation non payée Si la caution a été …" at bounding box center [269, 171] width 211 height 20
checkbox input "true"
checkbox input "false"
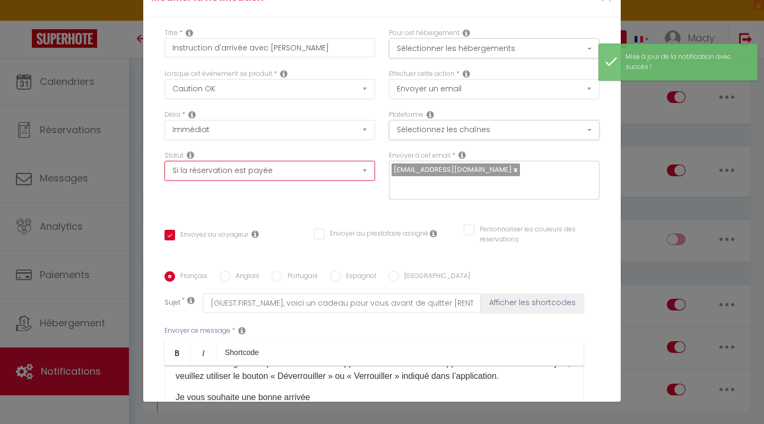
checkbox input "false"
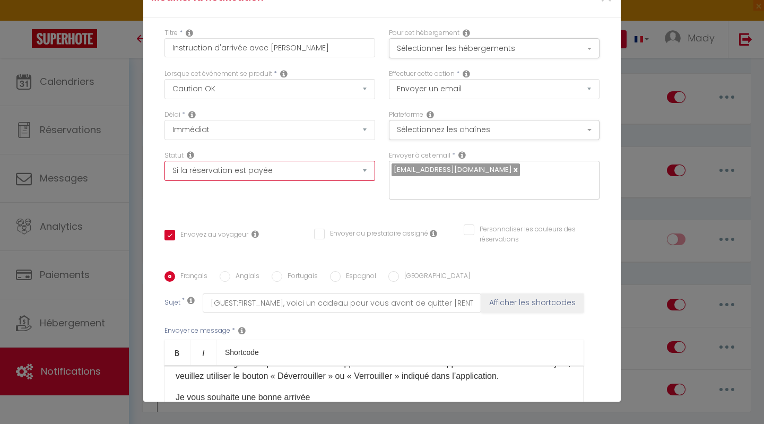
scroll to position [167, 0]
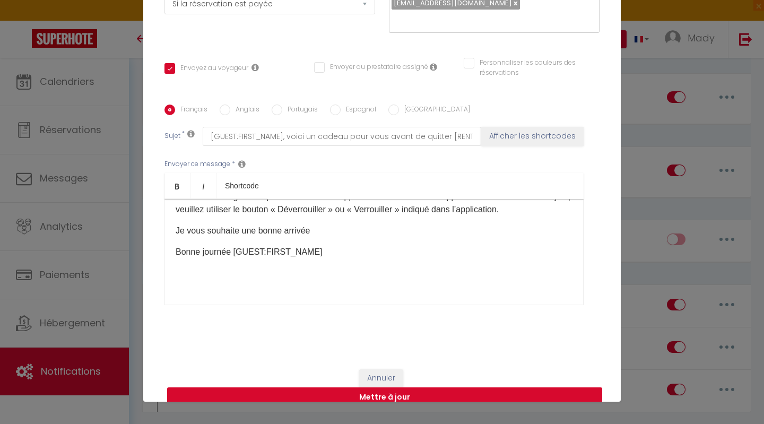
click at [402, 387] on button "Mettre à jour" at bounding box center [384, 397] width 435 height 20
checkbox input "true"
checkbox input "false"
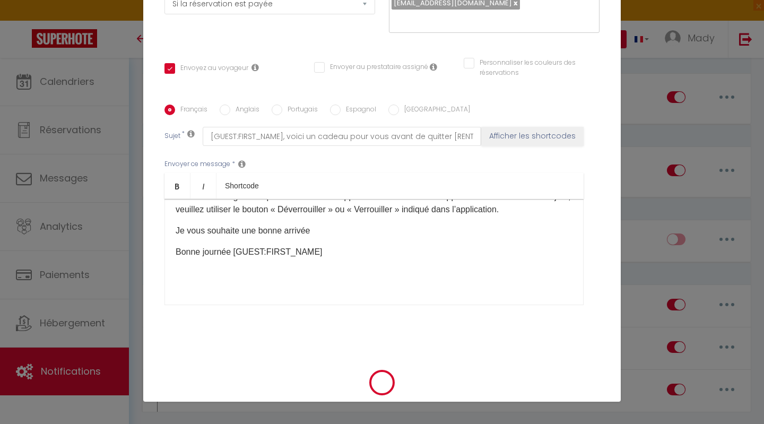
scroll to position [156, 0]
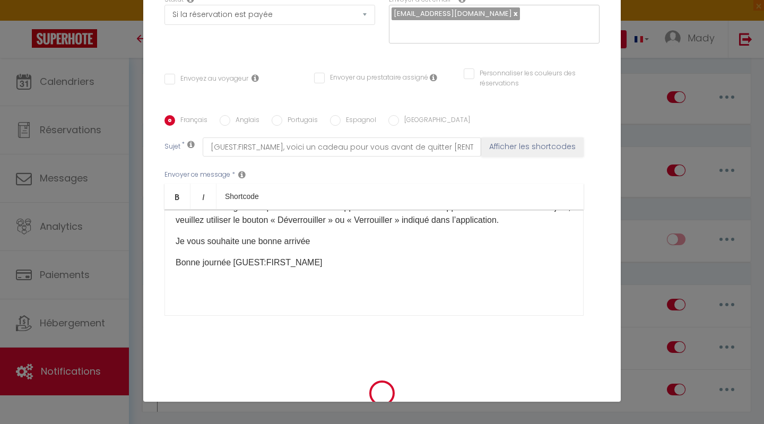
select select "1"
select select
checkbox input "false"
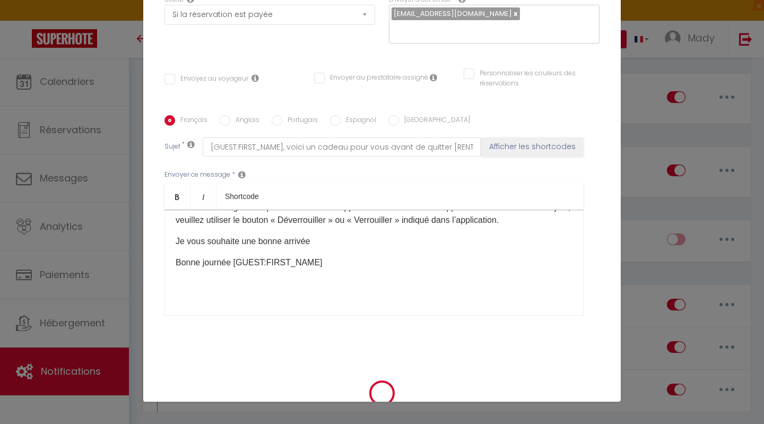
checkbox input "false"
radio input "false"
select select
checkbox input "false"
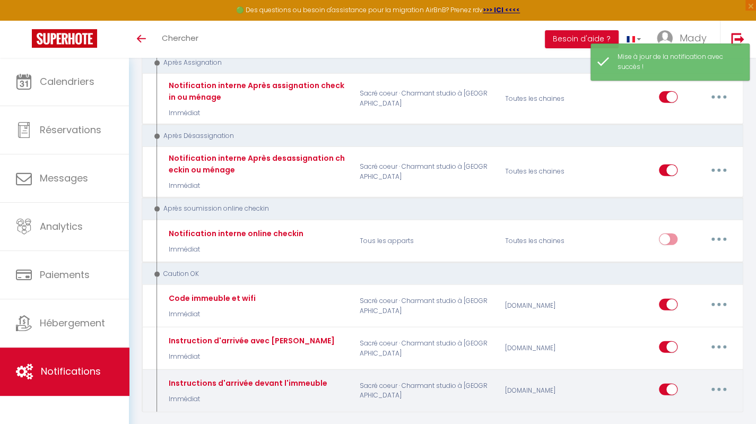
click at [718, 381] on button "button" at bounding box center [719, 389] width 30 height 17
click at [672, 296] on link "Editer" at bounding box center [691, 305] width 79 height 18
type input "Instructions d'arrivée devant l'immeuble"
select select "24"
select select "Immédiat"
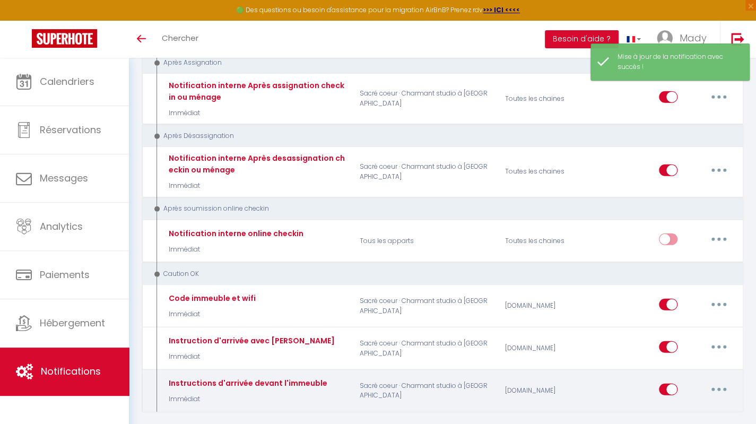
select select "if_deposit_is_paid"
checkbox input "true"
checkbox input "false"
radio input "true"
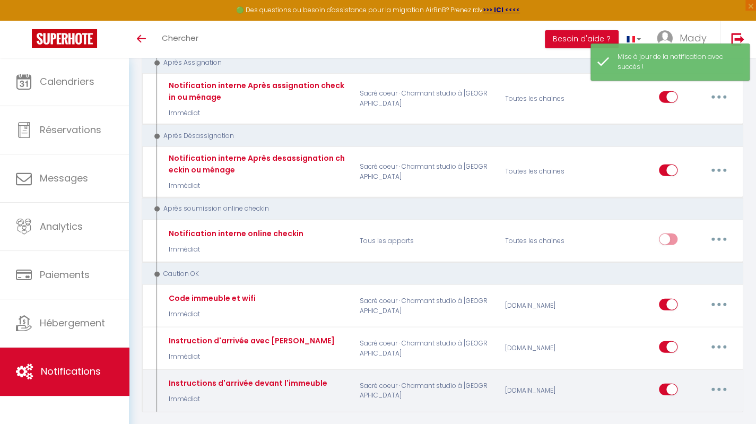
type input "[GUEST:FIRST_NAME], voici un cadeau pour vous avant de quitter [RENTAL:CITY]"
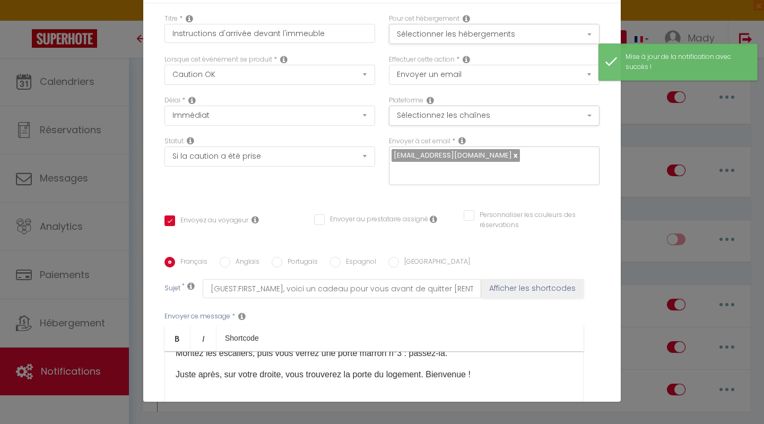
scroll to position [0, 0]
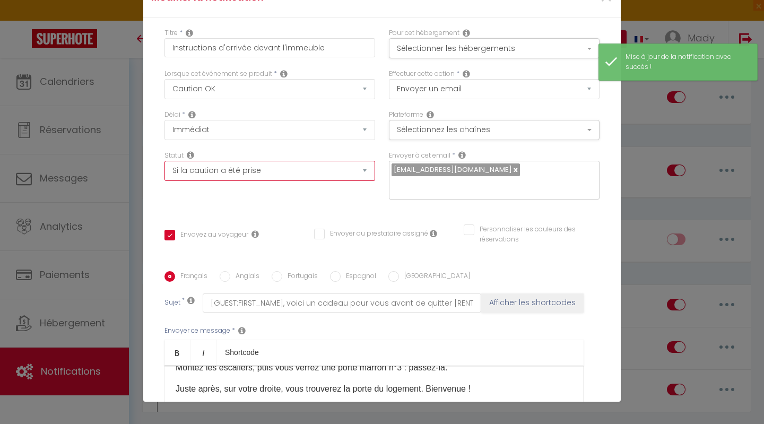
click at [340, 171] on select "Aucun Si la réservation est payée Si réservation non payée Si la caution a été …" at bounding box center [269, 171] width 211 height 20
select select "if_booking_is_paid"
click at [164, 161] on select "Aucun Si la réservation est payée Si réservation non payée Si la caution a été …" at bounding box center [269, 171] width 211 height 20
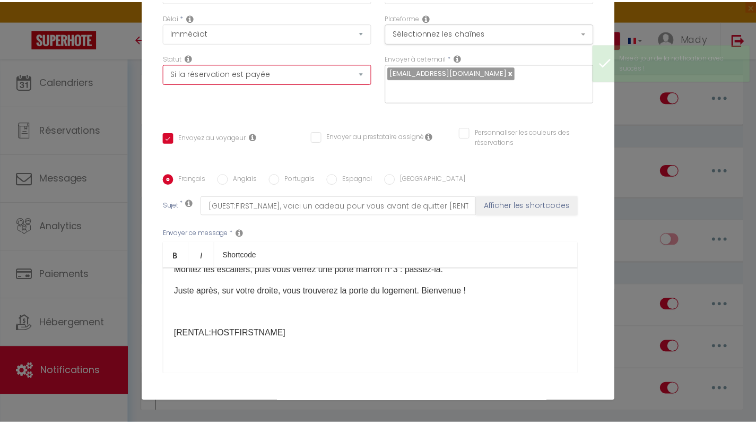
scroll to position [167, 0]
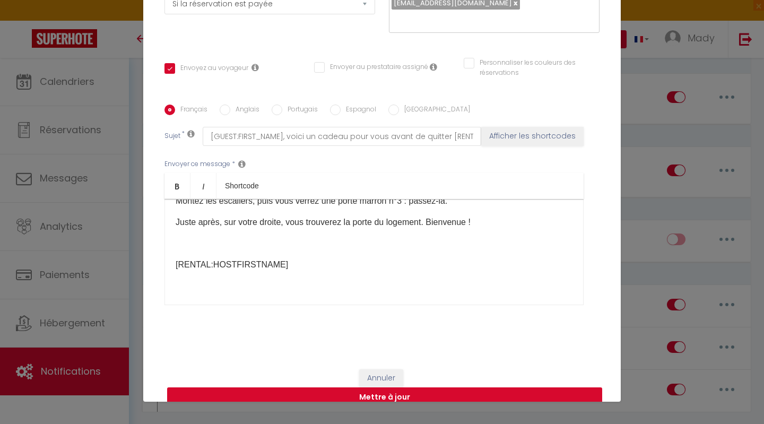
click at [381, 387] on button "Mettre à jour" at bounding box center [384, 397] width 435 height 20
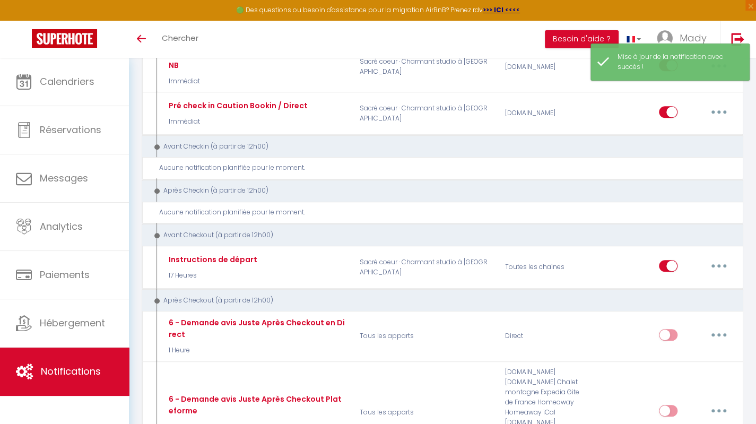
scroll to position [0, 0]
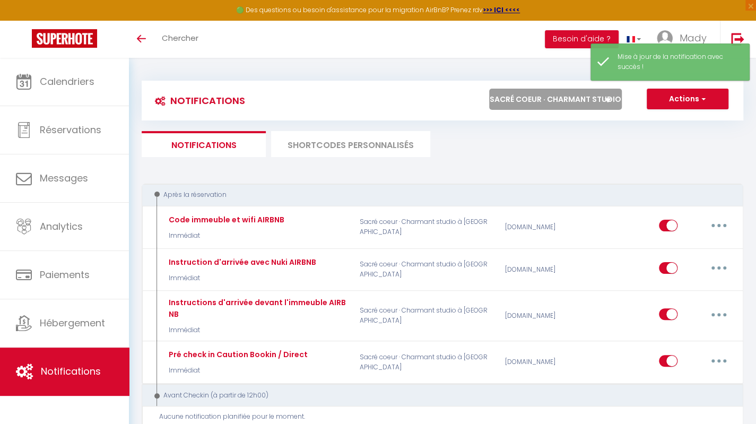
click at [593, 92] on select "Tous les apparts [GEOGRAPHIC_DATA] 11 · Bien situé et fonctionnel ROSNY SOUS BO…" at bounding box center [555, 99] width 133 height 21
click at [489, 89] on select "Tous les apparts [GEOGRAPHIC_DATA] 11 · Bien situé et fonctionnel ROSNY SOUS BO…" at bounding box center [555, 99] width 133 height 21
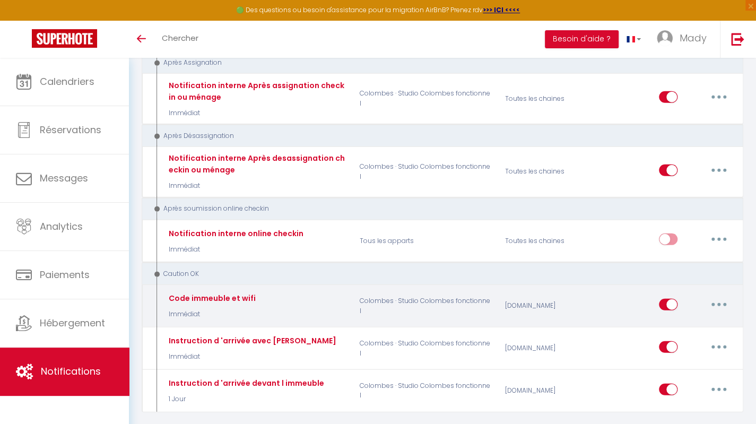
click at [721, 296] on button "button" at bounding box center [719, 304] width 30 height 17
click at [691, 319] on link "Editer" at bounding box center [691, 328] width 79 height 18
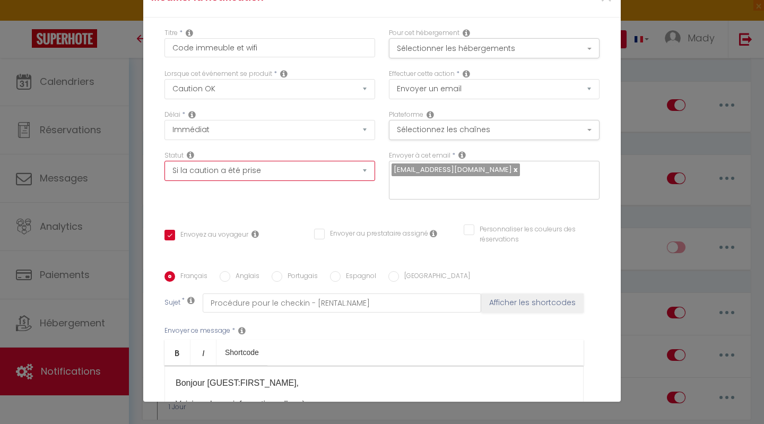
click at [356, 173] on select "Aucun Si la réservation est payée Si réservation non payée Si la caution a été …" at bounding box center [269, 171] width 211 height 20
click at [164, 161] on select "Aucun Si la réservation est payée Si réservation non payée Si la caution a été …" at bounding box center [269, 171] width 211 height 20
click at [599, 257] on div "Titre * Code immeuble et wifi Pour cet hébergement Sélectionner les hébergement…" at bounding box center [382, 272] width 478 height 508
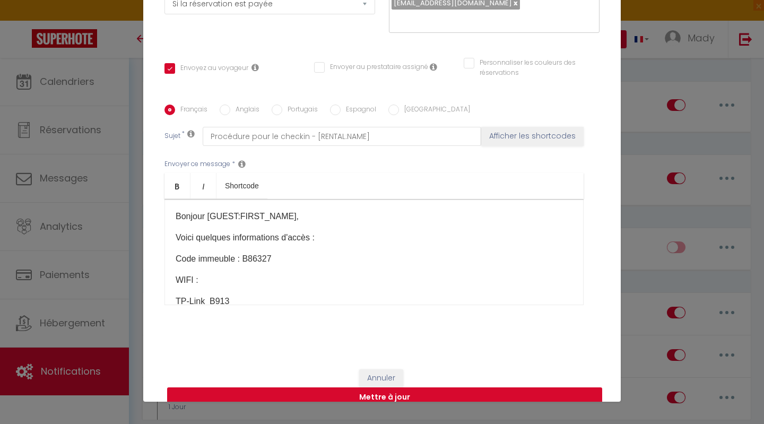
click at [397, 387] on button "Mettre à jour" at bounding box center [384, 397] width 435 height 20
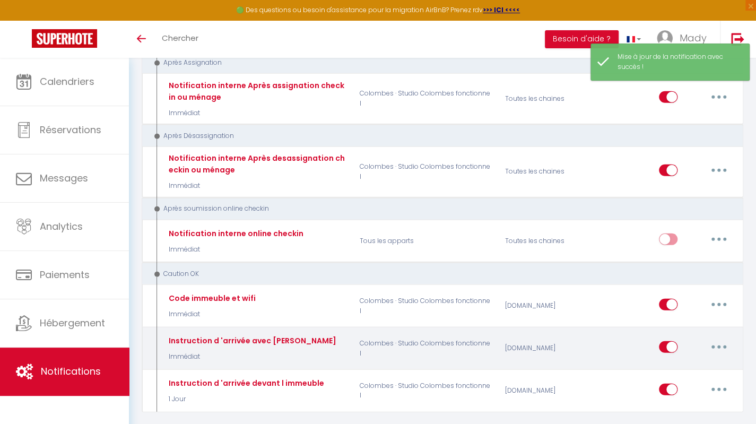
click at [718, 345] on icon "button" at bounding box center [718, 346] width 3 height 3
click at [693, 362] on link "Editer" at bounding box center [691, 371] width 79 height 18
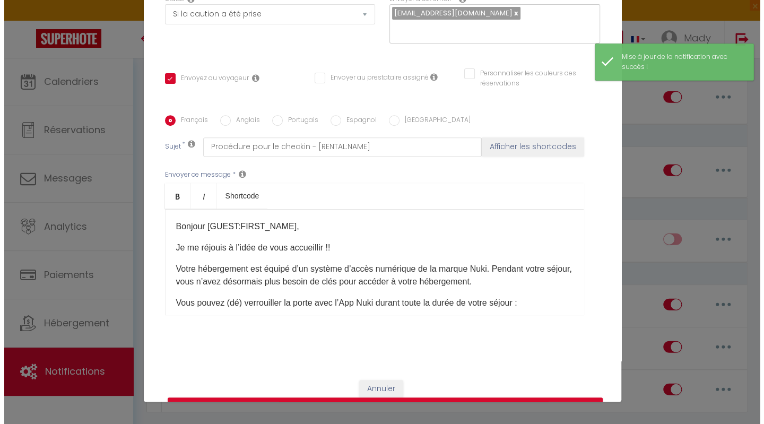
scroll to position [1490, 0]
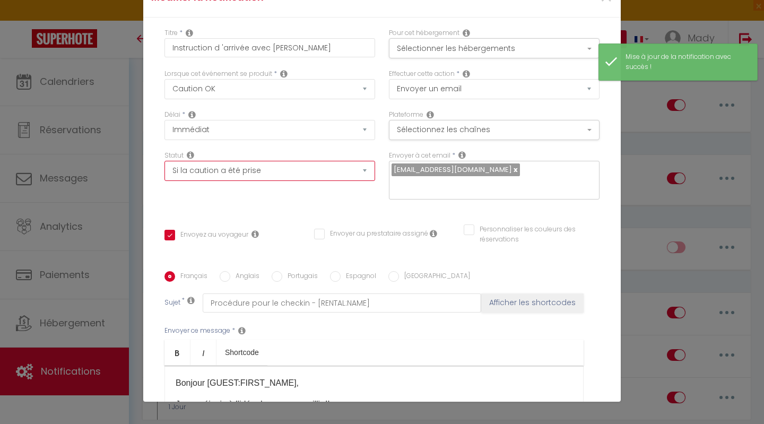
click at [353, 175] on select "Aucun Si la réservation est payée Si réservation non payée Si la caution a été …" at bounding box center [269, 171] width 211 height 20
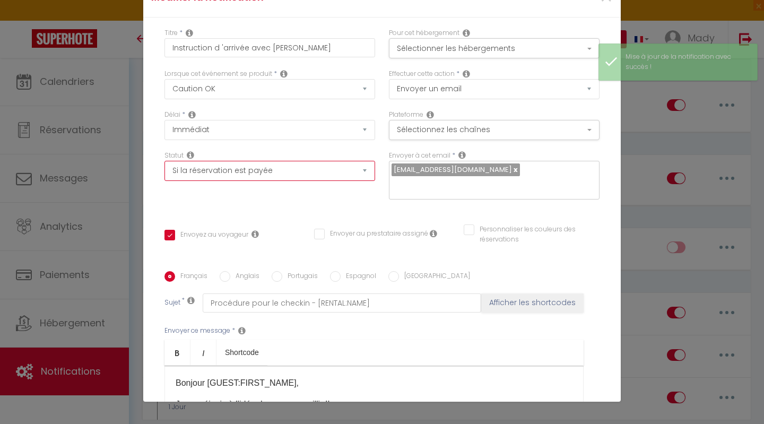
click at [164, 161] on select "Aucun Si la réservation est payée Si réservation non payée Si la caution a été …" at bounding box center [269, 171] width 211 height 20
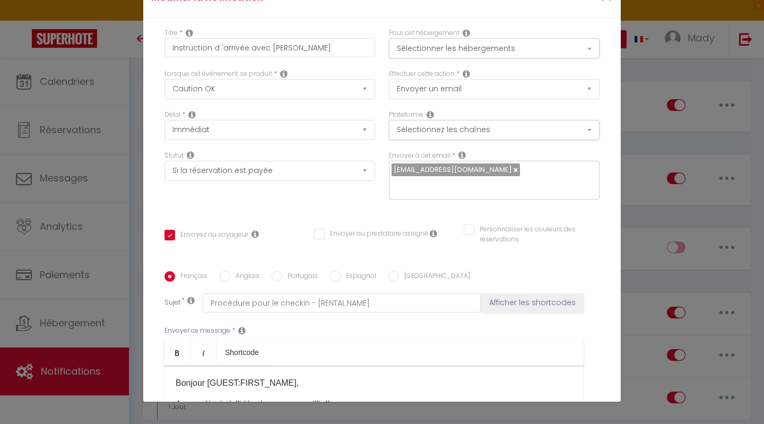
click at [594, 224] on div "Personnaliser les couleurs des réservations" at bounding box center [532, 239] width 150 height 31
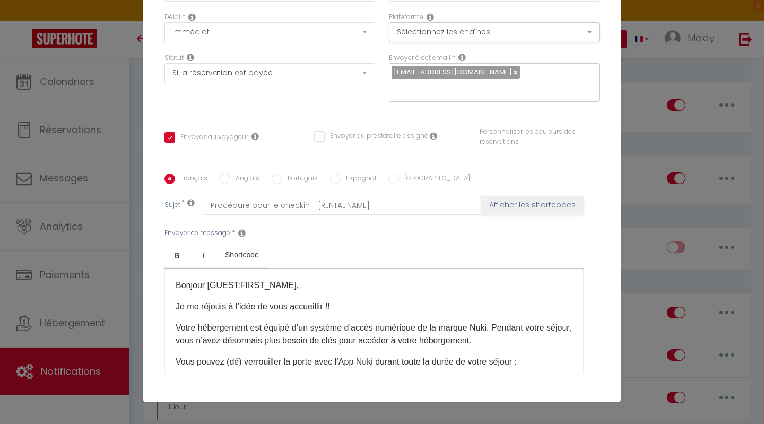
scroll to position [167, 0]
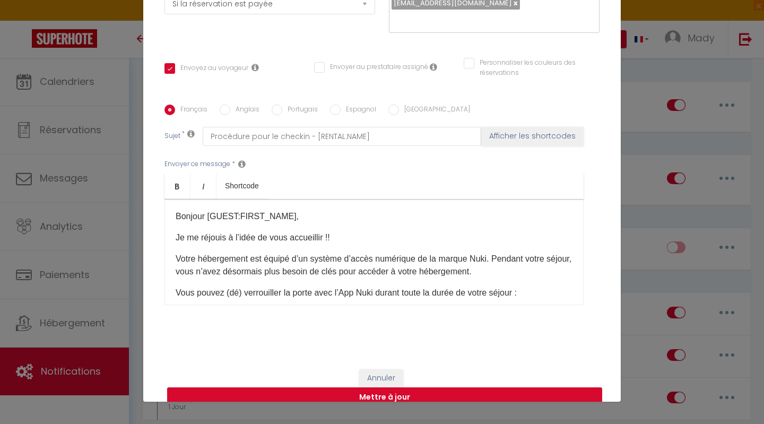
click at [385, 387] on button "Mettre à jour" at bounding box center [384, 397] width 435 height 20
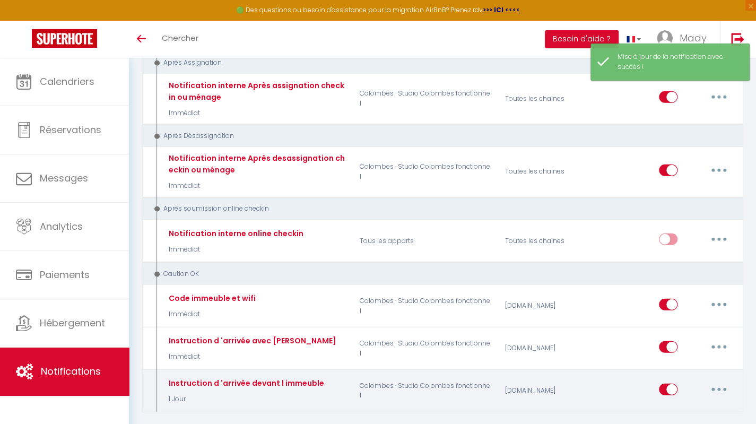
click at [718, 381] on button "button" at bounding box center [719, 389] width 30 height 17
click at [677, 296] on link "Editer" at bounding box center [691, 305] width 79 height 18
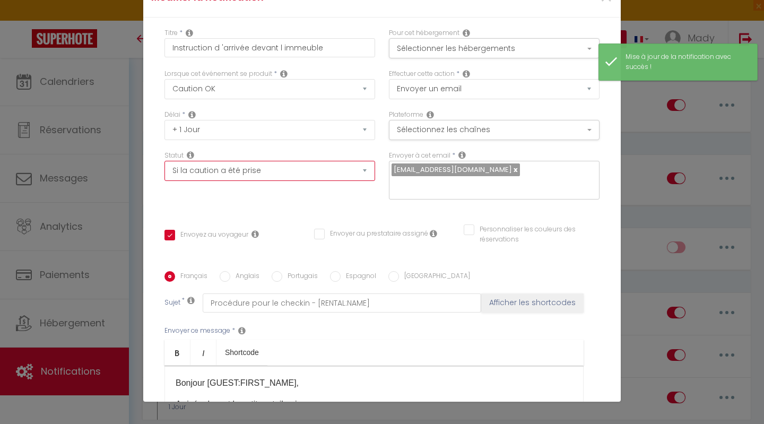
click at [354, 170] on select "Aucun Si la réservation est payée Si réservation non payée Si la caution a été …" at bounding box center [269, 171] width 211 height 20
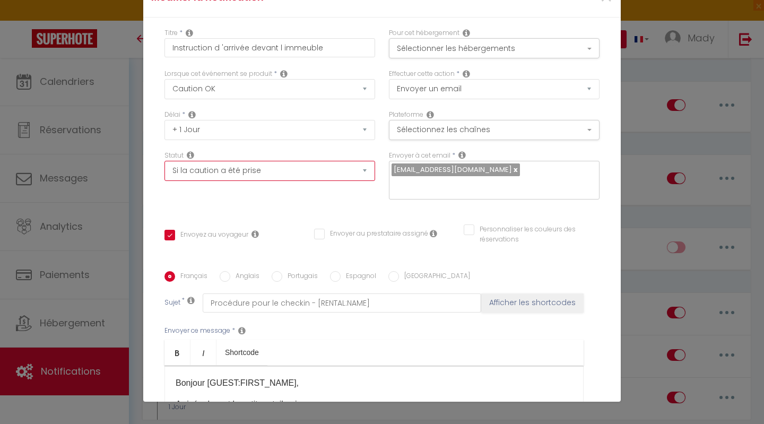
click at [164, 161] on select "Aucun Si la réservation est payée Si réservation non payée Si la caution a été …" at bounding box center [269, 171] width 211 height 20
click at [601, 226] on div "Titre * Instruction d 'arrivée devant l immeuble Pour cet hébergement Sélection…" at bounding box center [382, 272] width 478 height 508
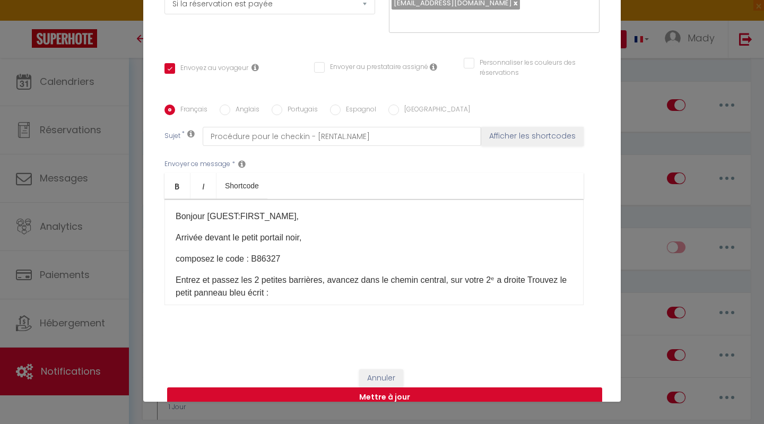
click at [382, 387] on button "Mettre à jour" at bounding box center [384, 397] width 435 height 20
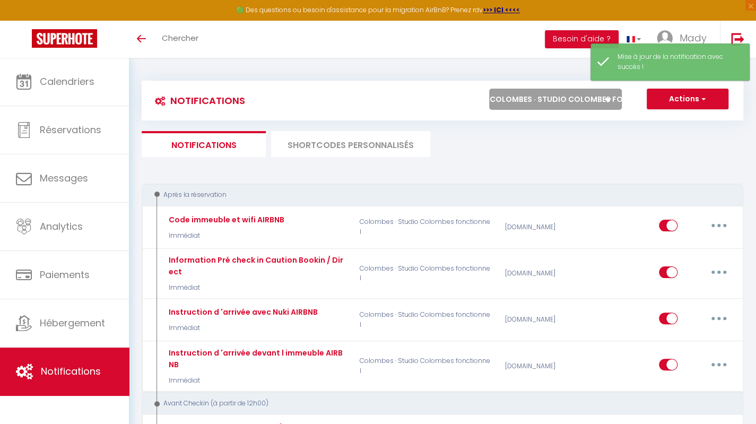
click at [595, 105] on select "Tous les apparts [GEOGRAPHIC_DATA] 11 · Bien situé et fonctionnel ROSNY SOUS BO…" at bounding box center [555, 99] width 133 height 21
click at [489, 89] on select "Tous les apparts [GEOGRAPHIC_DATA] 11 · Bien situé et fonctionnel ROSNY SOUS BO…" at bounding box center [555, 99] width 133 height 21
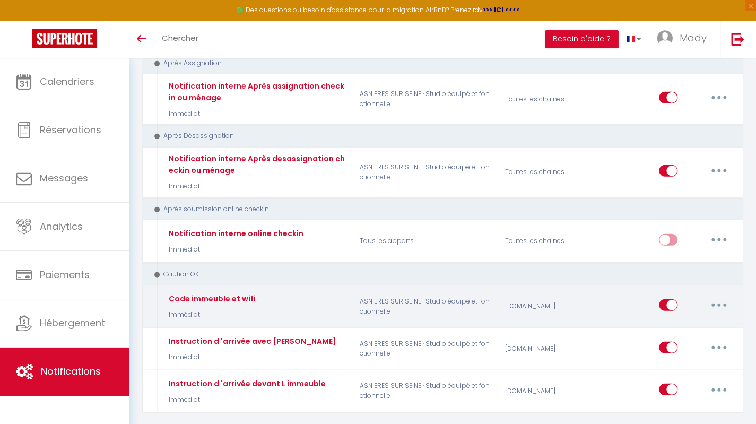
click at [715, 297] on button "button" at bounding box center [719, 305] width 30 height 17
click at [679, 320] on link "Editer" at bounding box center [691, 329] width 79 height 18
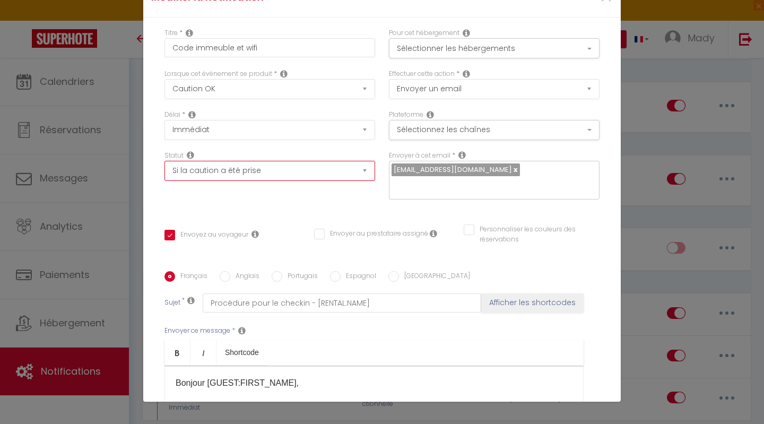
click at [330, 175] on select "Aucun Si la réservation est payée Si réservation non payée Si la caution a été …" at bounding box center [269, 171] width 211 height 20
click at [164, 161] on select "Aucun Si la réservation est payée Si réservation non payée Si la caution a été …" at bounding box center [269, 171] width 211 height 20
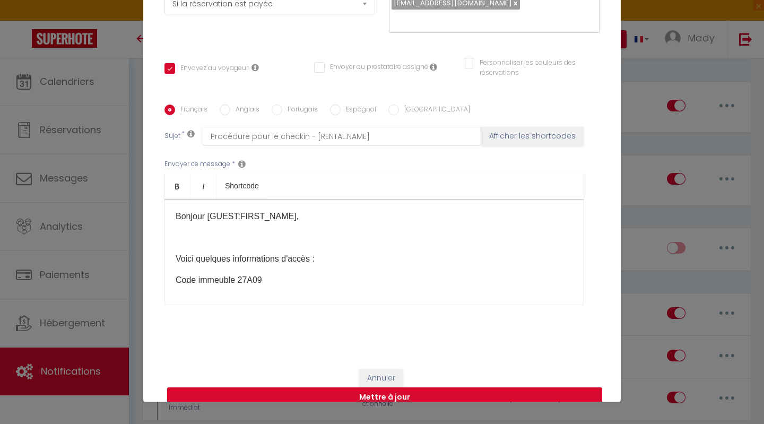
click at [409, 387] on button "Mettre à jour" at bounding box center [384, 397] width 435 height 20
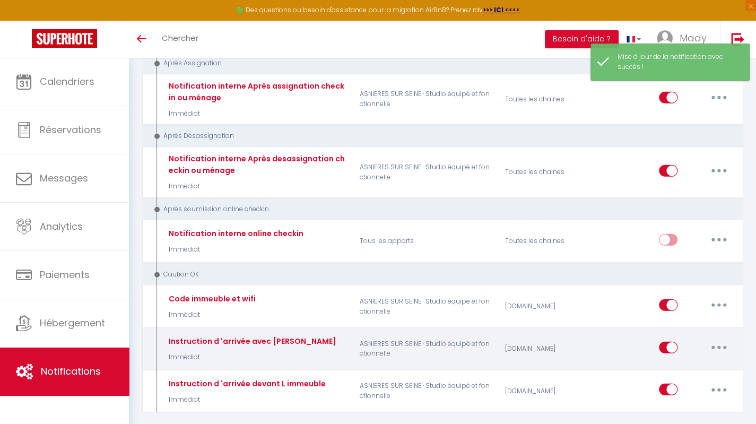
click at [722, 339] on button "button" at bounding box center [719, 347] width 30 height 17
click at [685, 362] on link "Editer" at bounding box center [691, 371] width 79 height 18
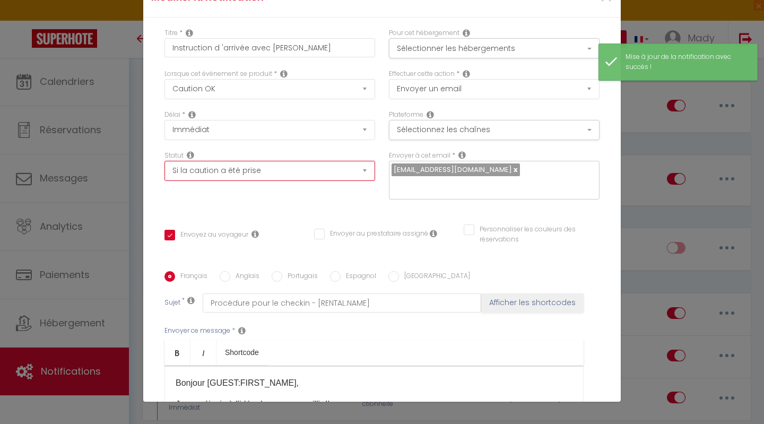
click at [347, 170] on select "Aucun Si la réservation est payée Si réservation non payée Si la caution a été …" at bounding box center [269, 171] width 211 height 20
click at [164, 161] on select "Aucun Si la réservation est payée Si réservation non payée Si la caution a été …" at bounding box center [269, 171] width 211 height 20
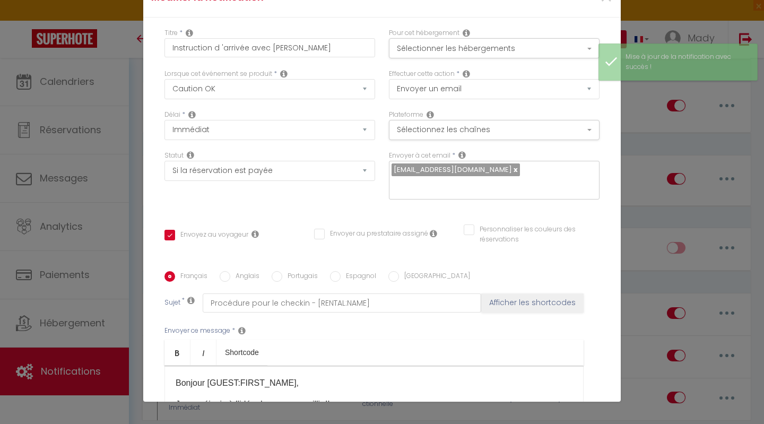
click at [596, 221] on div "Titre * Instruction d 'arrivée avec Nuki Pour cet hébergement Sélectionner les …" at bounding box center [382, 272] width 478 height 508
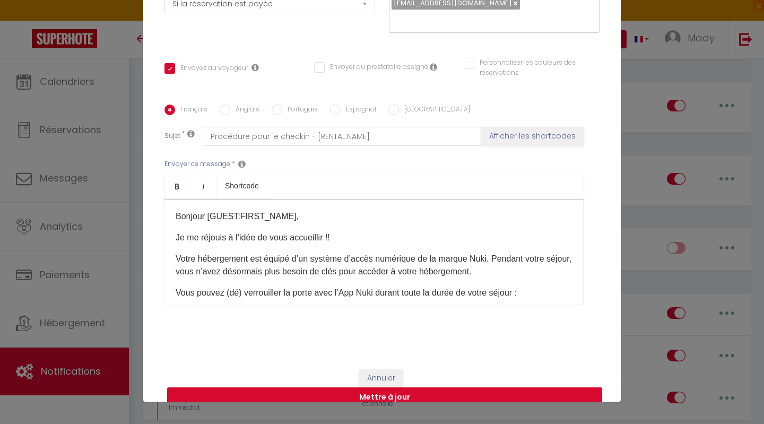
click at [394, 387] on button "Mettre à jour" at bounding box center [384, 397] width 435 height 20
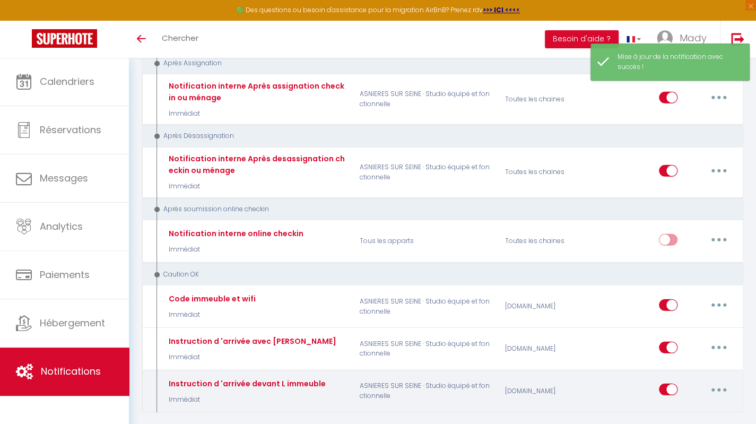
click at [725, 381] on button "button" at bounding box center [719, 389] width 30 height 17
click at [678, 296] on link "Editer" at bounding box center [691, 305] width 79 height 18
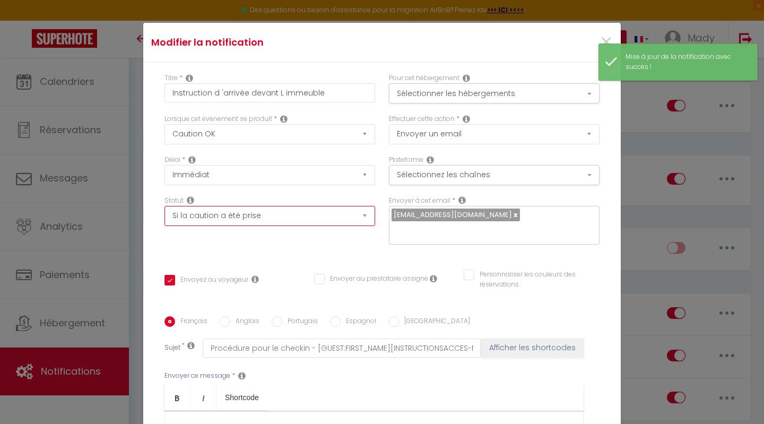
click at [319, 214] on select "Aucun Si la réservation est payée Si réservation non payée Si la caution a été …" at bounding box center [269, 216] width 211 height 20
click at [164, 206] on select "Aucun Si la réservation est payée Si réservation non payée Si la caution a été …" at bounding box center [269, 216] width 211 height 20
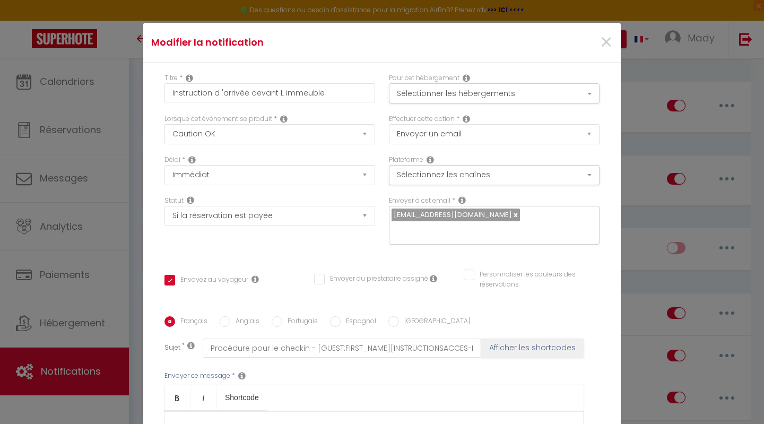
click at [607, 254] on div "Titre * Instruction d 'arrivée devant L immeuble Pour cet hébergement Sélection…" at bounding box center [382, 317] width 478 height 508
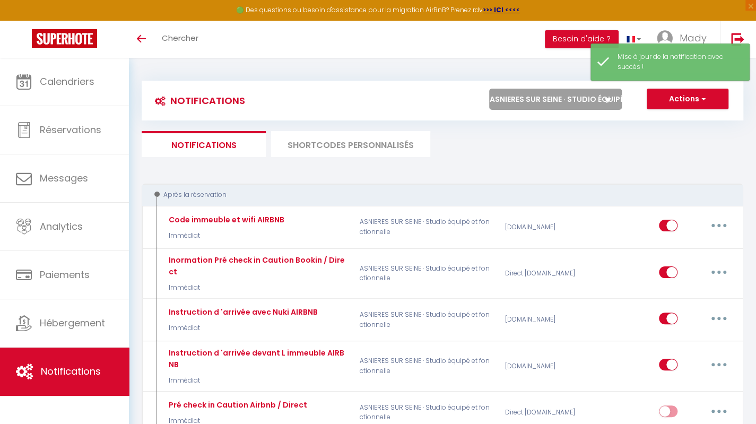
click at [605, 99] on icon at bounding box center [608, 100] width 6 height 4
click at [605, 99] on select "Tous les apparts [GEOGRAPHIC_DATA] 11 · Bien situé et fonctionnel ROSNY SOUS BO…" at bounding box center [555, 99] width 133 height 21
click at [600, 100] on select "Tous les apparts [GEOGRAPHIC_DATA] 11 · Bien situé et fonctionnel ROSNY SOUS BO…" at bounding box center [555, 99] width 133 height 21
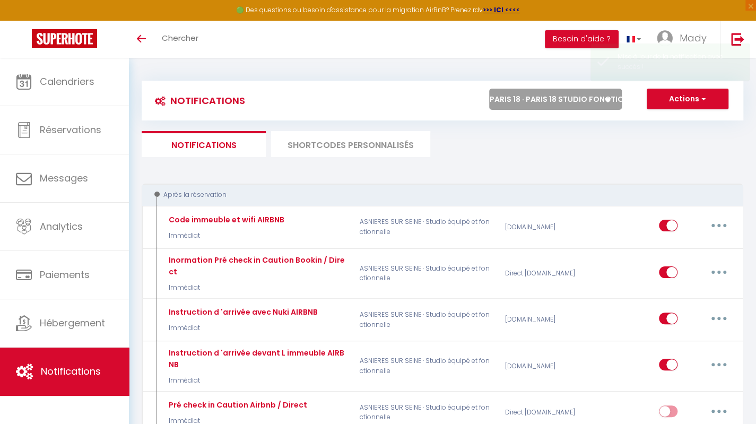
click at [489, 89] on select "Tous les apparts [GEOGRAPHIC_DATA] 11 · Bien situé et fonctionnel ROSNY SOUS BO…" at bounding box center [555, 99] width 133 height 21
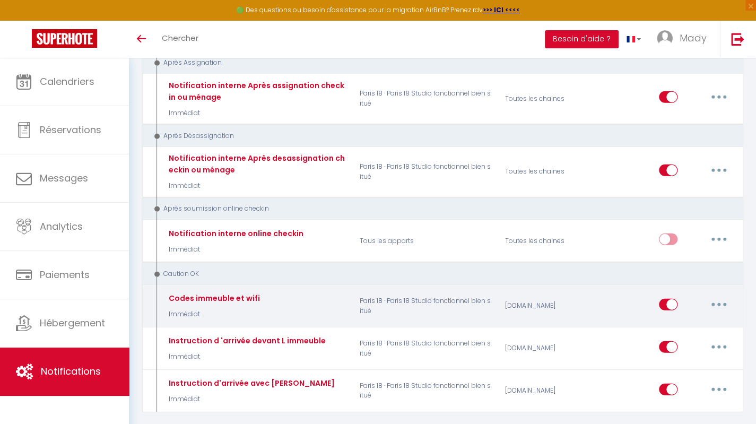
click at [719, 296] on button "button" at bounding box center [719, 304] width 30 height 17
click at [669, 319] on link "Editer" at bounding box center [691, 328] width 79 height 18
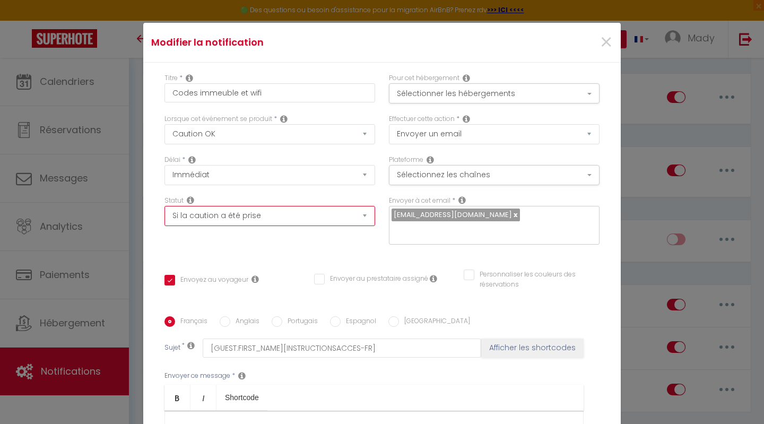
click at [356, 210] on select "Aucun Si la réservation est payée Si réservation non payée Si la caution a été …" at bounding box center [269, 216] width 211 height 20
click at [164, 206] on select "Aucun Si la réservation est payée Si réservation non payée Si la caution a été …" at bounding box center [269, 216] width 211 height 20
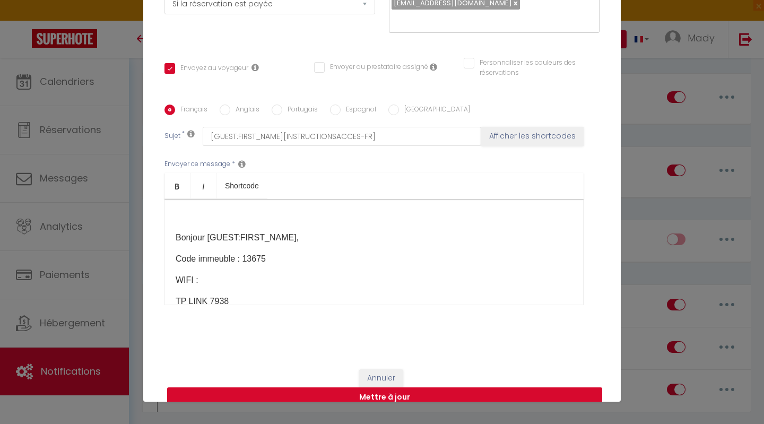
click at [379, 387] on button "Mettre à jour" at bounding box center [384, 397] width 435 height 20
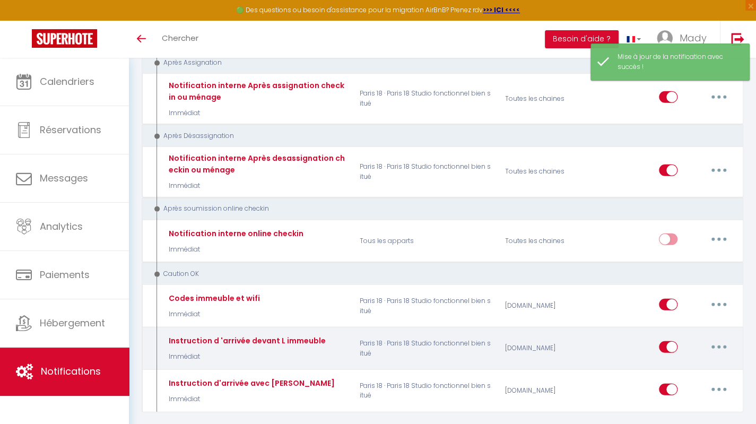
click at [720, 339] on button "button" at bounding box center [719, 347] width 30 height 17
click at [679, 362] on link "Editer" at bounding box center [691, 371] width 79 height 18
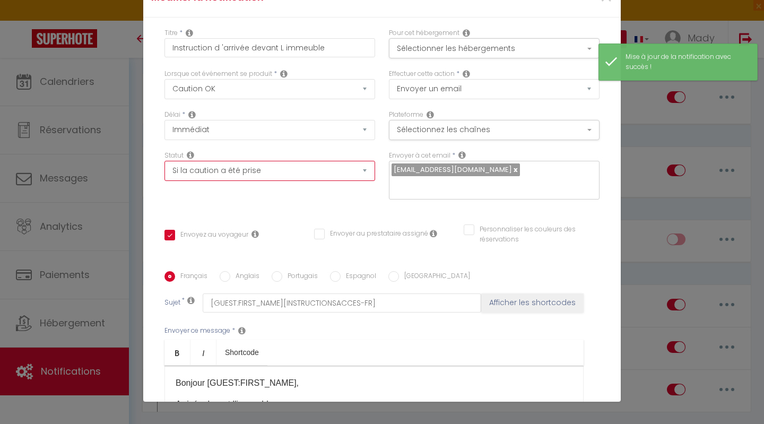
click at [349, 172] on select "Aucun Si la réservation est payée Si réservation non payée Si la caution a été …" at bounding box center [269, 171] width 211 height 20
click at [164, 161] on select "Aucun Si la réservation est payée Si réservation non payée Si la caution a été …" at bounding box center [269, 171] width 211 height 20
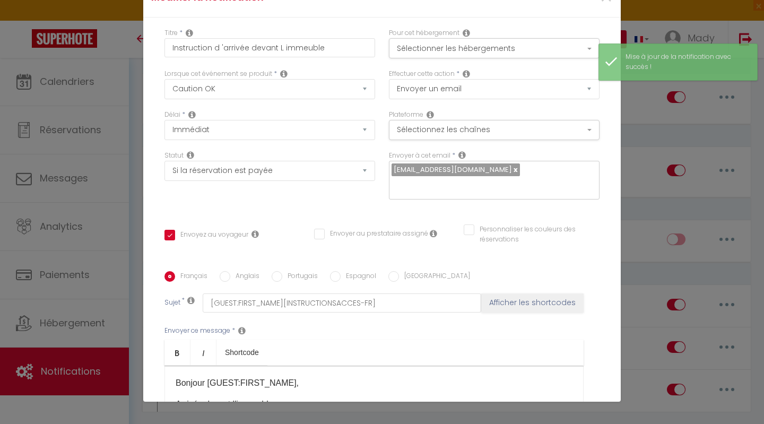
click at [591, 249] on div "Titre * Instruction d 'arrivée devant L immeuble Pour cet hébergement Sélection…" at bounding box center [382, 272] width 478 height 508
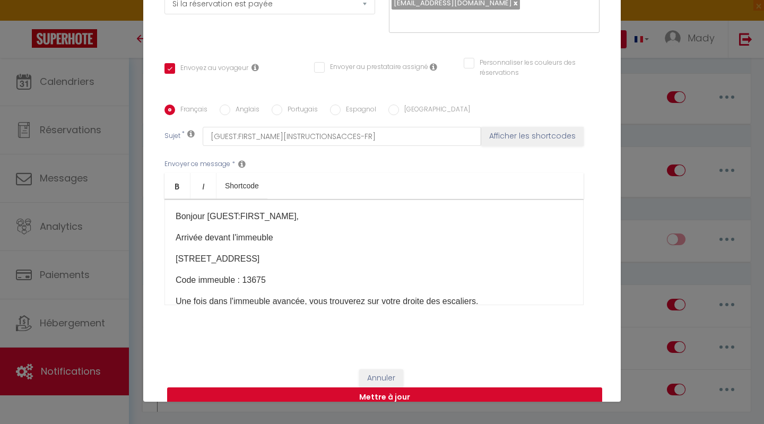
click at [385, 387] on button "Mettre à jour" at bounding box center [384, 397] width 435 height 20
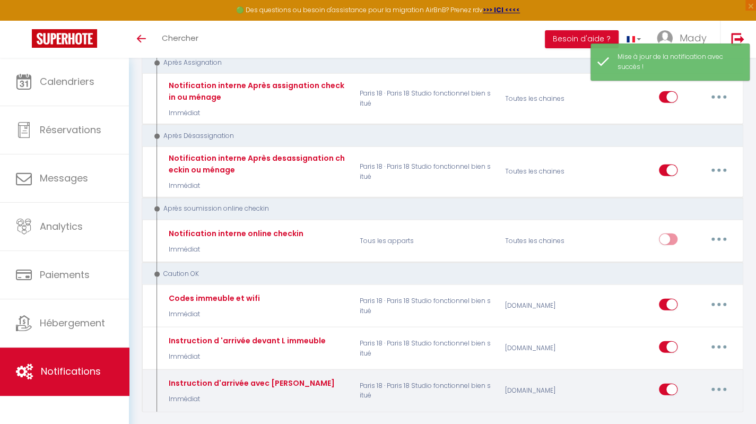
click at [713, 381] on button "button" at bounding box center [719, 389] width 30 height 17
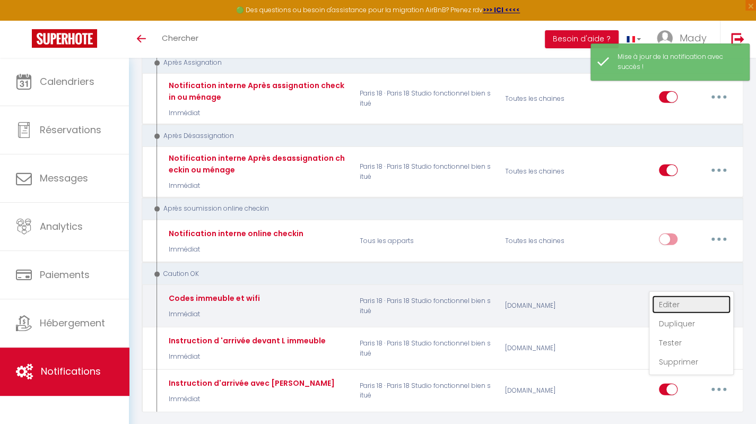
click at [676, 296] on link "Editer" at bounding box center [691, 305] width 79 height 18
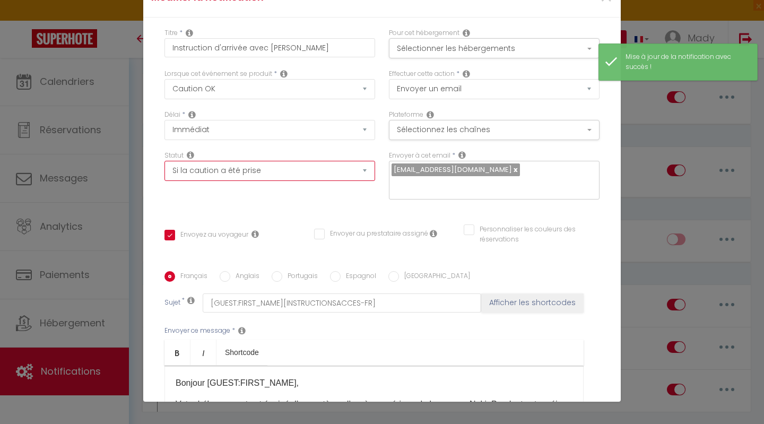
click at [353, 166] on select "Aucun Si la réservation est payée Si réservation non payée Si la caution a été …" at bounding box center [269, 171] width 211 height 20
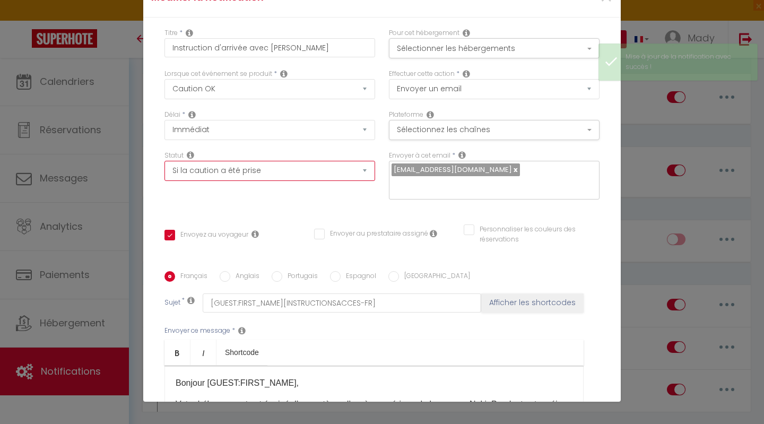
click at [164, 161] on select "Aucun Si la réservation est payée Si réservation non payée Si la caution a été …" at bounding box center [269, 171] width 211 height 20
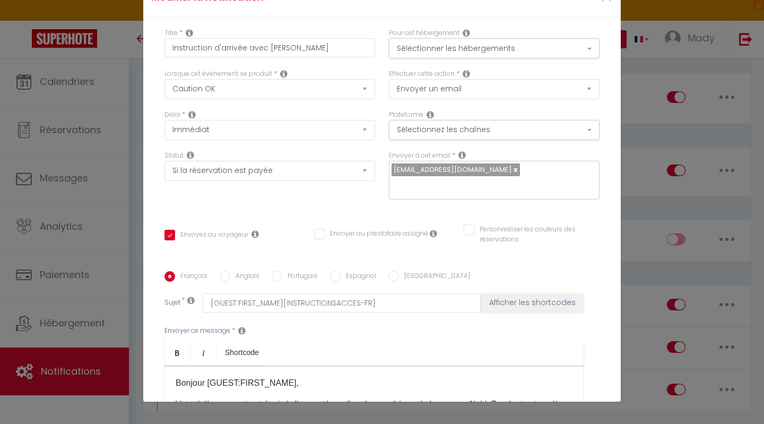
click at [606, 188] on div "Titre * Instruction d'arrivée avec Nuki Pour cet hébergement Sélectionner les h…" at bounding box center [382, 272] width 478 height 508
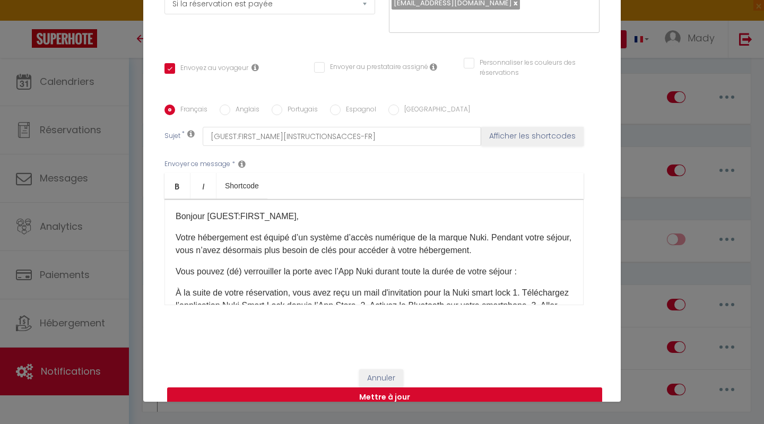
click at [388, 387] on button "Mettre à jour" at bounding box center [384, 397] width 435 height 20
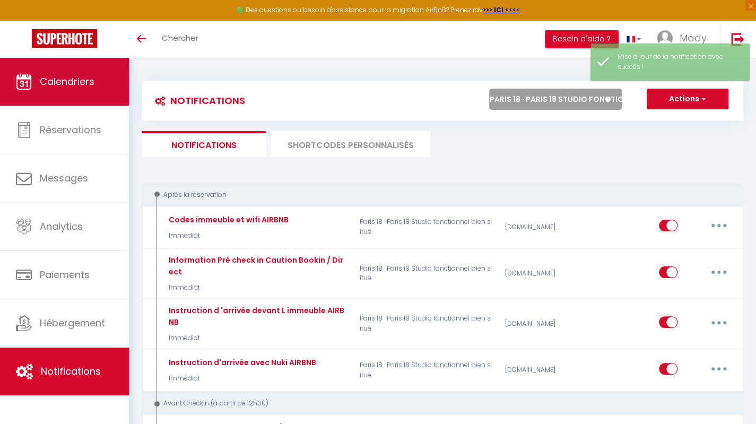
click at [82, 88] on span "Calendriers" at bounding box center [67, 81] width 55 height 13
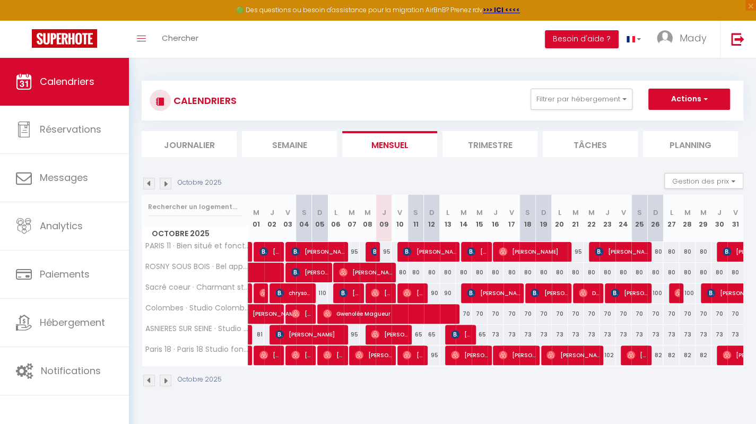
click at [493, 142] on li "Trimestre" at bounding box center [490, 144] width 95 height 26
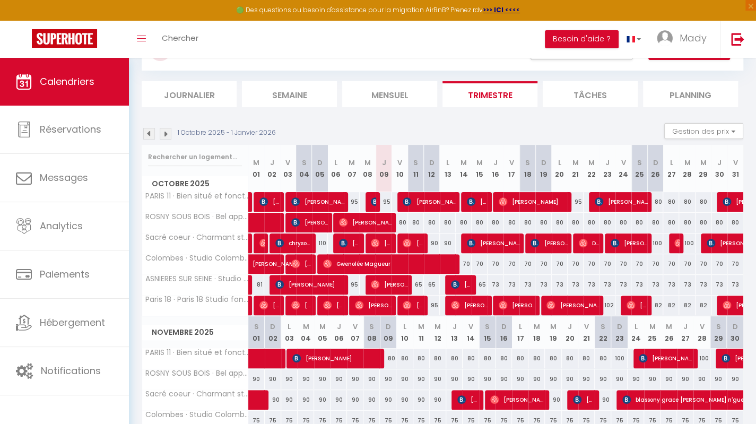
scroll to position [53, 0]
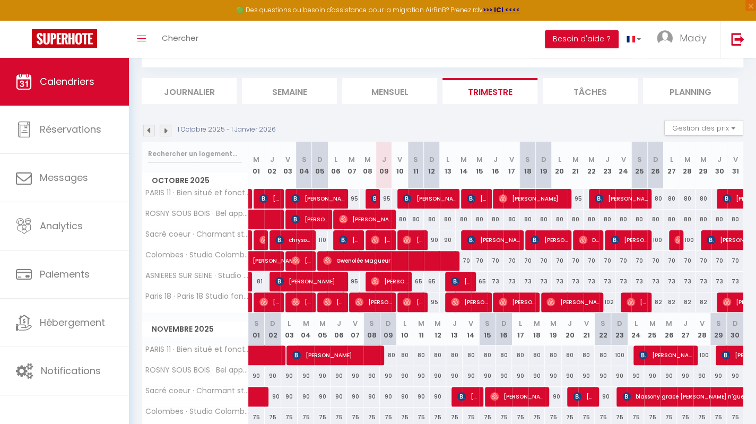
click at [433, 120] on div "1 Octobre 2025 - 1 Janvier 2026 Gestion des prix Nb Nuits minimum Règles Dispon…" at bounding box center [443, 131] width 602 height 22
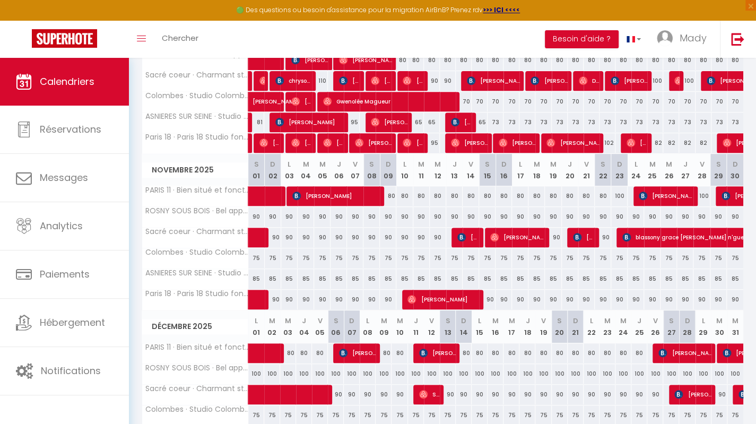
scroll to position [295, 0]
